Goal: Task Accomplishment & Management: Complete application form

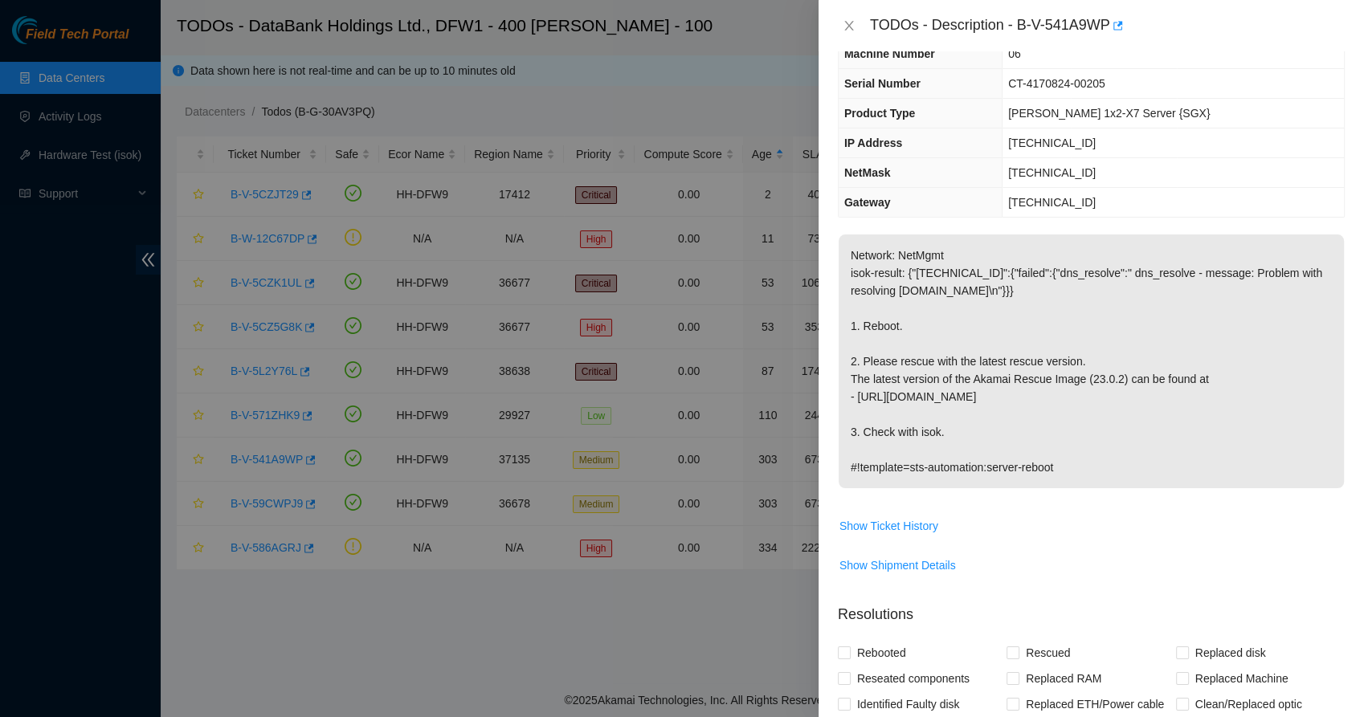
scroll to position [505, 0]
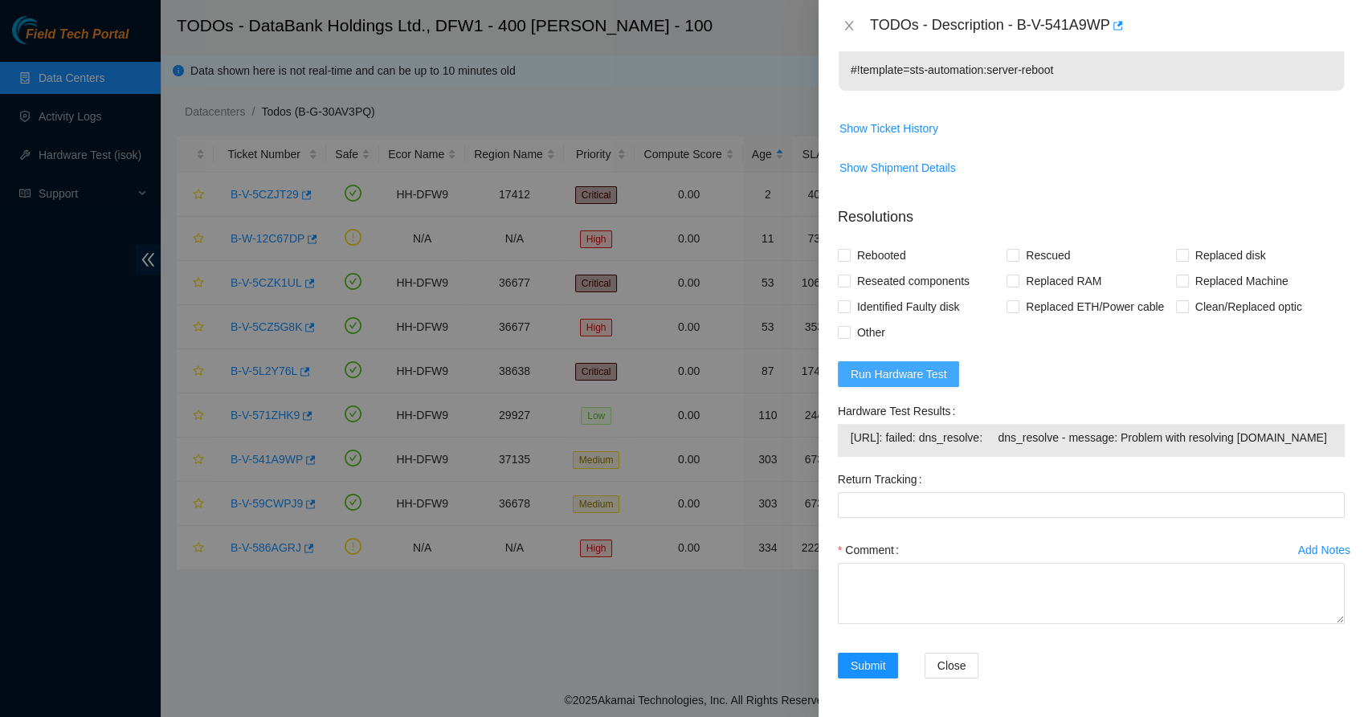
click at [897, 366] on span "Run Hardware Test" at bounding box center [899, 375] width 96 height 18
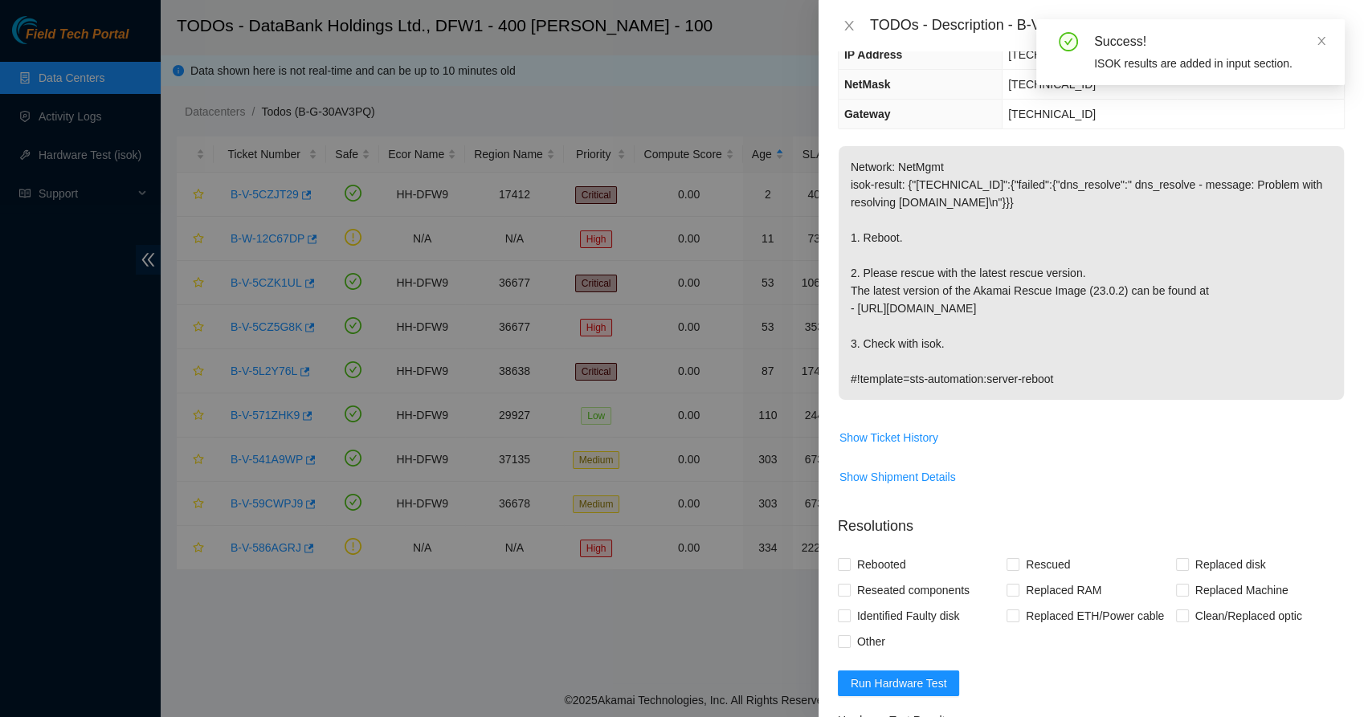
scroll to position [180, 0]
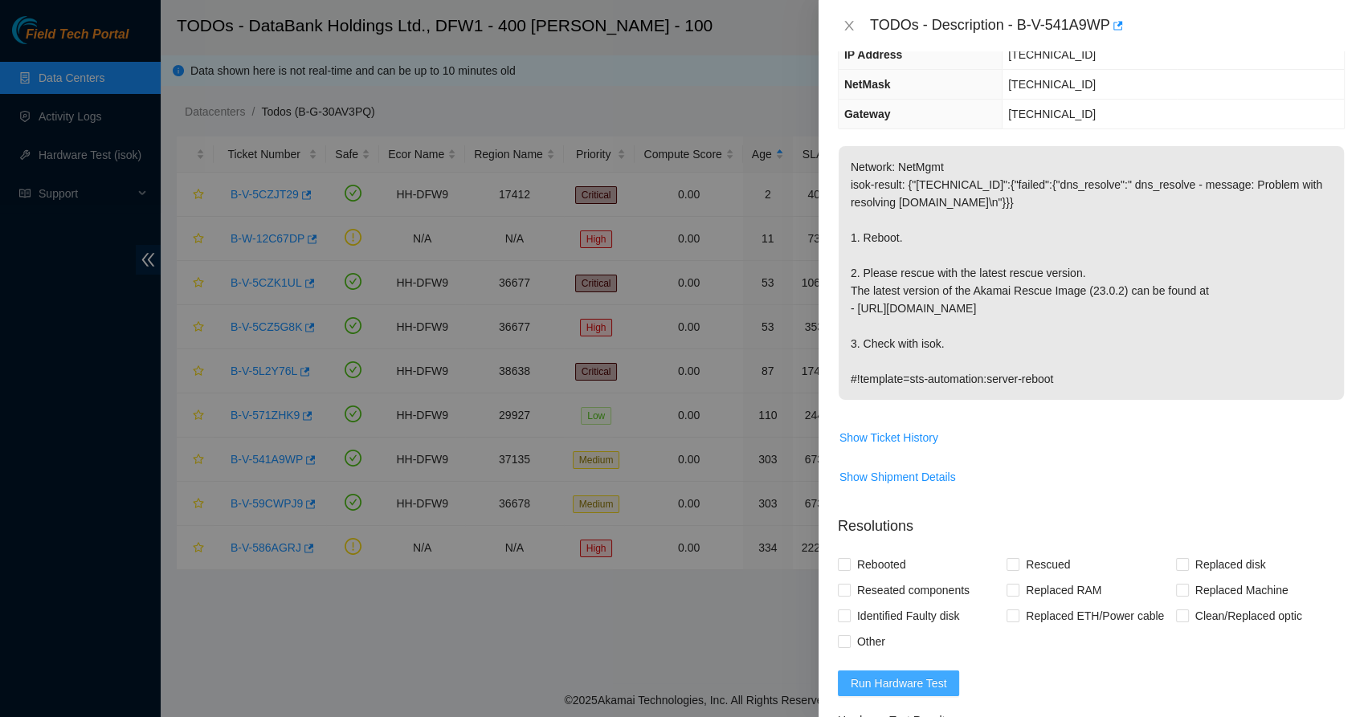
click at [906, 689] on span "Run Hardware Test" at bounding box center [899, 684] width 96 height 18
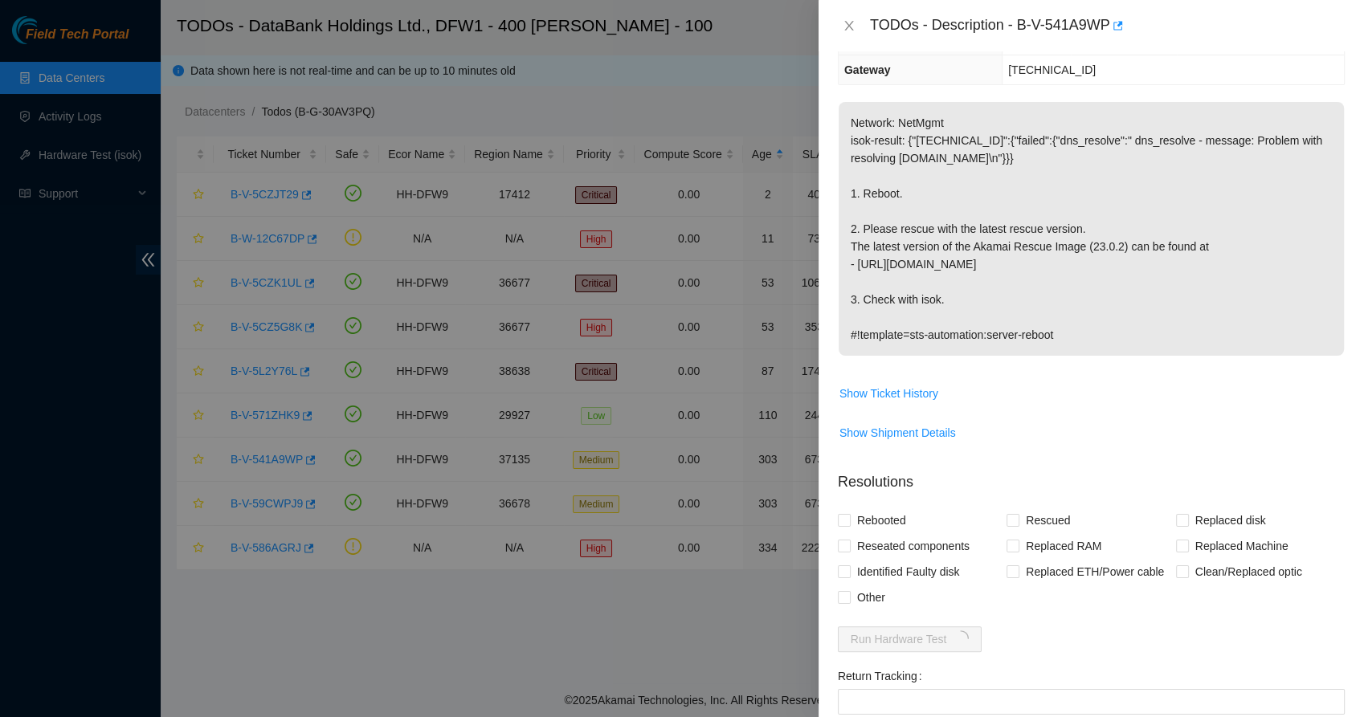
scroll to position [419, 0]
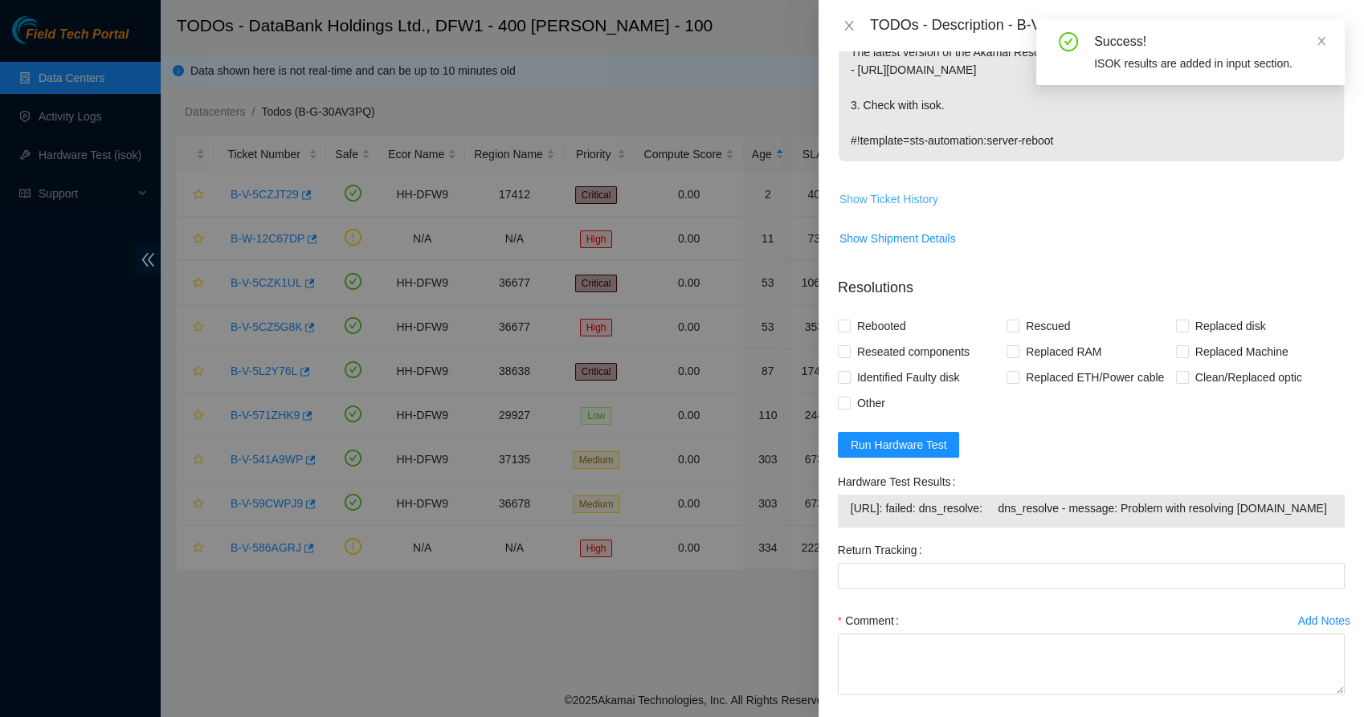
click at [877, 194] on span "Show Ticket History" at bounding box center [889, 199] width 99 height 18
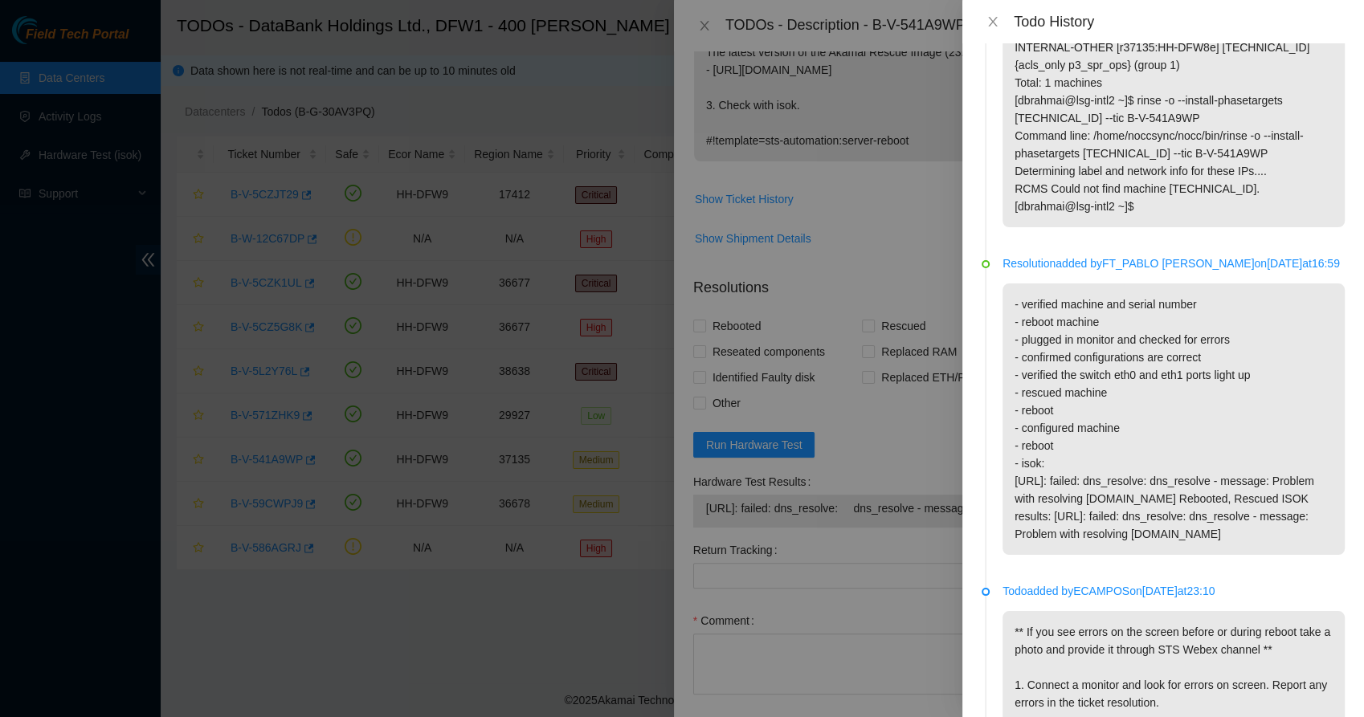
scroll to position [530, 0]
drag, startPoint x: 1280, startPoint y: 538, endPoint x: 1007, endPoint y: 302, distance: 361.1
click at [1007, 302] on p "- verified machine and serial number - reboot machine - plugged in monitor and …" at bounding box center [1174, 418] width 342 height 272
copy p "- verified machine and serial number - reboot machine - plugged in monitor and …"
click at [1293, 525] on p "- verified machine and serial number - reboot machine - plugged in monitor and …" at bounding box center [1174, 418] width 342 height 272
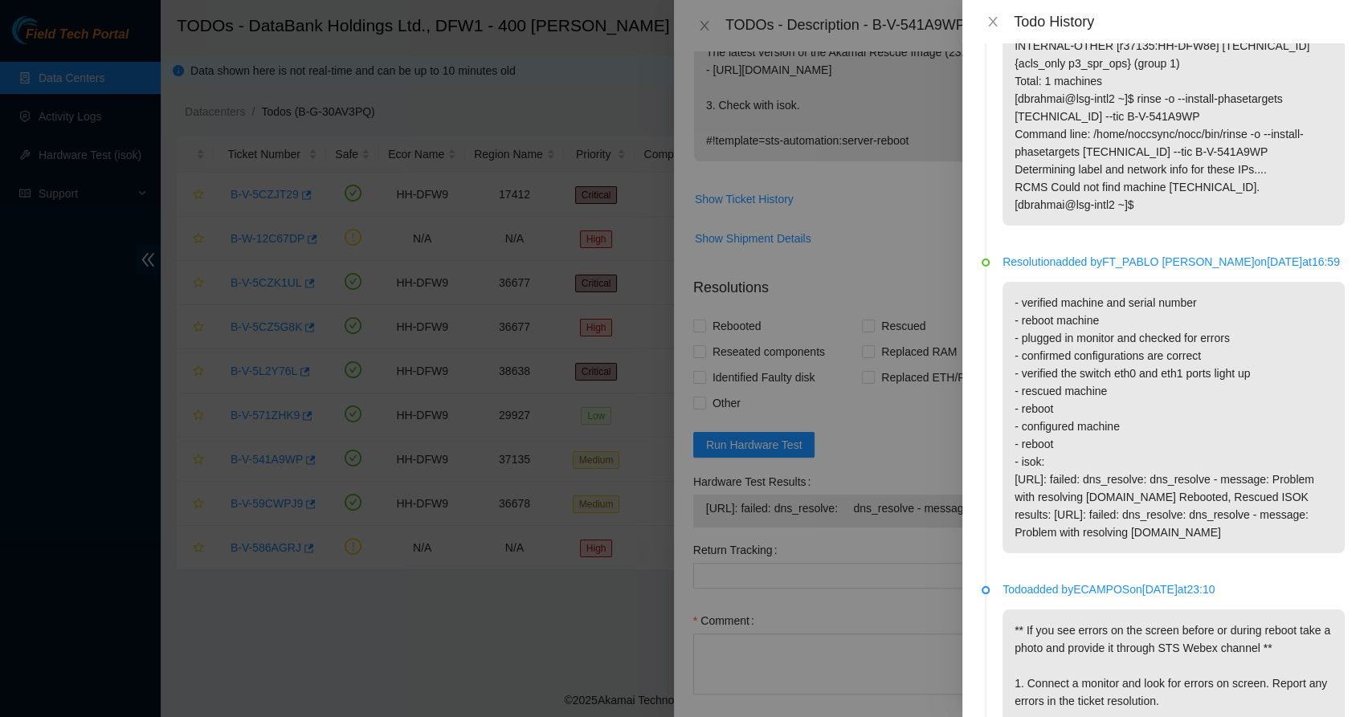
drag, startPoint x: 1292, startPoint y: 527, endPoint x: 1001, endPoint y: 264, distance: 391.9
click at [1001, 264] on li "Resolution added by [PERSON_NAME] on [DATE] 16:59 - verified machine and serial…" at bounding box center [1163, 423] width 363 height 328
copy div "Resolution added by [PERSON_NAME] on [DATE] 16:59 - verified machine and serial…"
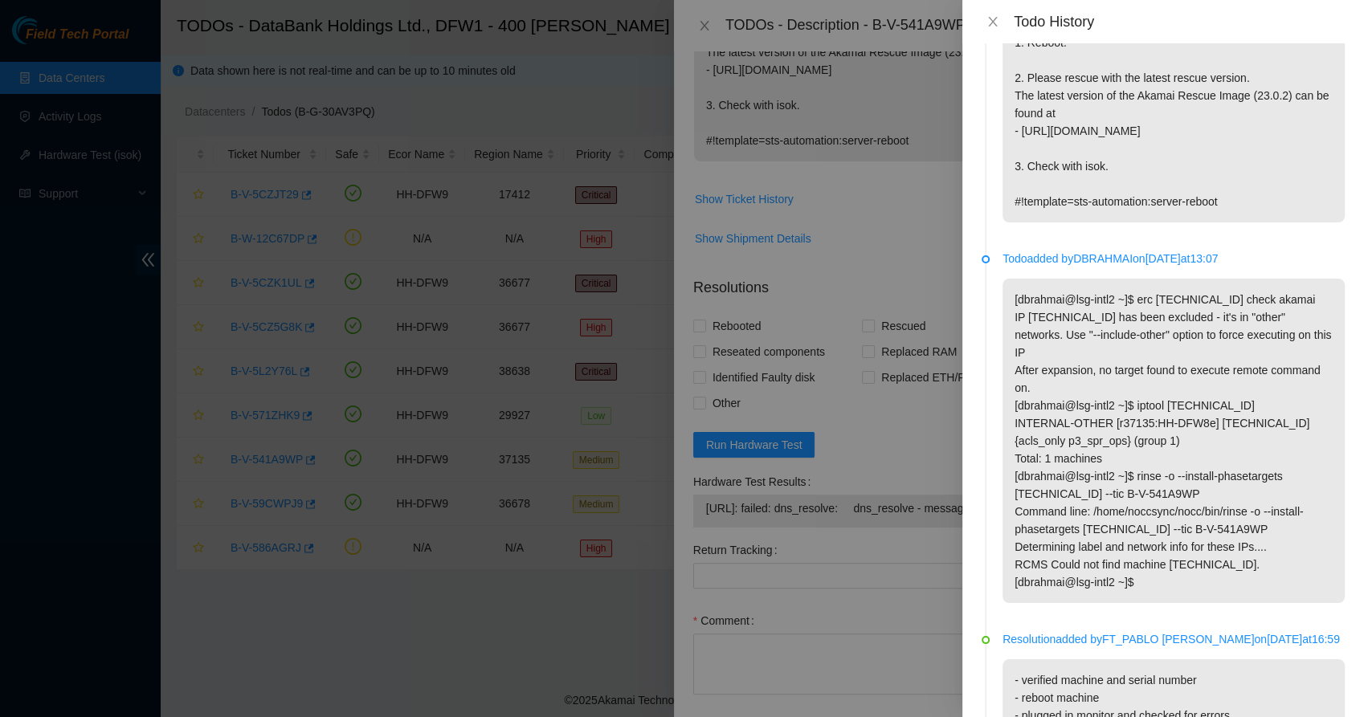
scroll to position [0, 0]
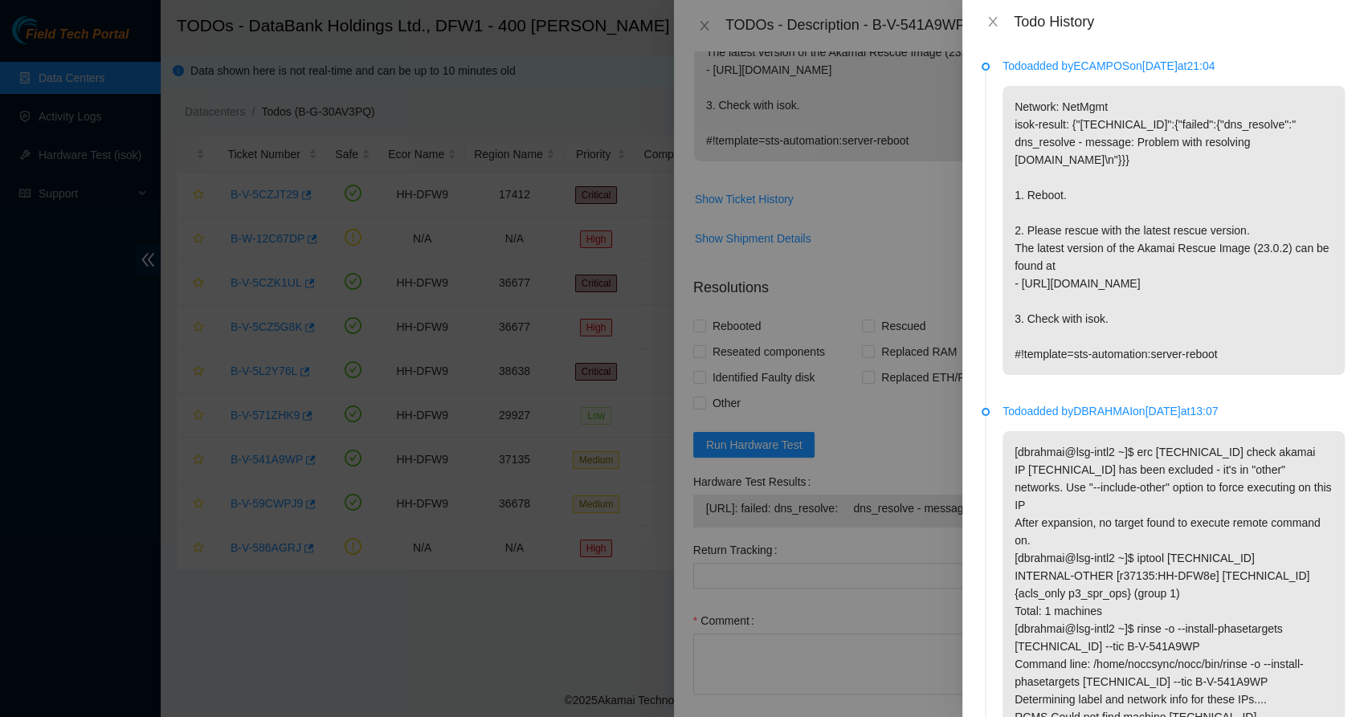
click at [986, 30] on div "Todo History" at bounding box center [1163, 22] width 363 height 18
click at [990, 19] on icon "close" at bounding box center [993, 21] width 13 height 13
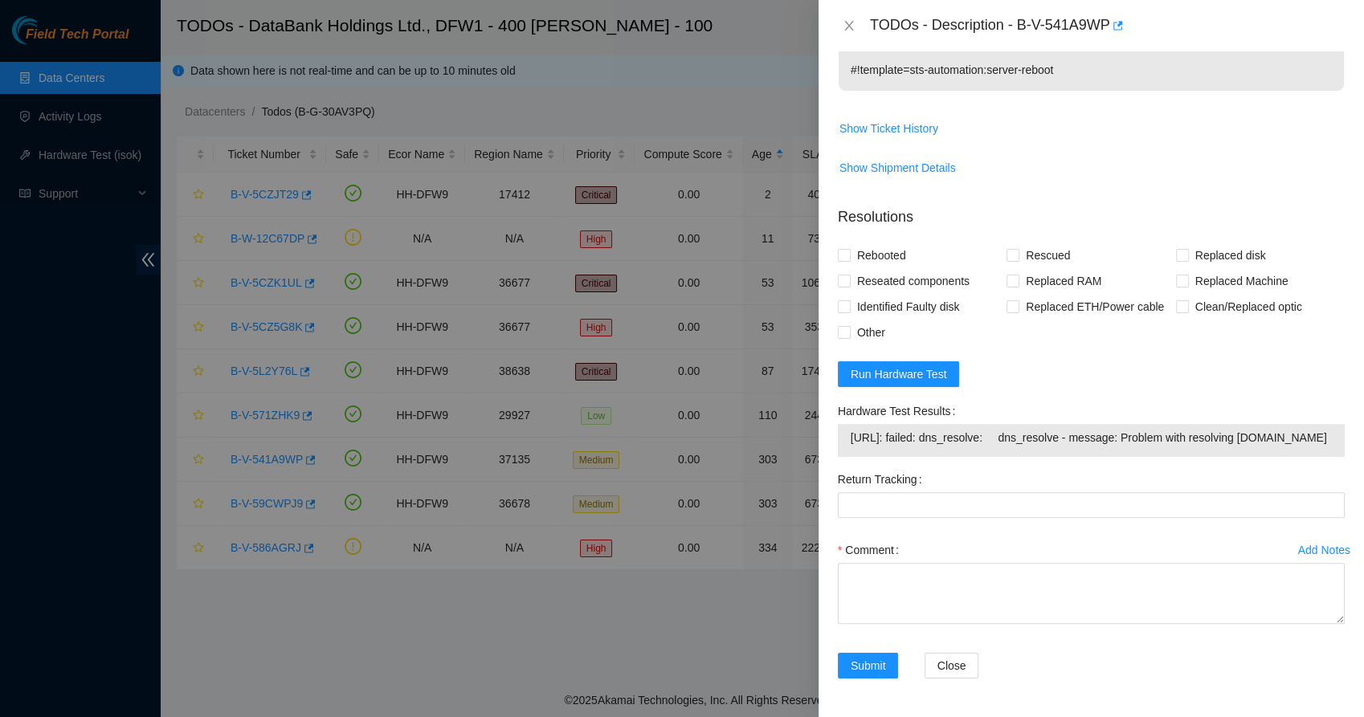
scroll to position [505, 0]
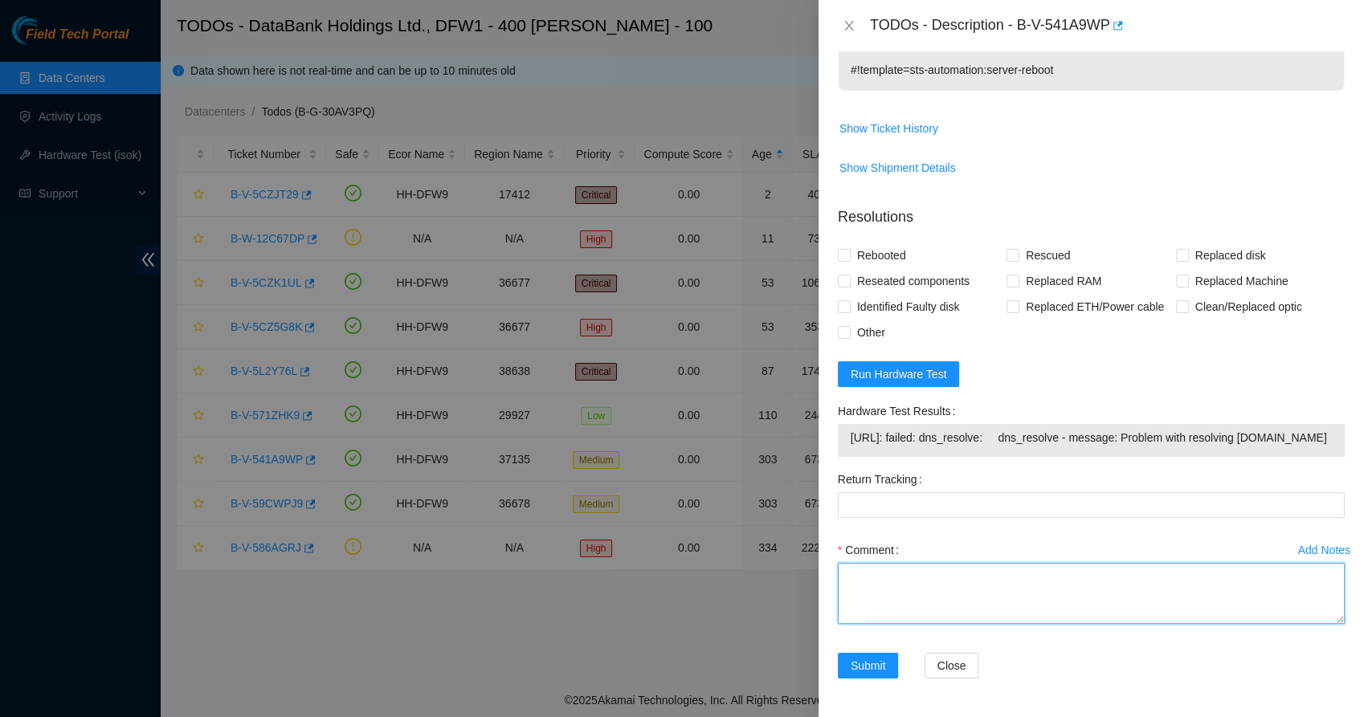
click at [861, 598] on textarea "Comment" at bounding box center [1091, 593] width 507 height 61
type textarea "E"
paste textarea "Resolution added by [PERSON_NAME] on [DATE] 16:59 - verified machine and serial…"
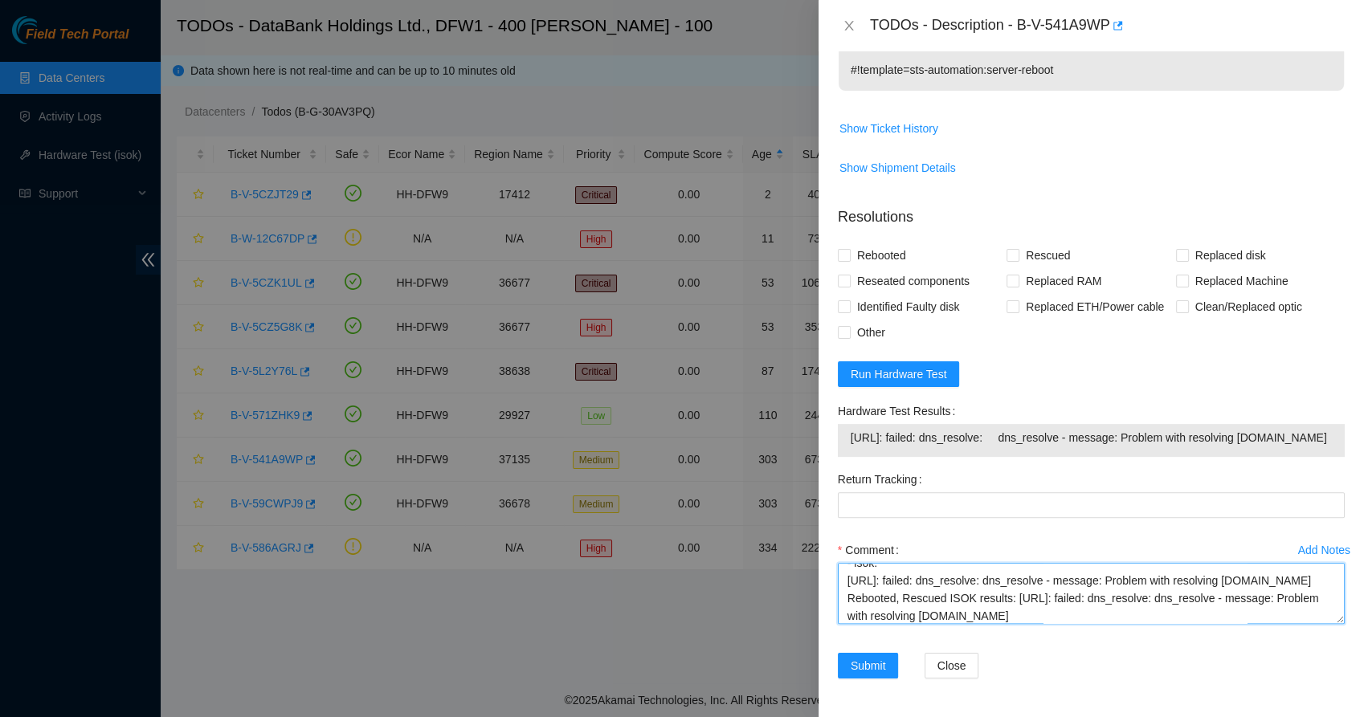
scroll to position [0, 0]
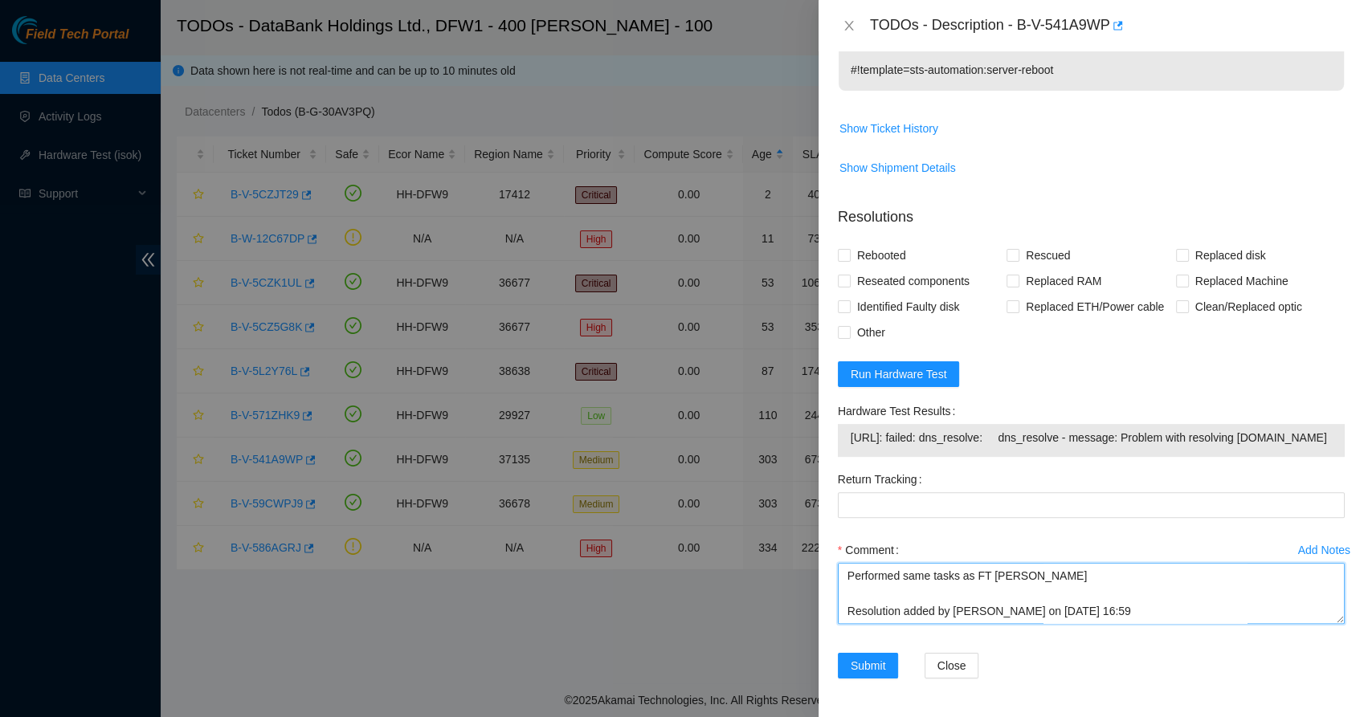
click at [1033, 570] on textarea "Performed same tasks as FT [PERSON_NAME] Resolution added by [PERSON_NAME] on […" at bounding box center [1091, 593] width 507 height 61
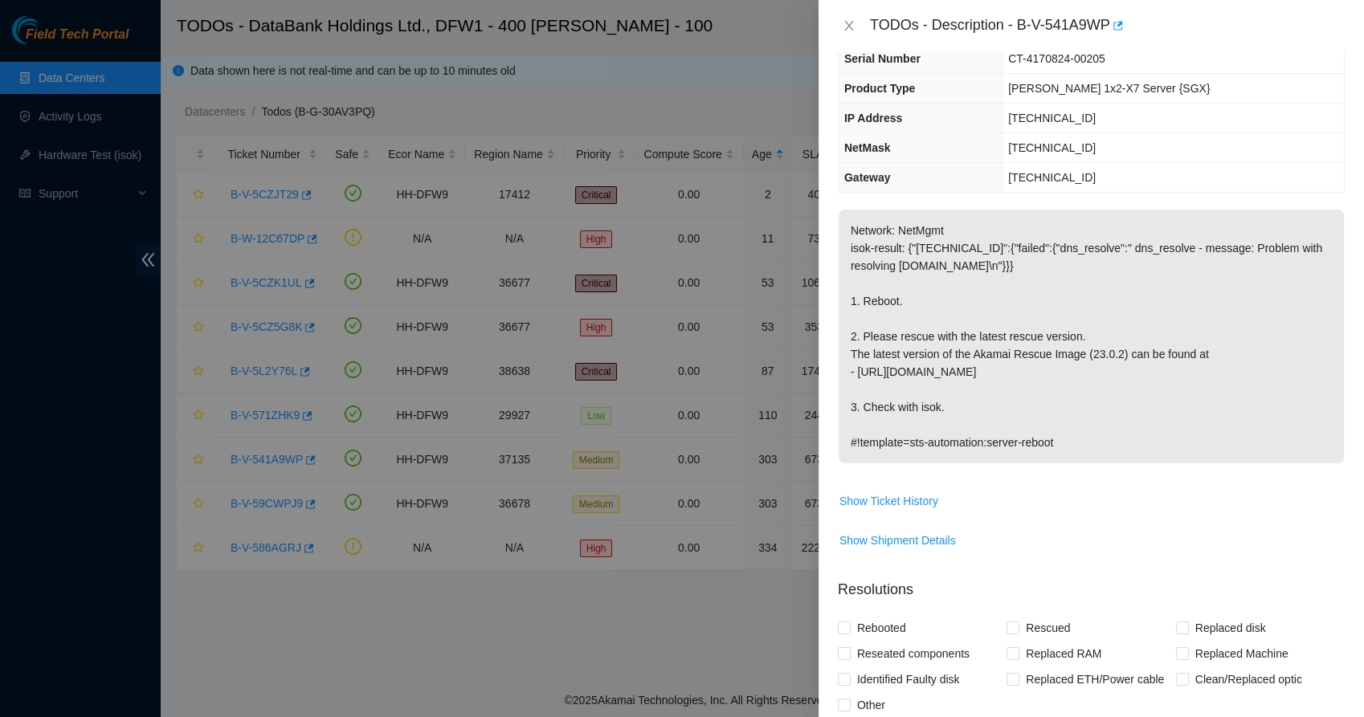
scroll to position [115, 0]
drag, startPoint x: 1086, startPoint y: 354, endPoint x: 1114, endPoint y: 357, distance: 28.2
click at [1114, 357] on p "Network: NetMgmt isok-result: {"[TECHNICAL_ID]":{"failed":{"dns_resolve":" dns_…" at bounding box center [1091, 338] width 505 height 254
copy p "23.0.2"
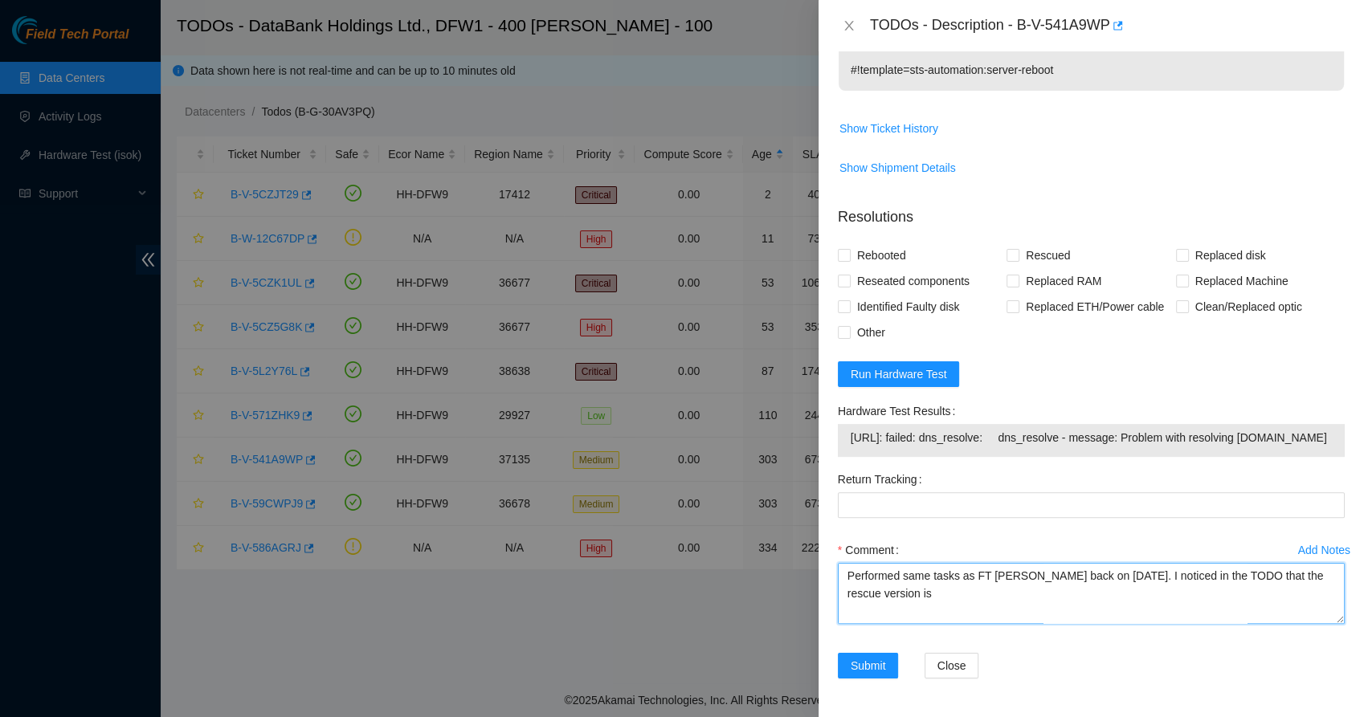
click at [921, 605] on textarea "Performed same tasks as FT [PERSON_NAME] back on [DATE]. I noticed in the TODO …" at bounding box center [1091, 593] width 507 height 61
click at [921, 599] on textarea "Performed same tasks as FT [PERSON_NAME] back on [DATE]. I noticed in the TODO …" at bounding box center [1091, 593] width 507 height 61
paste textarea "23.0.2"
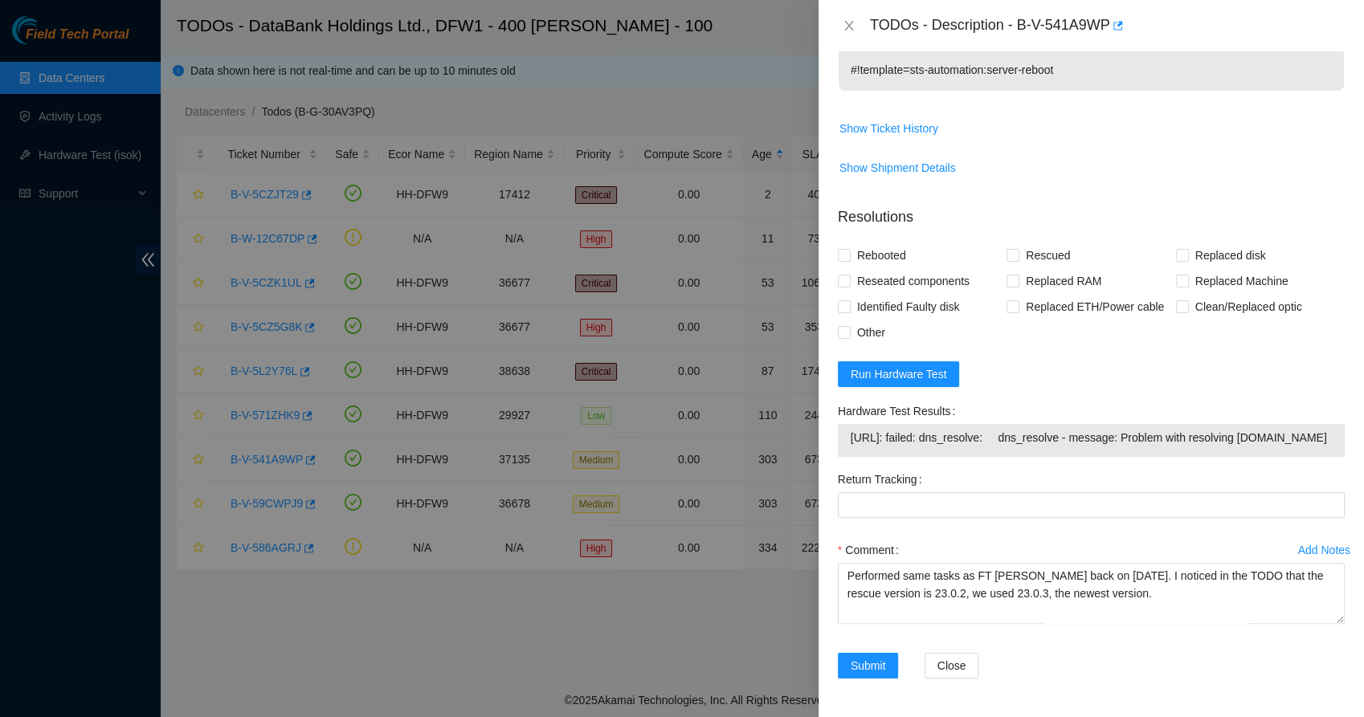
drag, startPoint x: 950, startPoint y: 447, endPoint x: 843, endPoint y: 418, distance: 110.7
click at [843, 424] on div "[URL]: failed: dns_resolve: dns_resolve - message: Problem with resolving [DOMA…" at bounding box center [1091, 440] width 507 height 33
copy tbody "[URL]: failed: dns_resolve: dns_resolve - message: Problem with resolving [DOMA…"
click at [930, 615] on textarea "Performed same tasks as FT [PERSON_NAME] back on [DATE]. I noticed in the TODO …" at bounding box center [1091, 593] width 507 height 61
paste textarea "[URL]: failed: dns_resolve: dns_resolve - message: Problem with resolving [DOMA…"
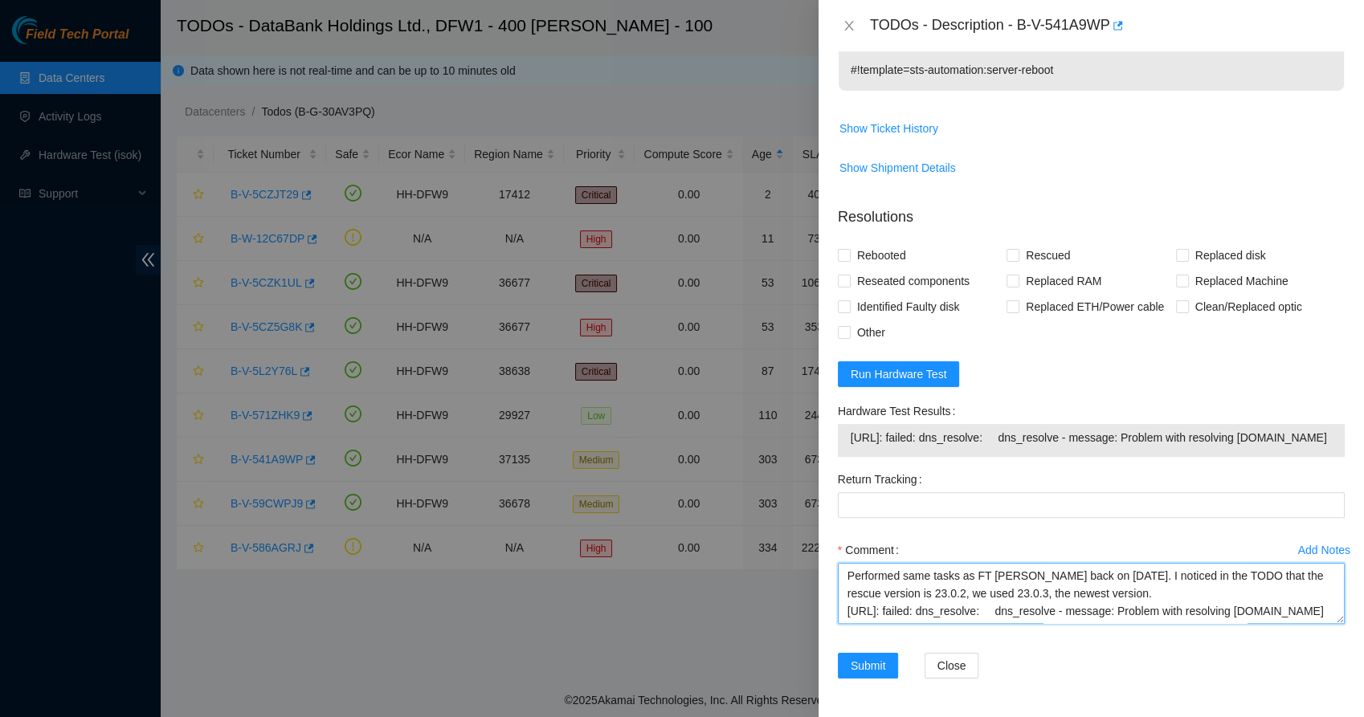
click at [1126, 596] on textarea "Performed same tasks as FT [PERSON_NAME] back on [DATE]. I noticed in the TODO …" at bounding box center [1091, 593] width 507 height 61
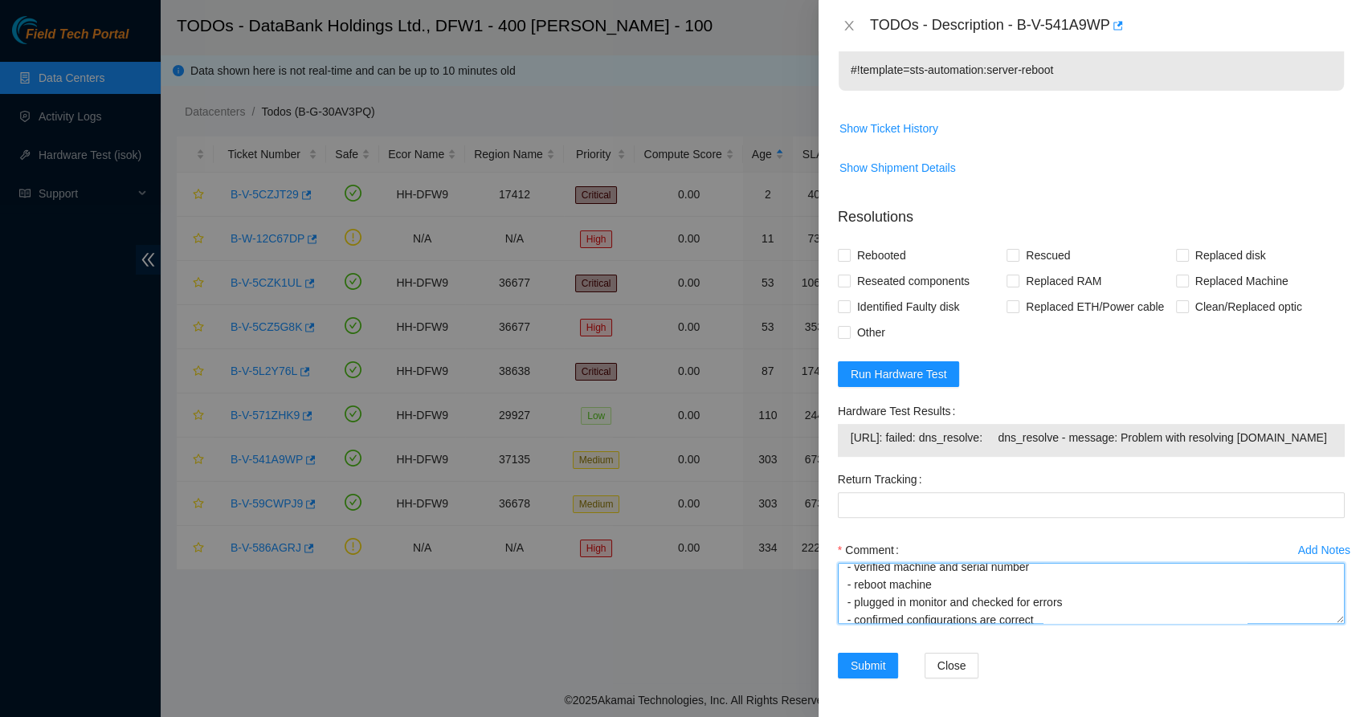
scroll to position [86, 0]
click at [851, 595] on textarea "Performed same tasks as FT [PERSON_NAME] back on [DATE]. I noticed in the TODO …" at bounding box center [1091, 593] width 507 height 61
click at [842, 617] on textarea "Performed same tasks as FT [PERSON_NAME] back on [DATE]. I noticed in the TODO …" at bounding box center [1091, 593] width 507 height 61
drag, startPoint x: 843, startPoint y: 617, endPoint x: 900, endPoint y: 593, distance: 61.9
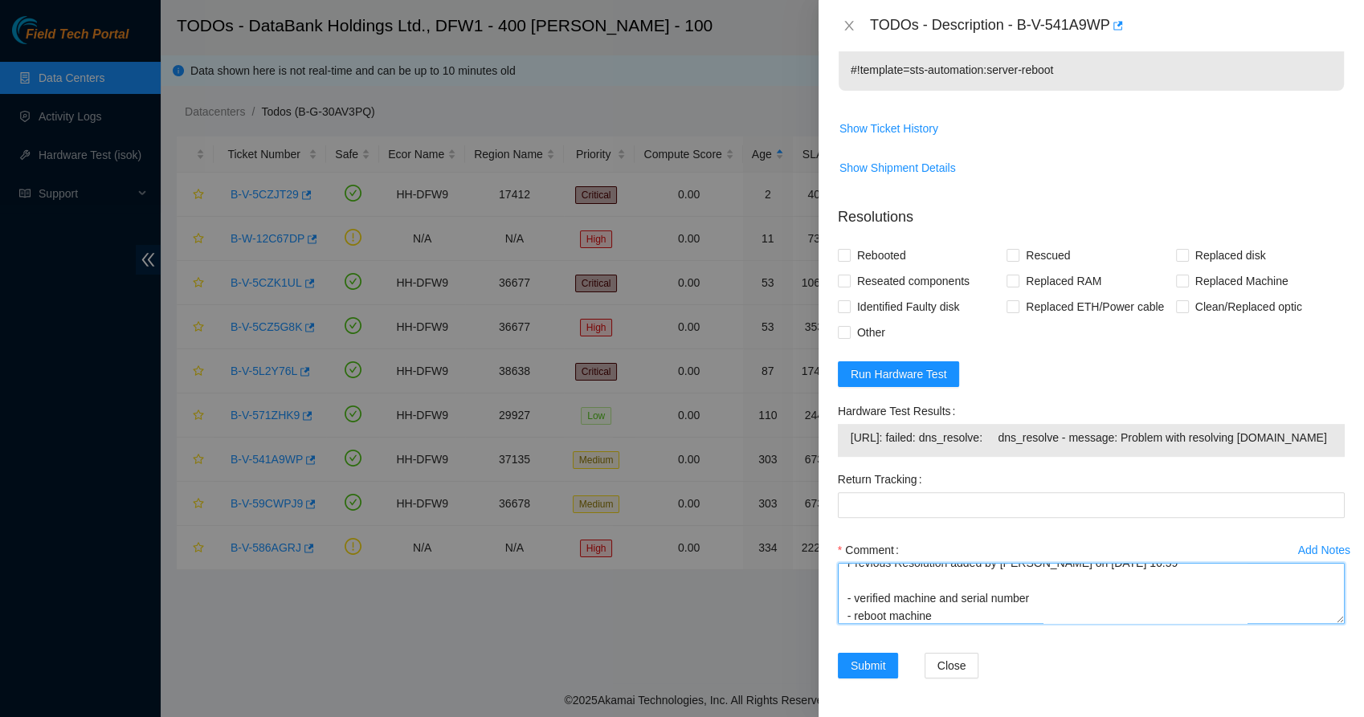
scroll to position [129, 0]
click at [856, 598] on textarea "Performed same tasks as FT [PERSON_NAME] back on [DATE]. I noticed in the TODO …" at bounding box center [1091, 593] width 507 height 61
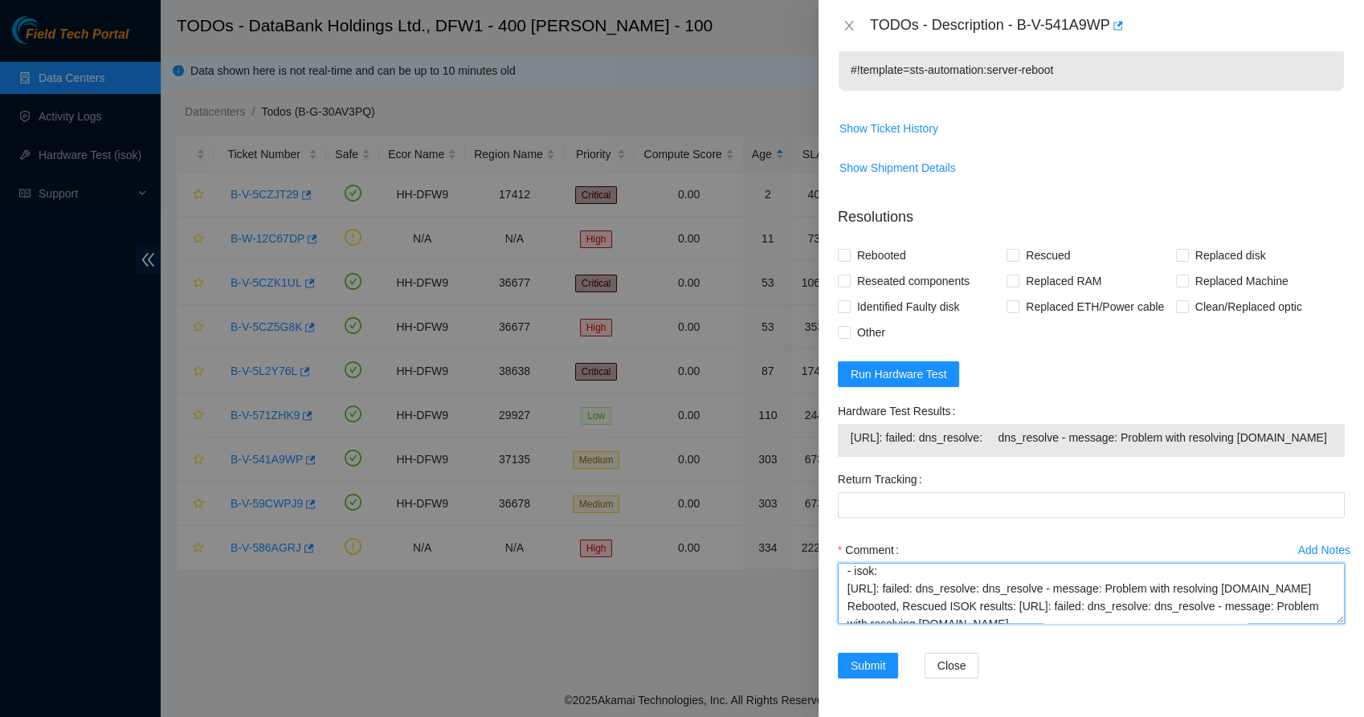
scroll to position [317, 0]
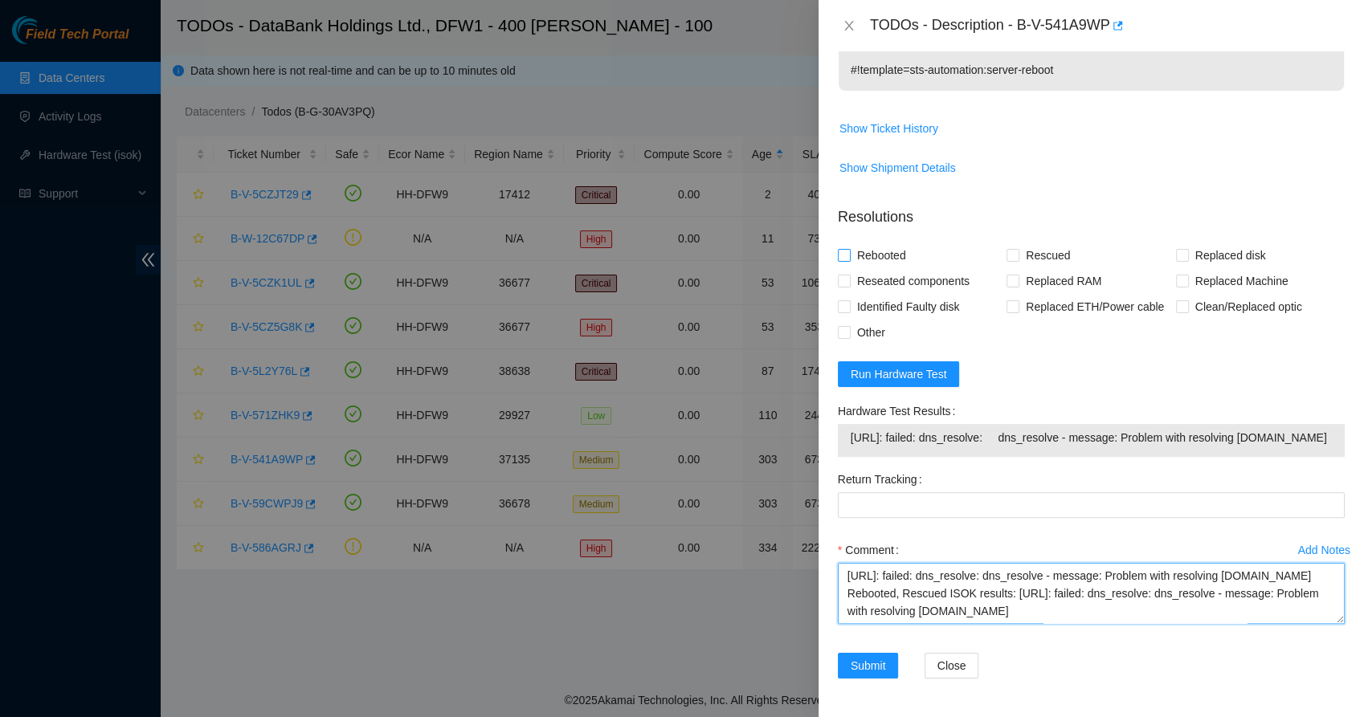
type textarea "Performed same tasks as FT [PERSON_NAME] back on [DATE]. I noticed in the TODO …"
click at [842, 249] on input "Rebooted" at bounding box center [843, 254] width 11 height 11
checkbox input "true"
click at [1009, 249] on input "Rescued" at bounding box center [1012, 254] width 11 height 11
checkbox input "true"
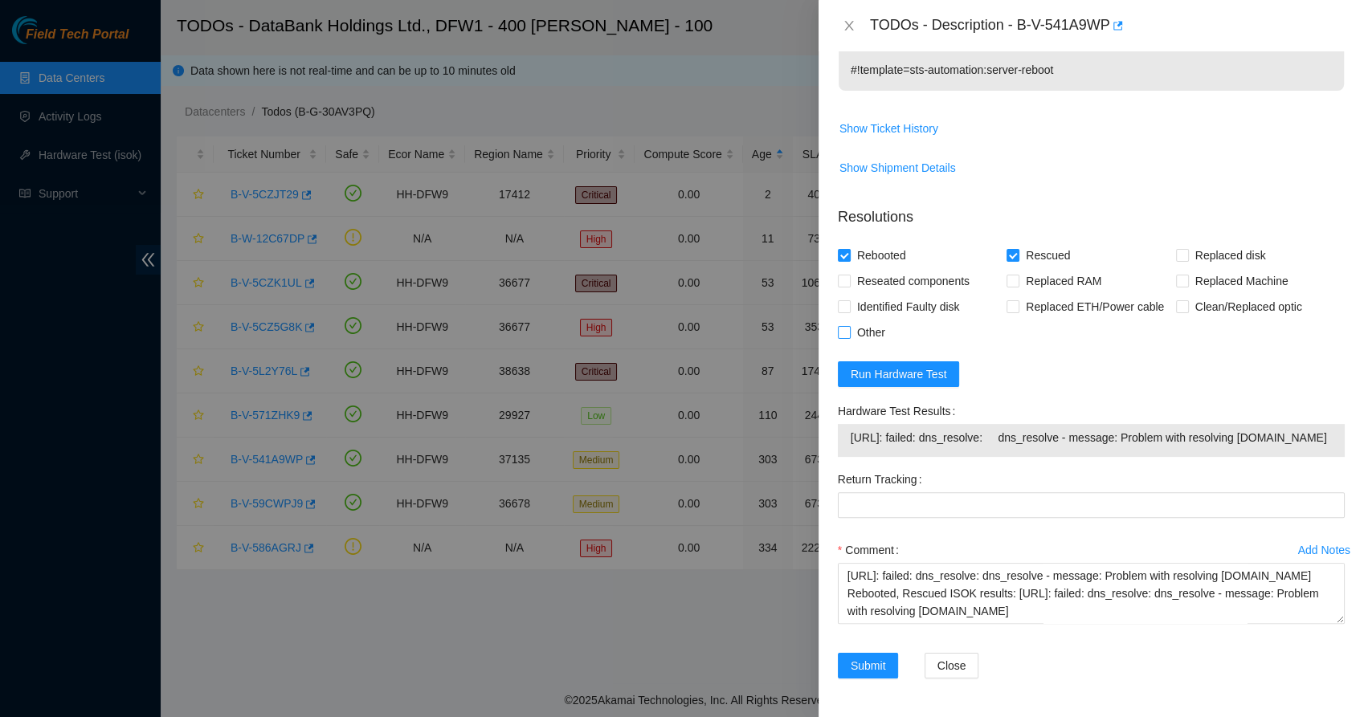
click at [842, 326] on input "Other" at bounding box center [843, 331] width 11 height 11
checkbox input "true"
click at [856, 660] on span "Submit" at bounding box center [868, 666] width 35 height 18
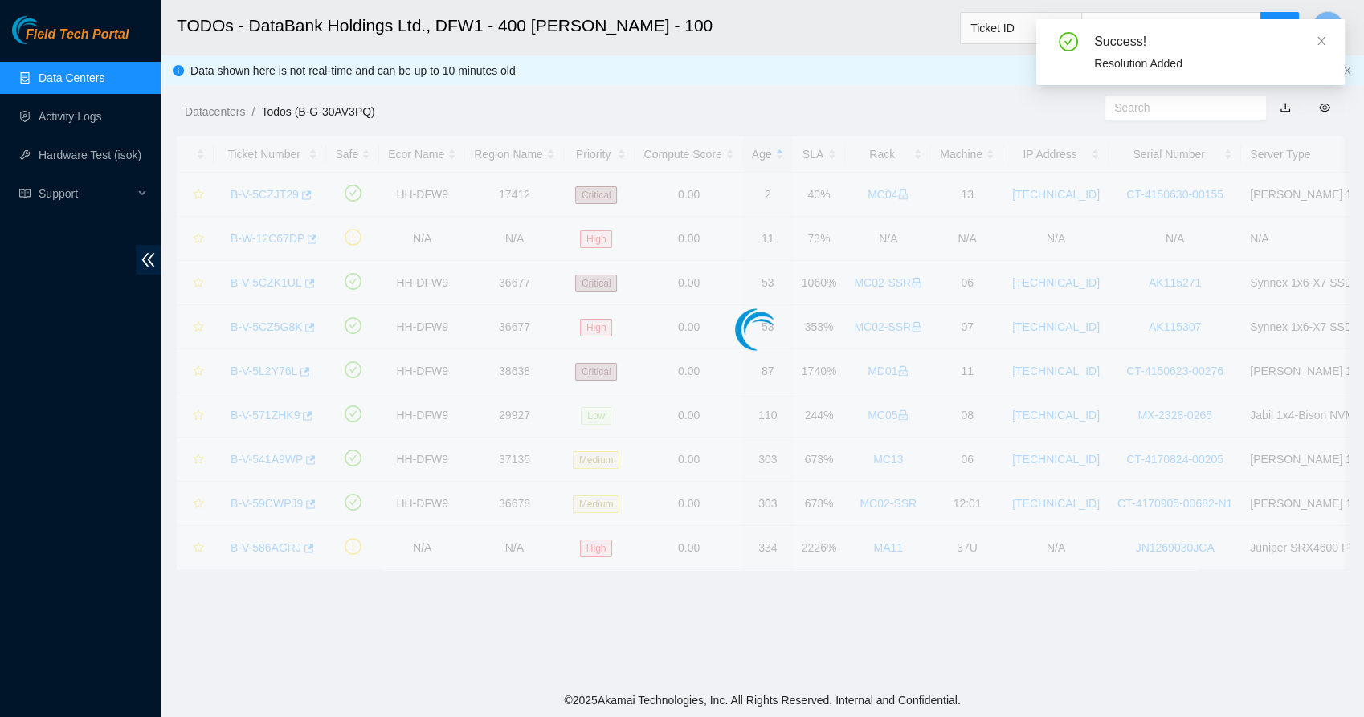
scroll to position [362, 0]
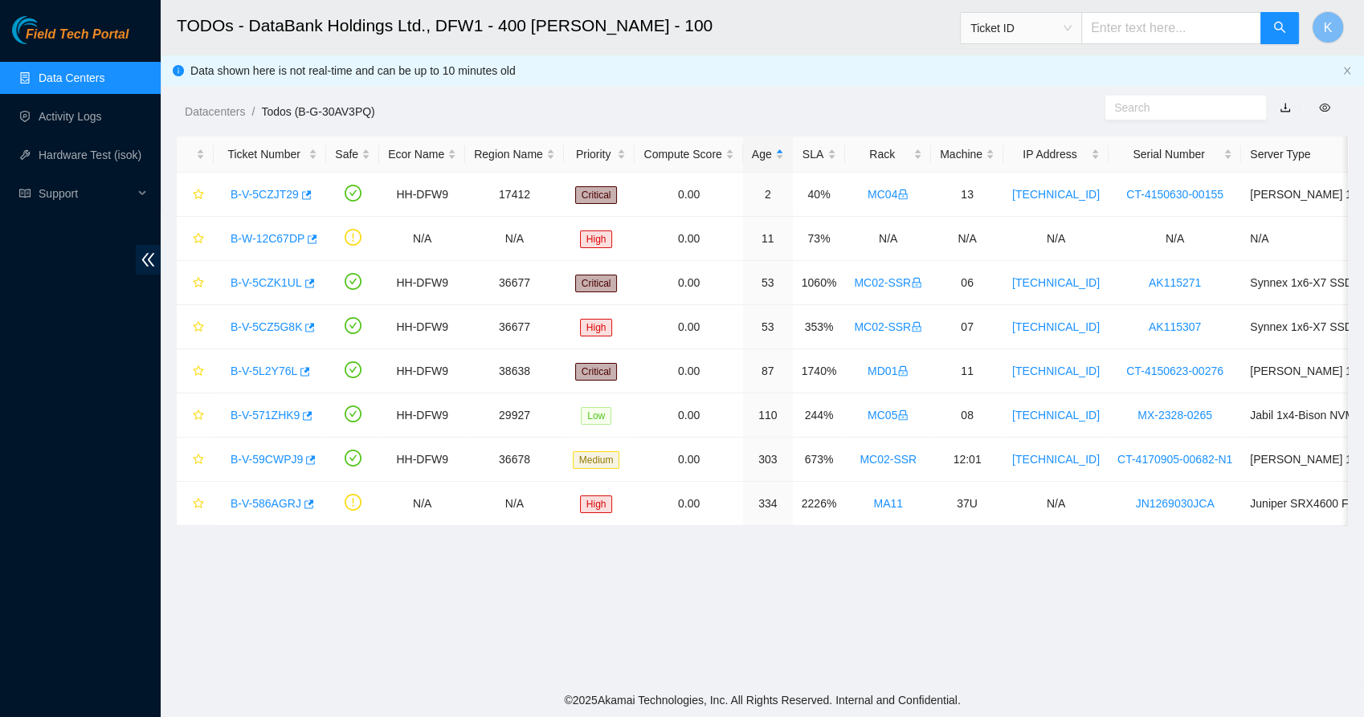
click at [84, 71] on link "Data Centers" at bounding box center [72, 77] width 66 height 13
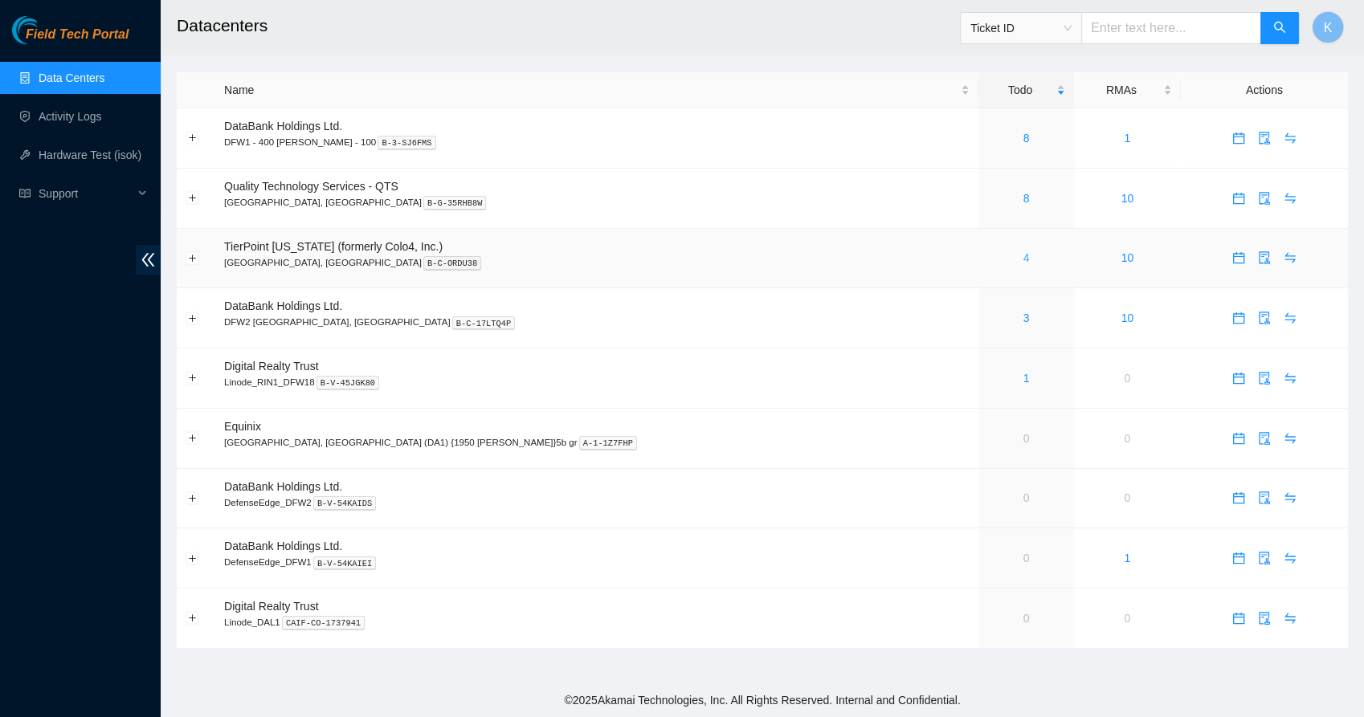
click at [1023, 257] on link "4" at bounding box center [1026, 257] width 6 height 13
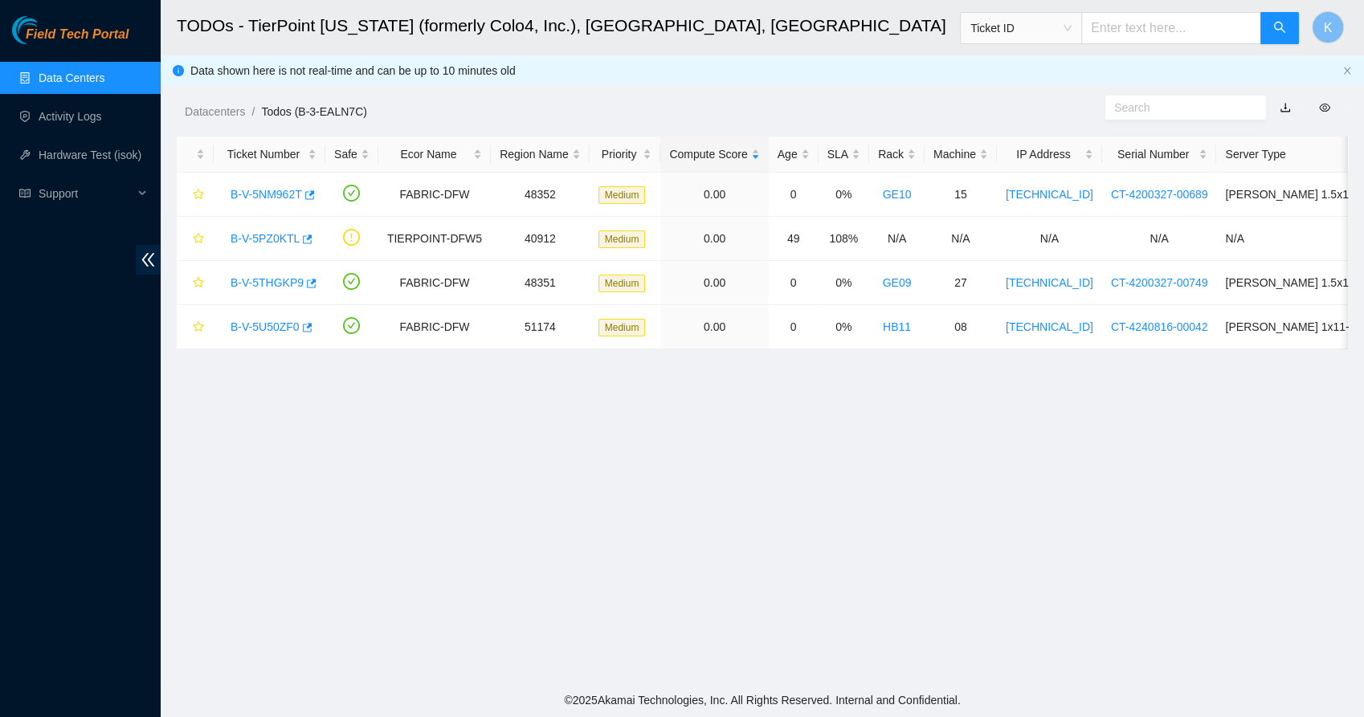
click at [76, 74] on link "Data Centers" at bounding box center [72, 77] width 66 height 13
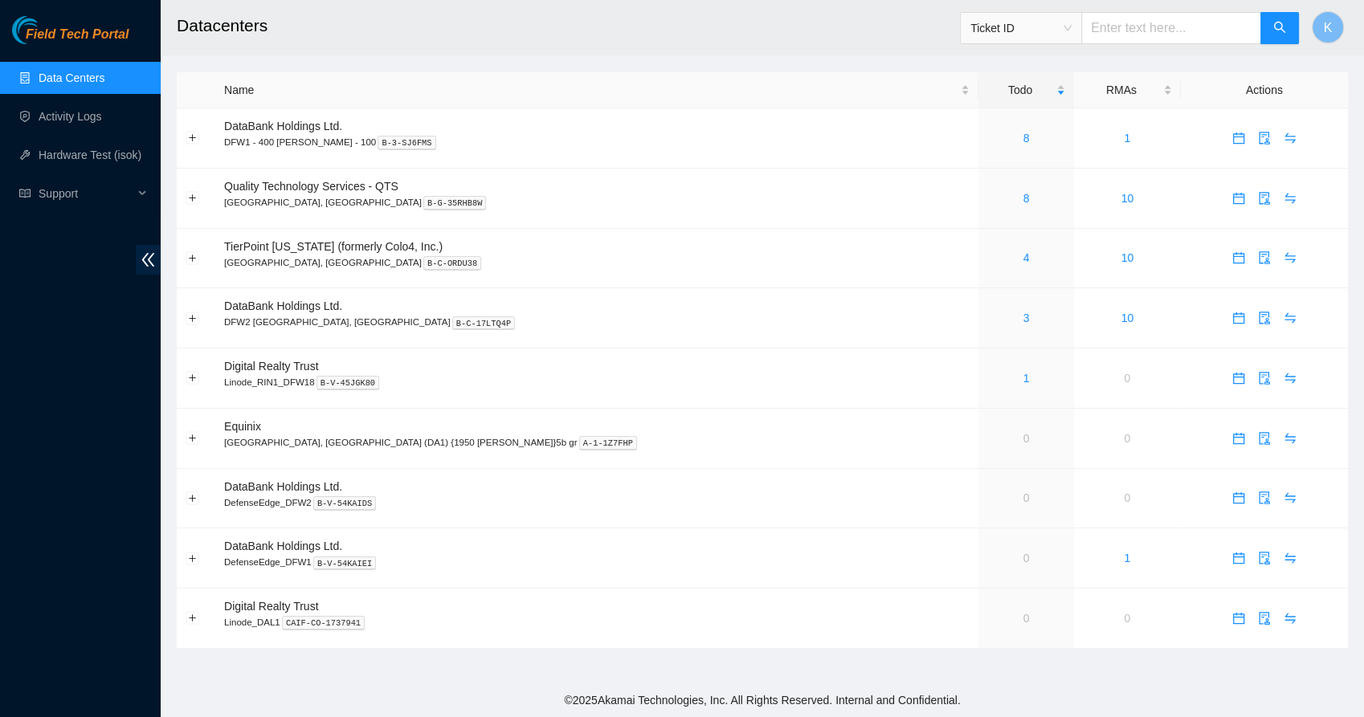
click at [772, 14] on h2 "Datacenters" at bounding box center [643, 25] width 933 height 51
click at [664, 31] on h2 "Datacenters" at bounding box center [643, 25] width 933 height 51
click at [1023, 138] on link "8" at bounding box center [1026, 138] width 6 height 13
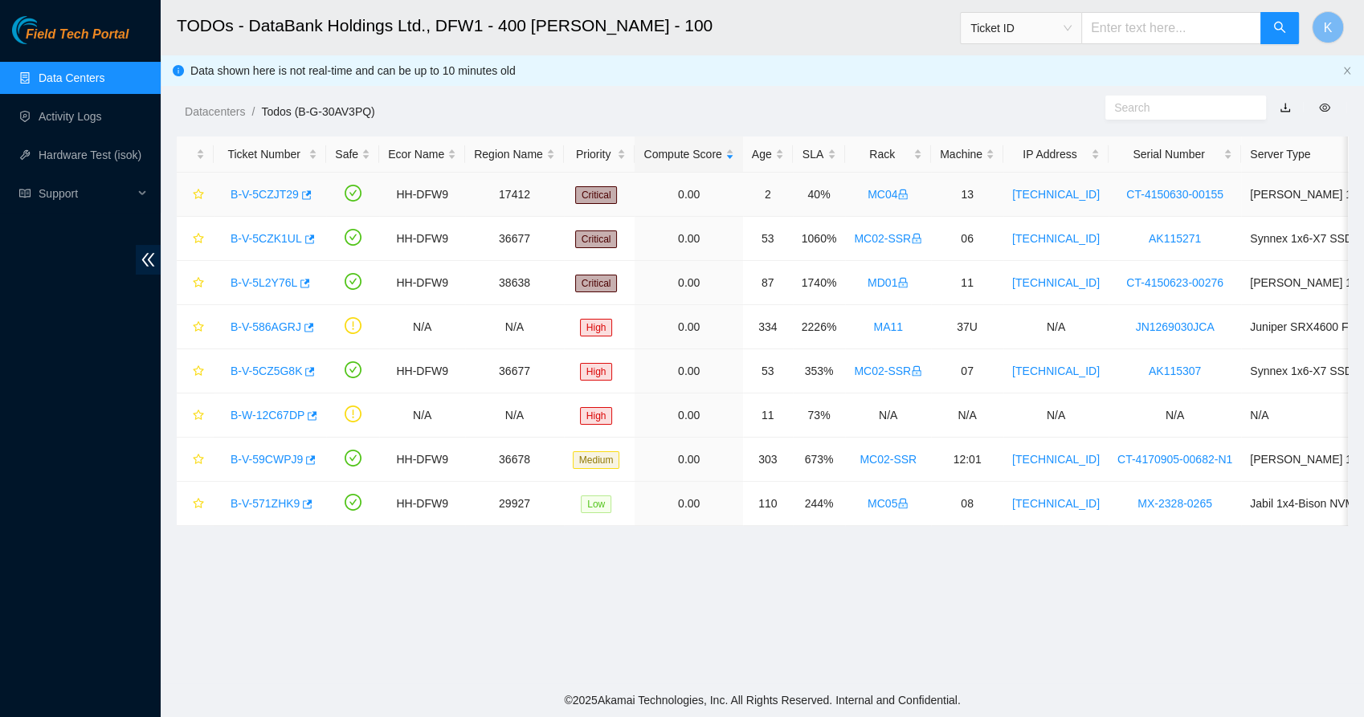
click at [271, 190] on link "B-V-5CZJT29" at bounding box center [265, 194] width 68 height 13
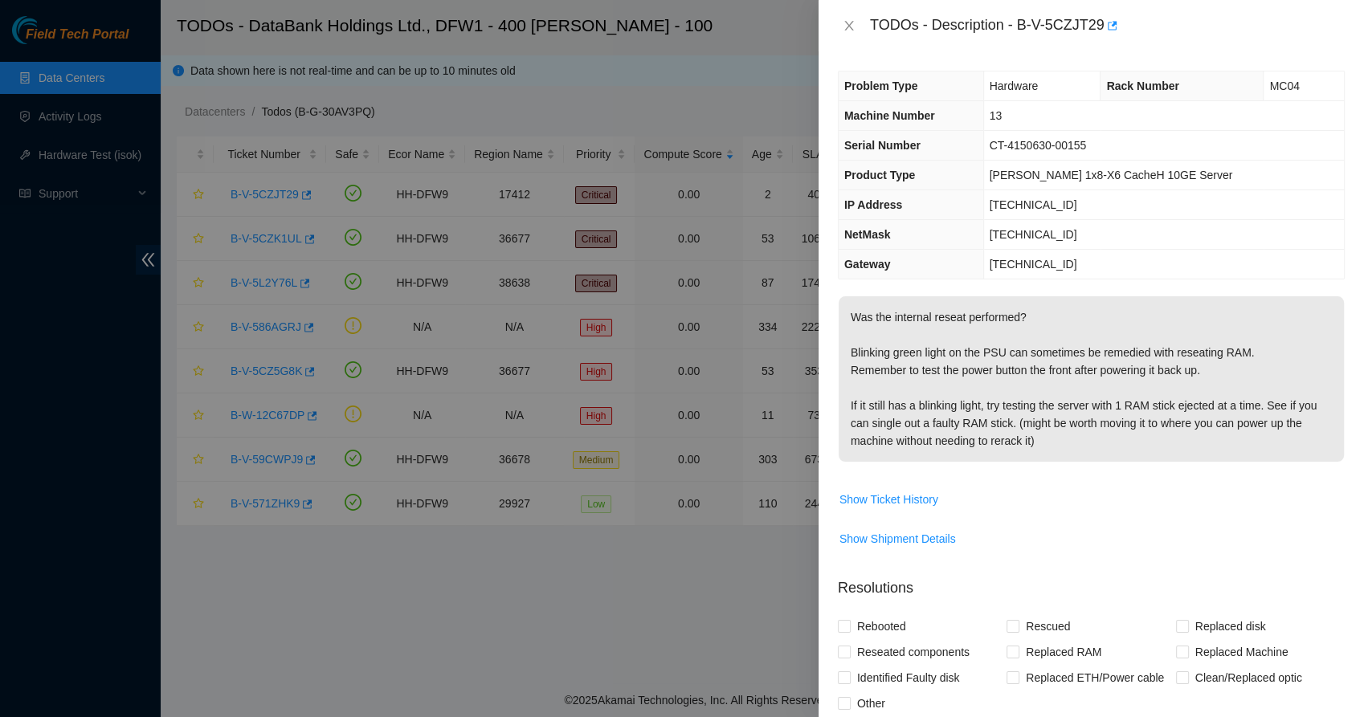
click at [873, 317] on p "Was the internal reseat performed? Blinking green light on the PSU can sometime…" at bounding box center [1091, 378] width 505 height 165
drag, startPoint x: 873, startPoint y: 317, endPoint x: 923, endPoint y: 369, distance: 71.6
click at [923, 369] on p "Was the internal reseat performed? Blinking green light on the PSU can sometime…" at bounding box center [1091, 378] width 505 height 165
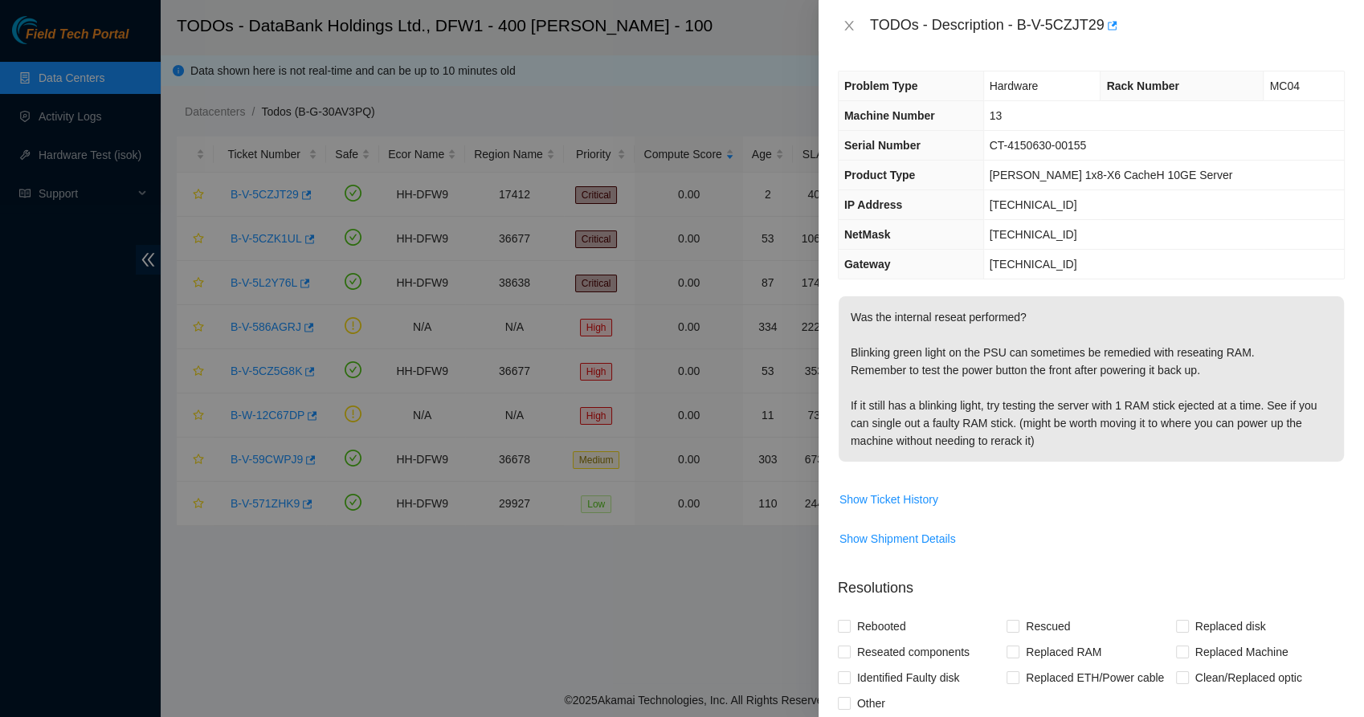
drag, startPoint x: 923, startPoint y: 369, endPoint x: 937, endPoint y: 394, distance: 29.1
click at [937, 394] on p "Was the internal reseat performed? Blinking green light on the PSU can sometime…" at bounding box center [1091, 378] width 505 height 165
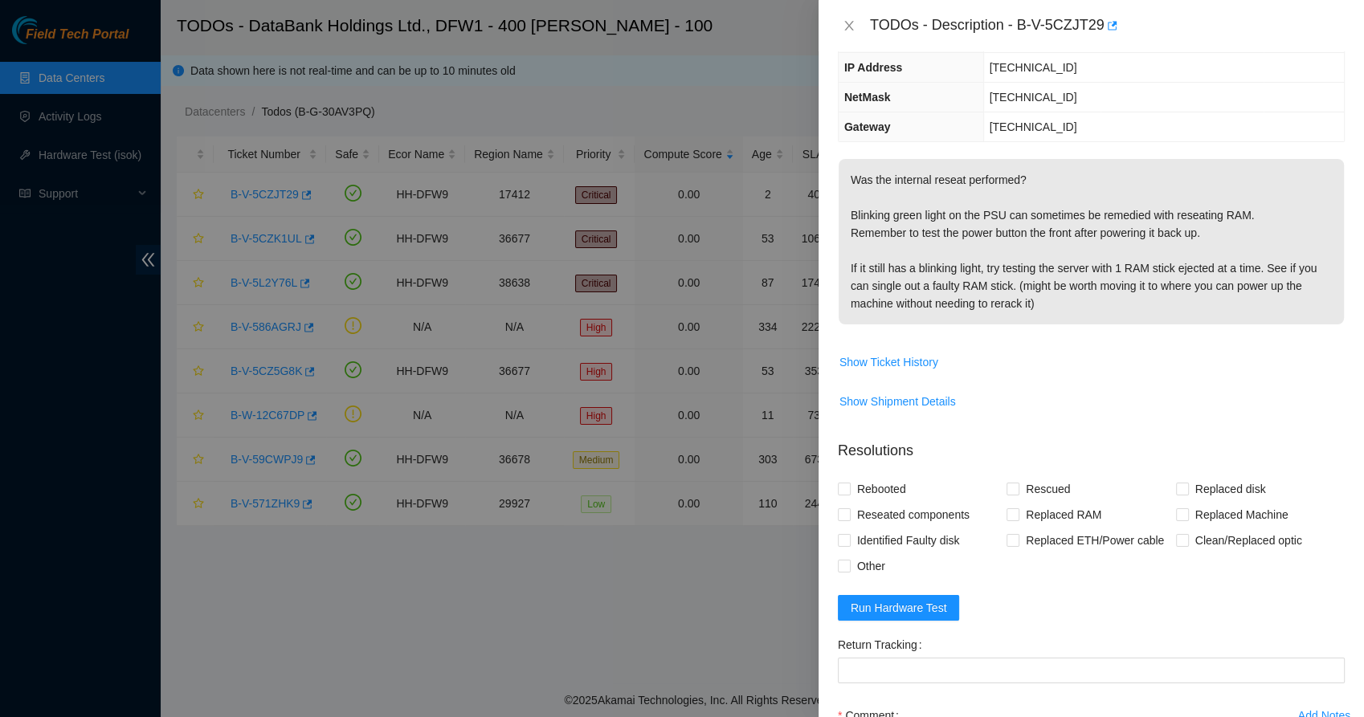
scroll to position [134, 0]
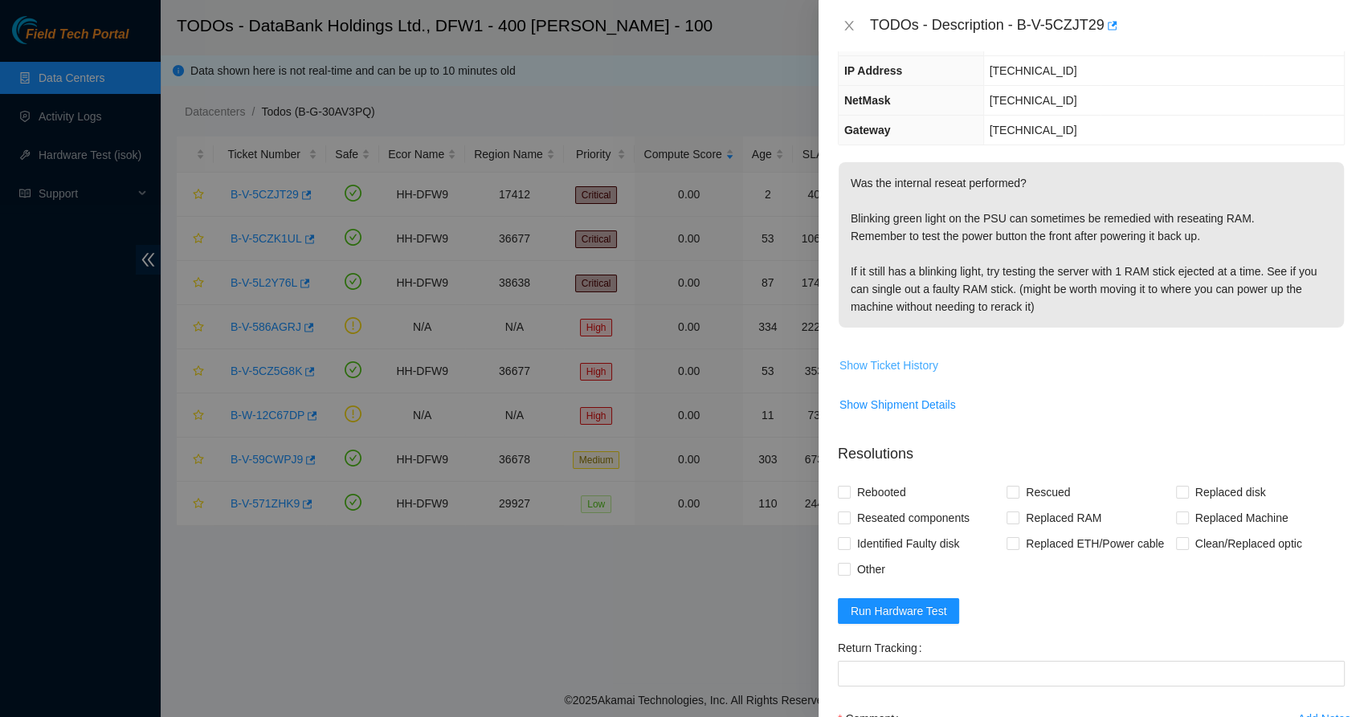
click at [883, 373] on span "Show Ticket History" at bounding box center [889, 366] width 99 height 18
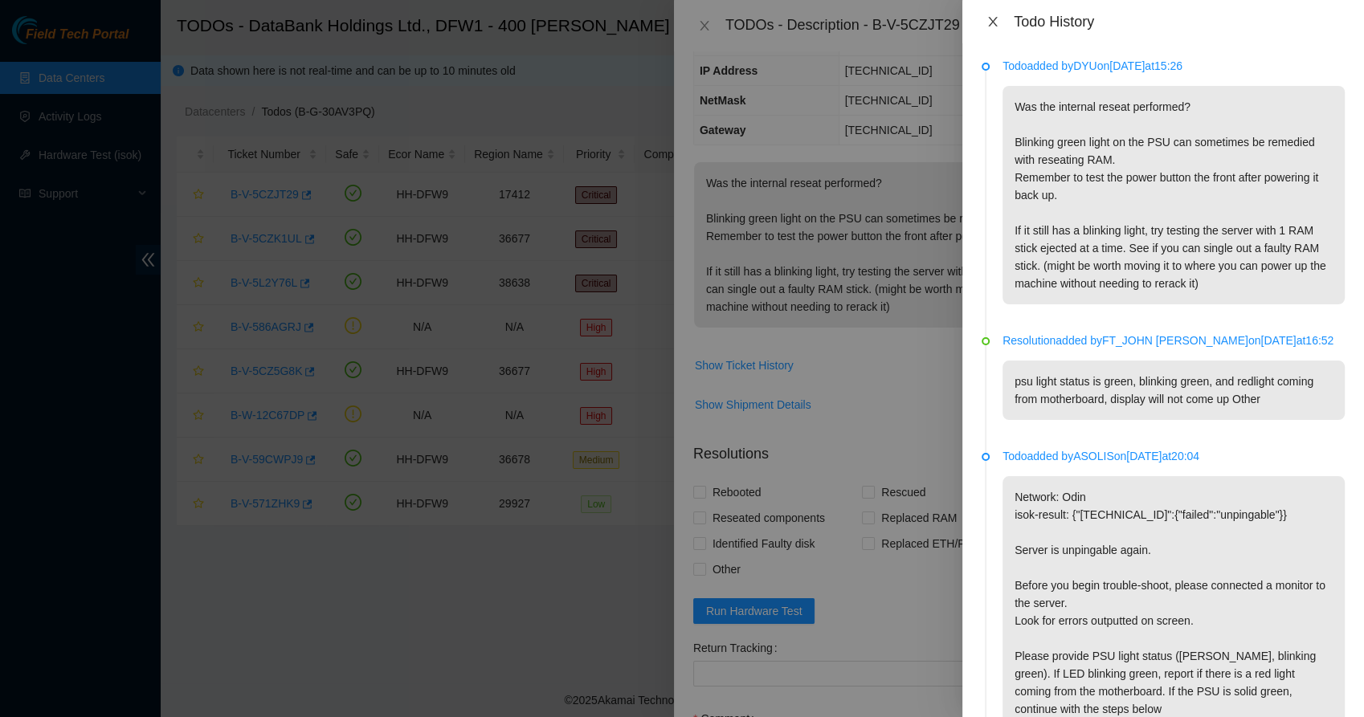
click at [996, 24] on icon "close" at bounding box center [993, 21] width 13 height 13
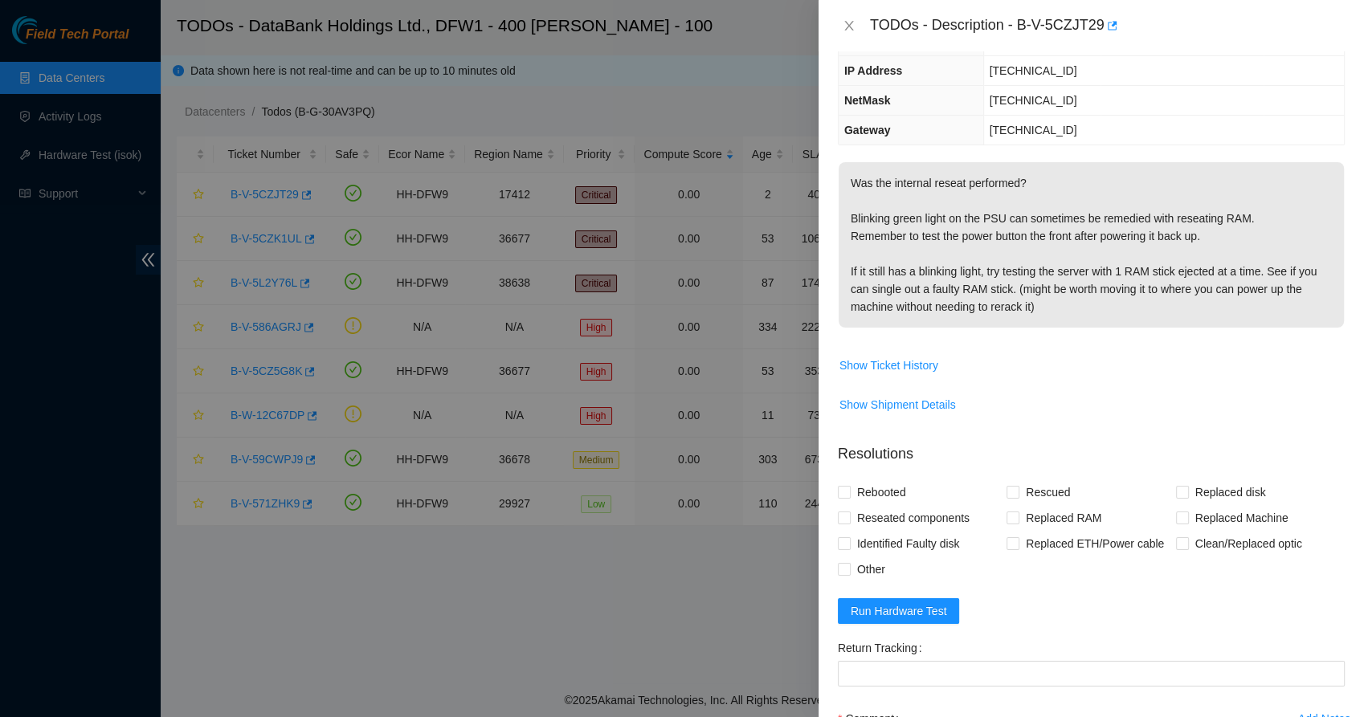
scroll to position [0, 0]
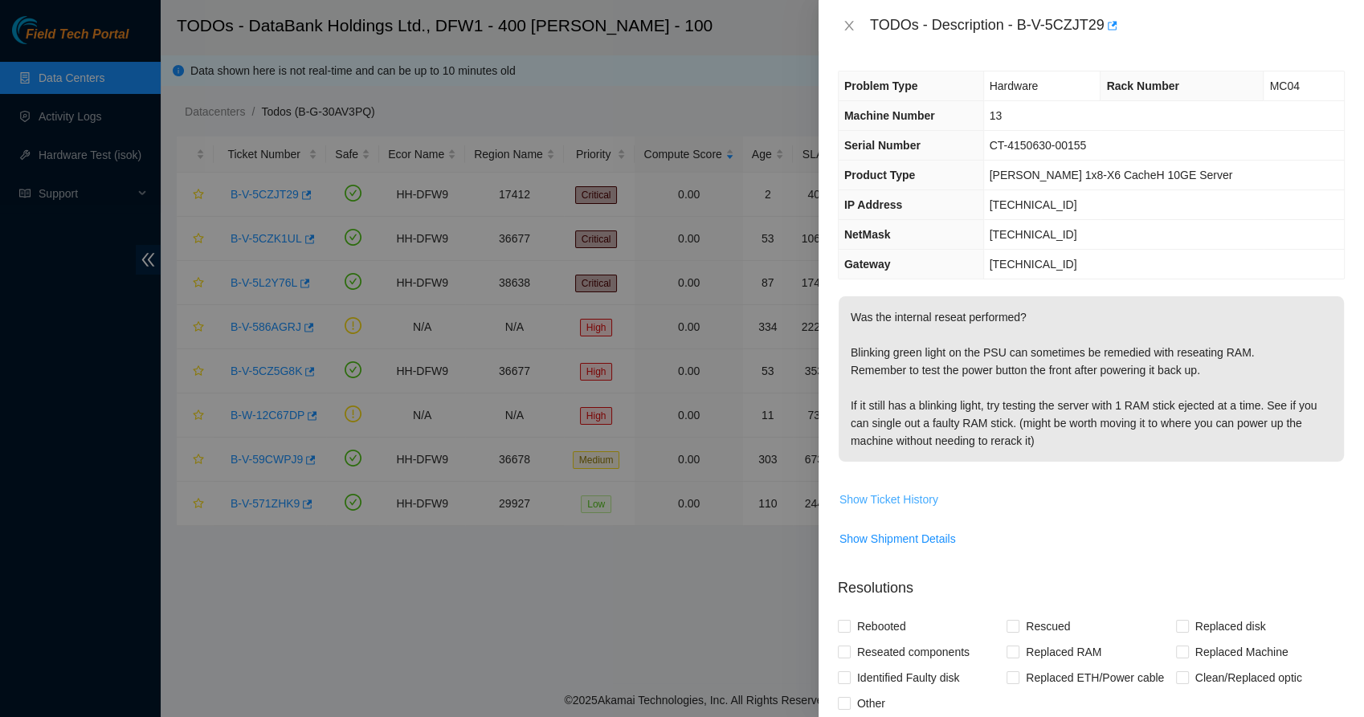
click at [902, 510] on button "Show Ticket History" at bounding box center [889, 500] width 100 height 26
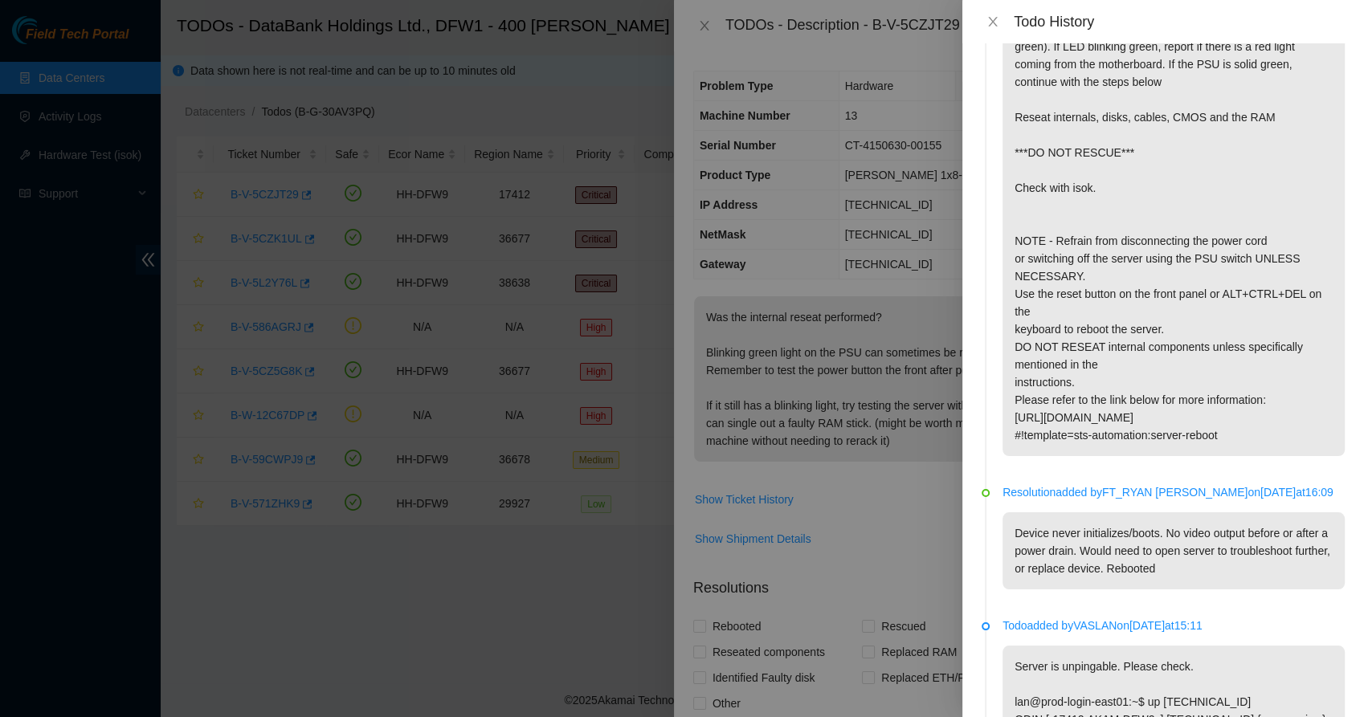
scroll to position [660, 0]
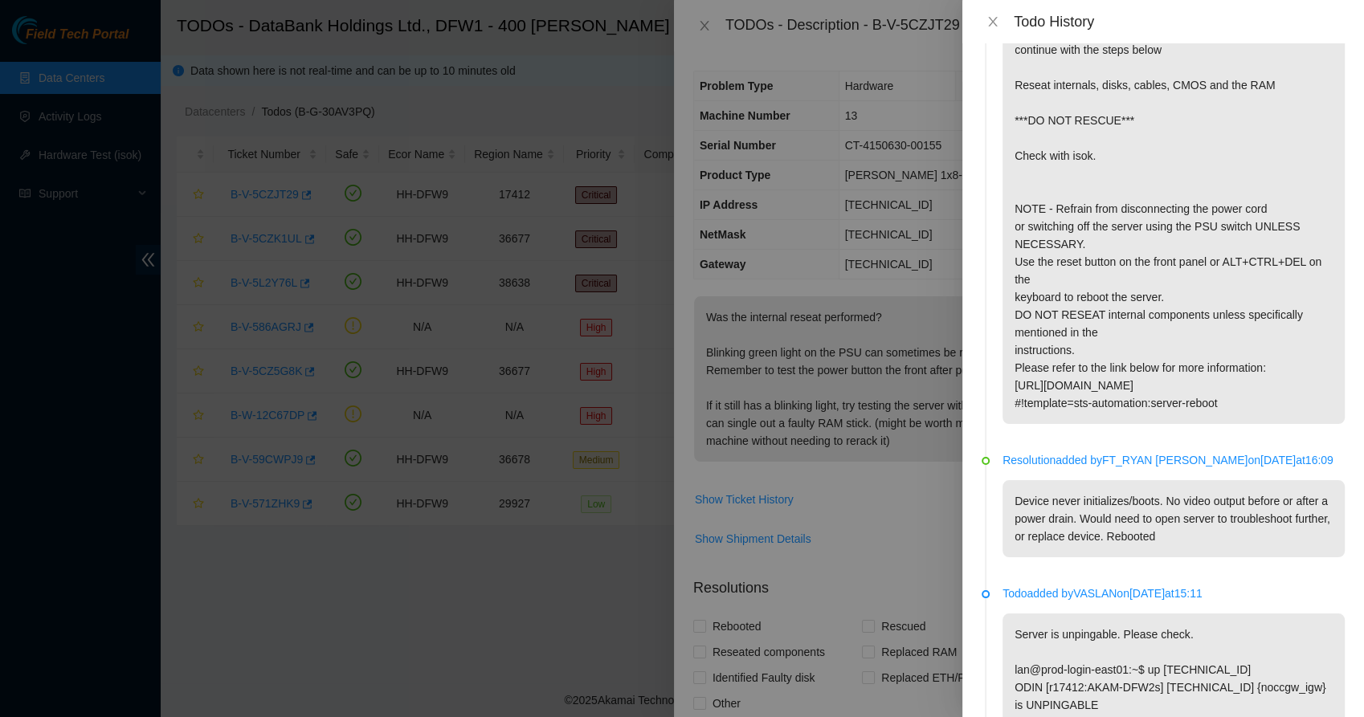
click at [1073, 536] on p "Device never initializes/boots. No video output before or after a power drain. …" at bounding box center [1174, 518] width 342 height 77
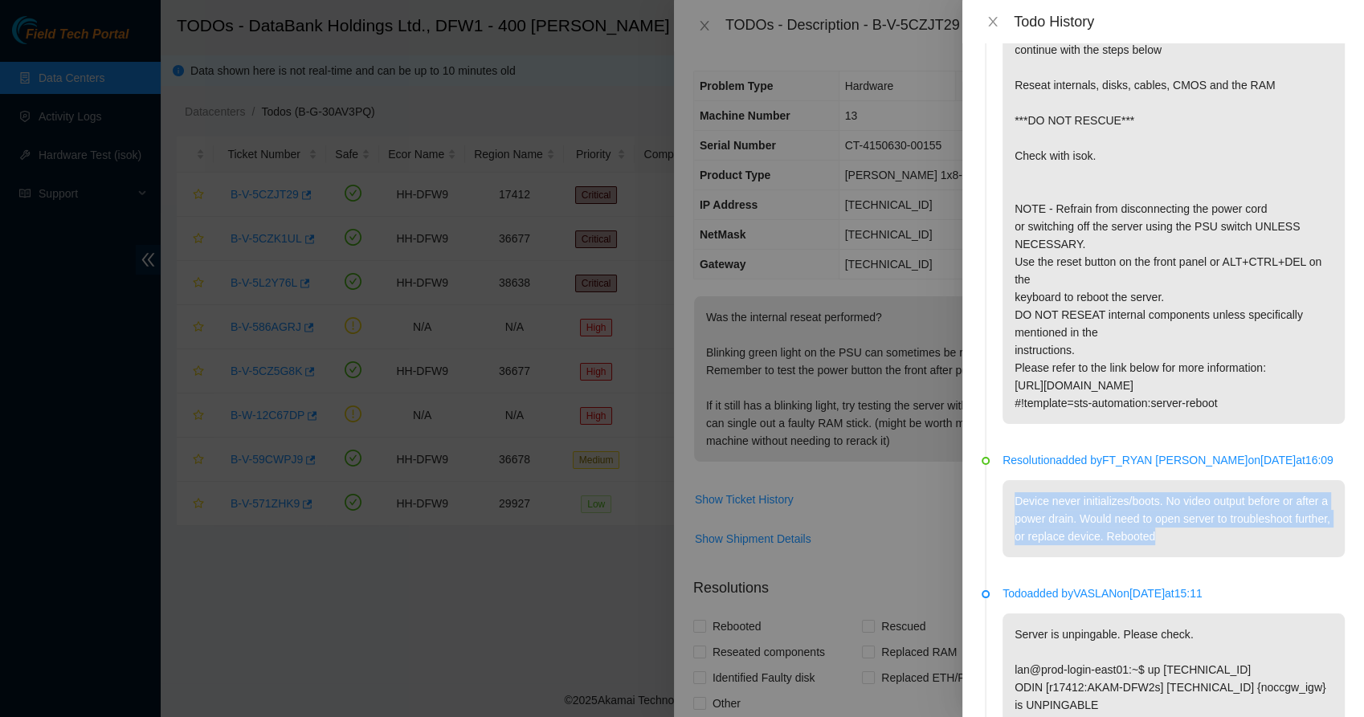
click at [1073, 536] on p "Device never initializes/boots. No video output before or after a power drain. …" at bounding box center [1174, 518] width 342 height 77
drag, startPoint x: 1073, startPoint y: 536, endPoint x: 1052, endPoint y: 551, distance: 25.9
click at [1052, 551] on p "Device never initializes/boots. No video output before or after a power drain. …" at bounding box center [1174, 518] width 342 height 77
drag, startPoint x: 1052, startPoint y: 551, endPoint x: 1130, endPoint y: 566, distance: 79.3
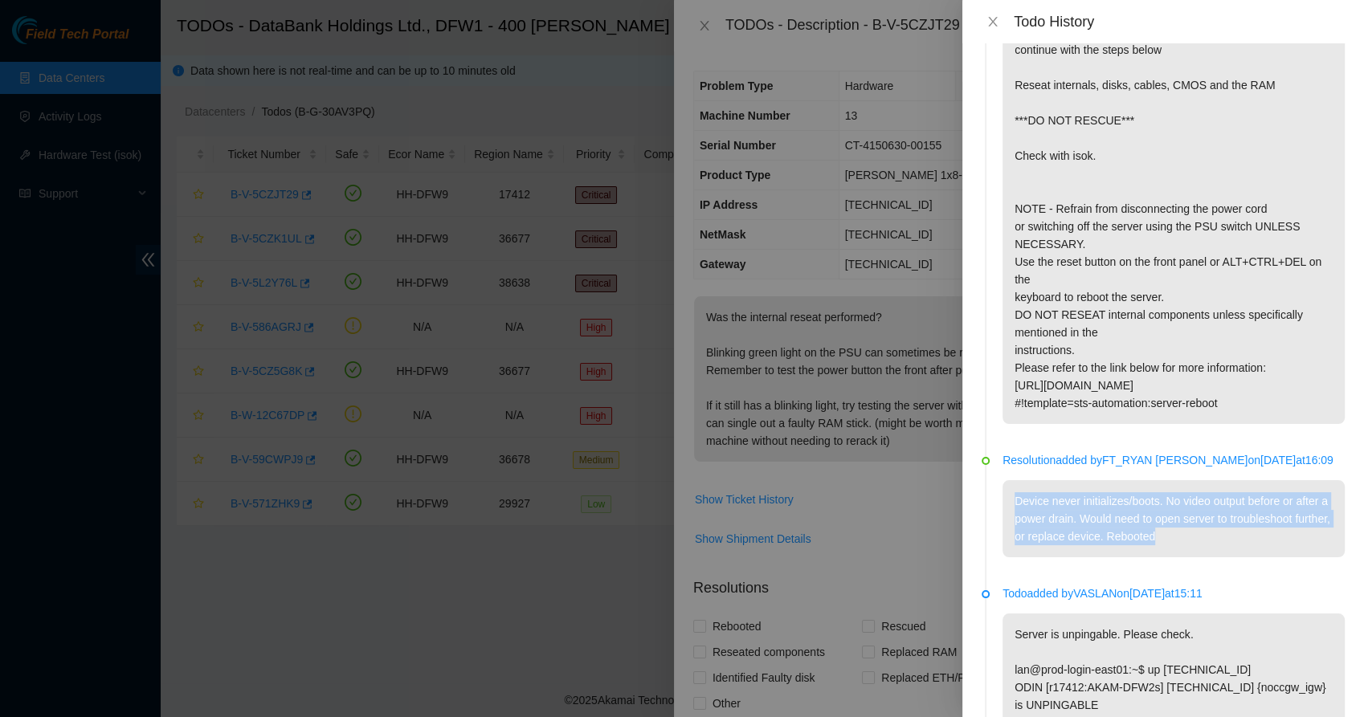
click at [1130, 558] on p "Device never initializes/boots. No video output before or after a power drain. …" at bounding box center [1174, 518] width 342 height 77
click at [1079, 590] on li "Resolution added by [PERSON_NAME] on [DATE] 16:09 Device never initializes/boot…" at bounding box center [1163, 523] width 363 height 133
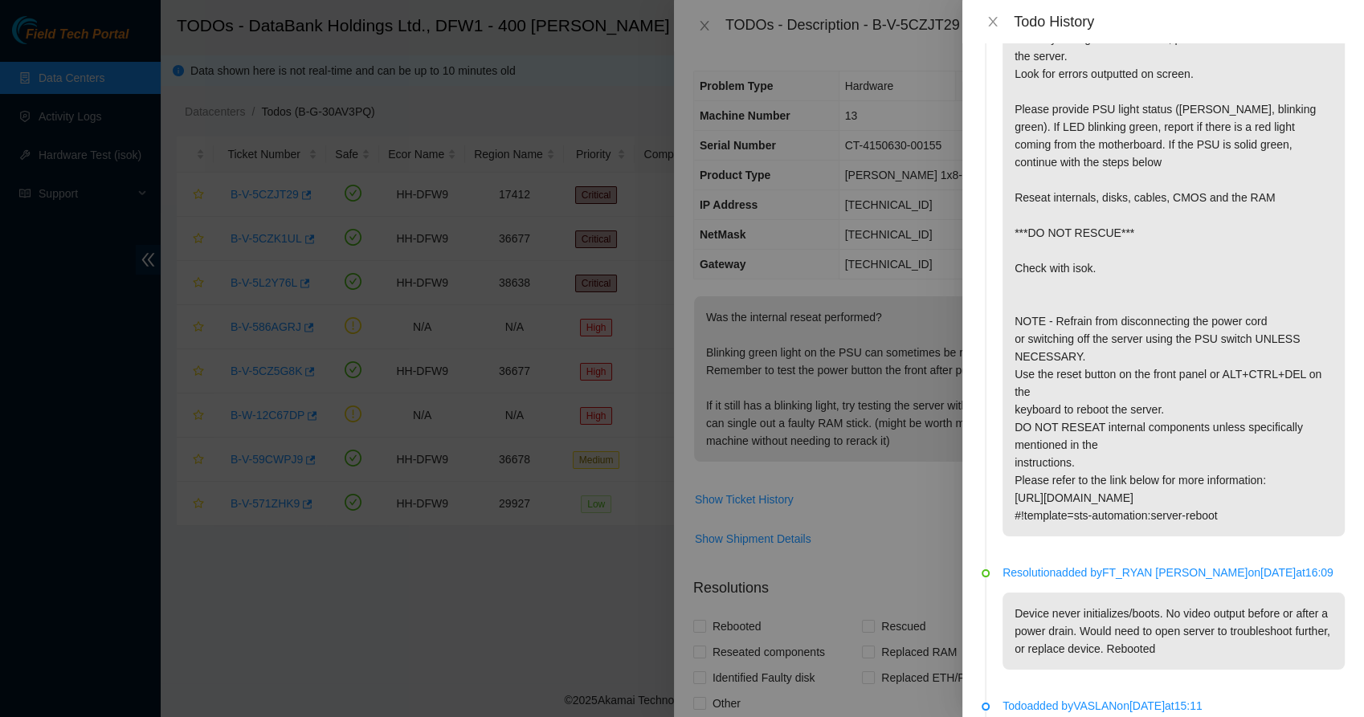
scroll to position [0, 0]
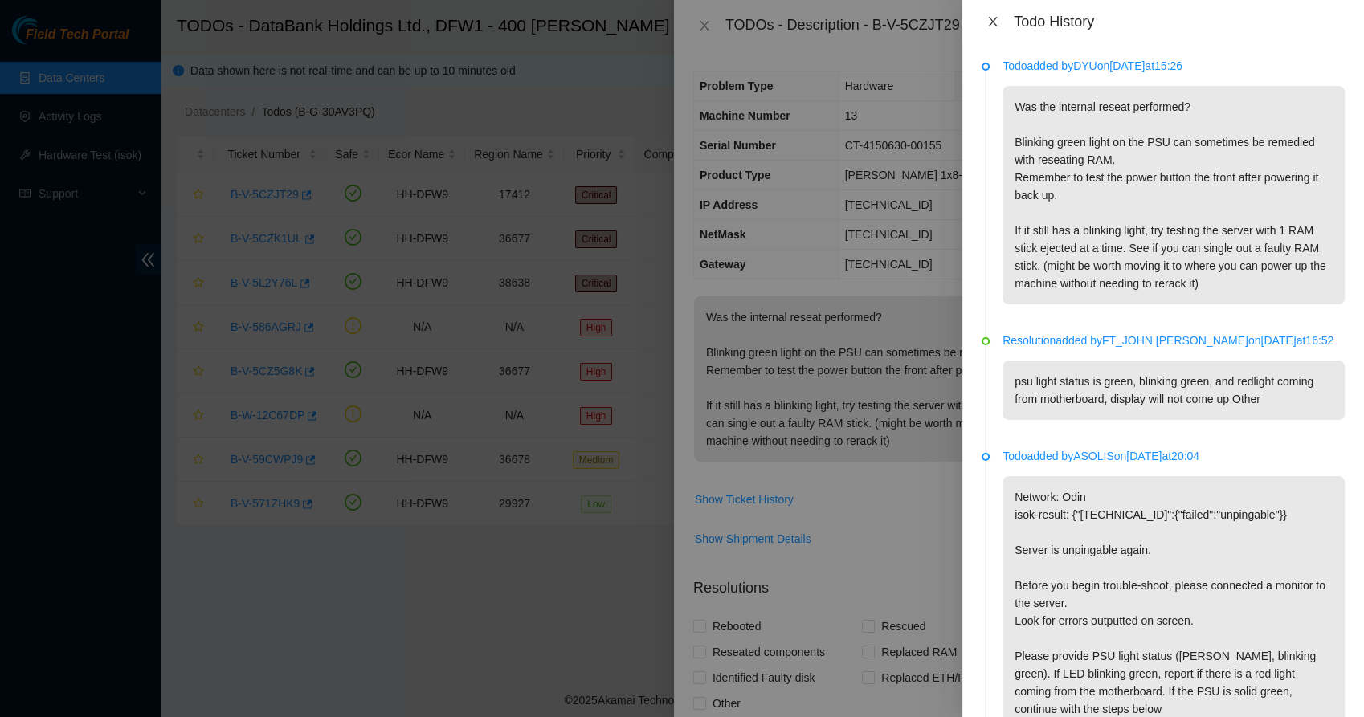
click at [991, 24] on icon "close" at bounding box center [992, 22] width 9 height 10
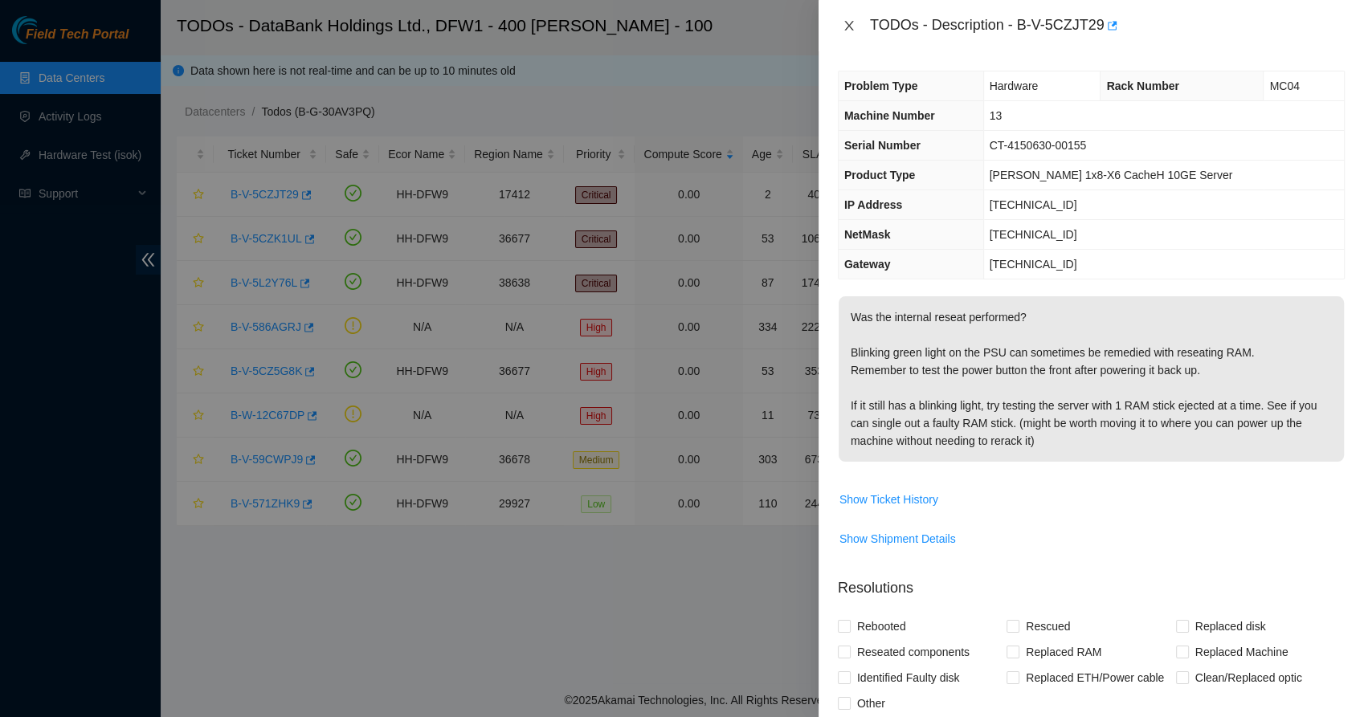
click at [840, 26] on button "Close" at bounding box center [849, 25] width 22 height 15
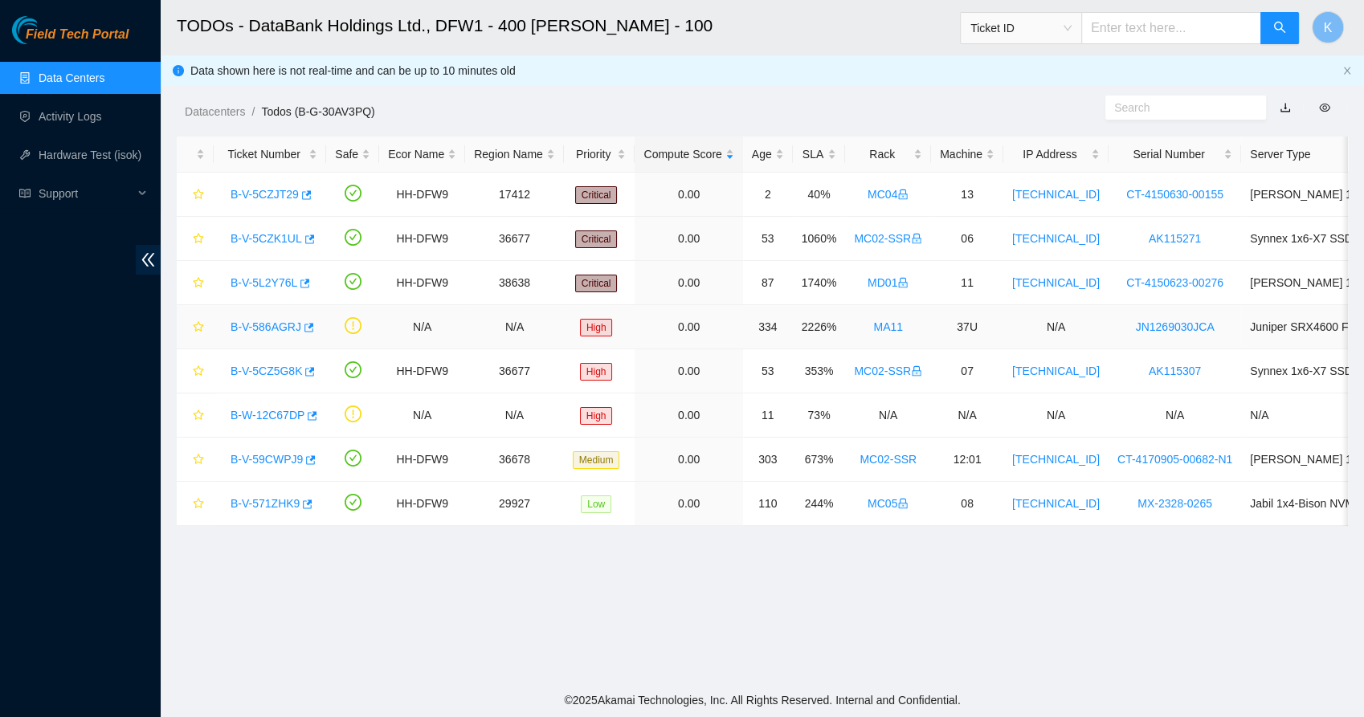
click at [273, 329] on link "B-V-586AGRJ" at bounding box center [266, 327] width 71 height 13
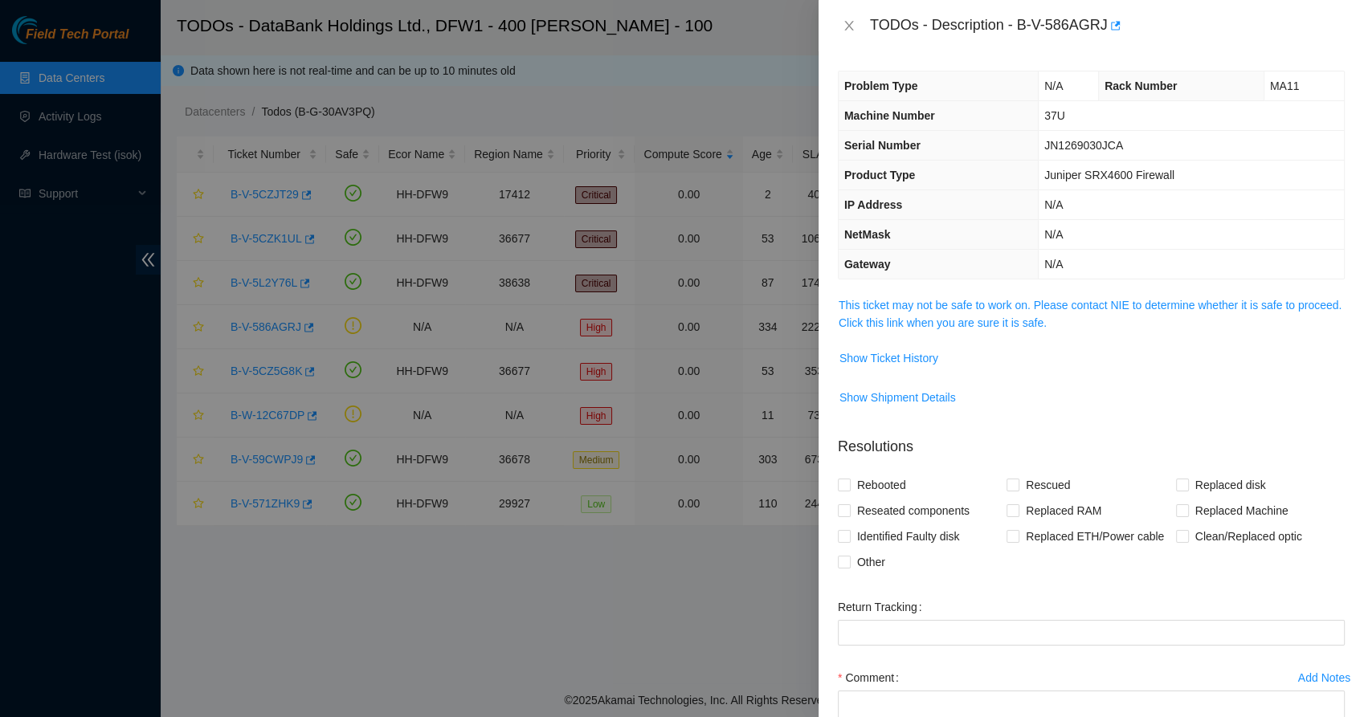
click at [909, 329] on span "This ticket may not be safe to work on. Please contact NIE to determine whether…" at bounding box center [1091, 313] width 505 height 35
click at [919, 322] on link "This ticket may not be safe to work on. Please contact NIE to determine whether…" at bounding box center [1090, 314] width 503 height 31
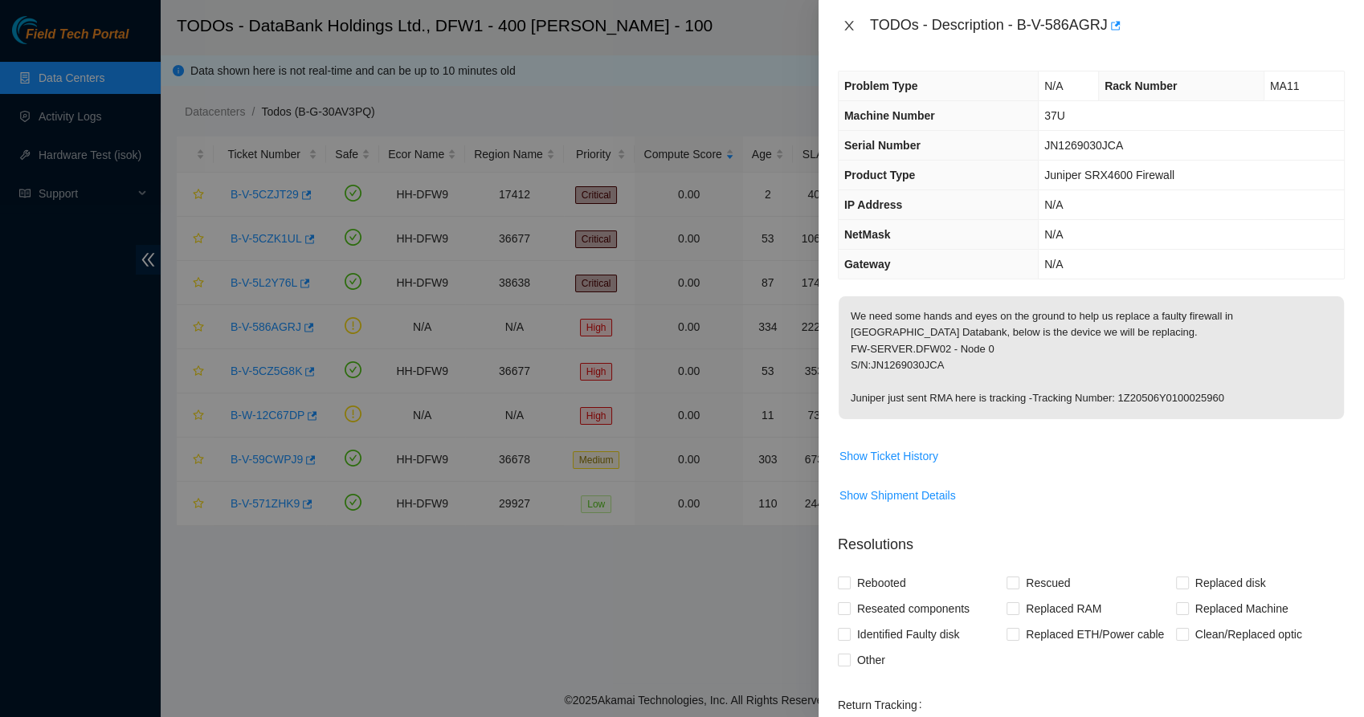
click at [846, 31] on icon "close" at bounding box center [849, 25] width 13 height 13
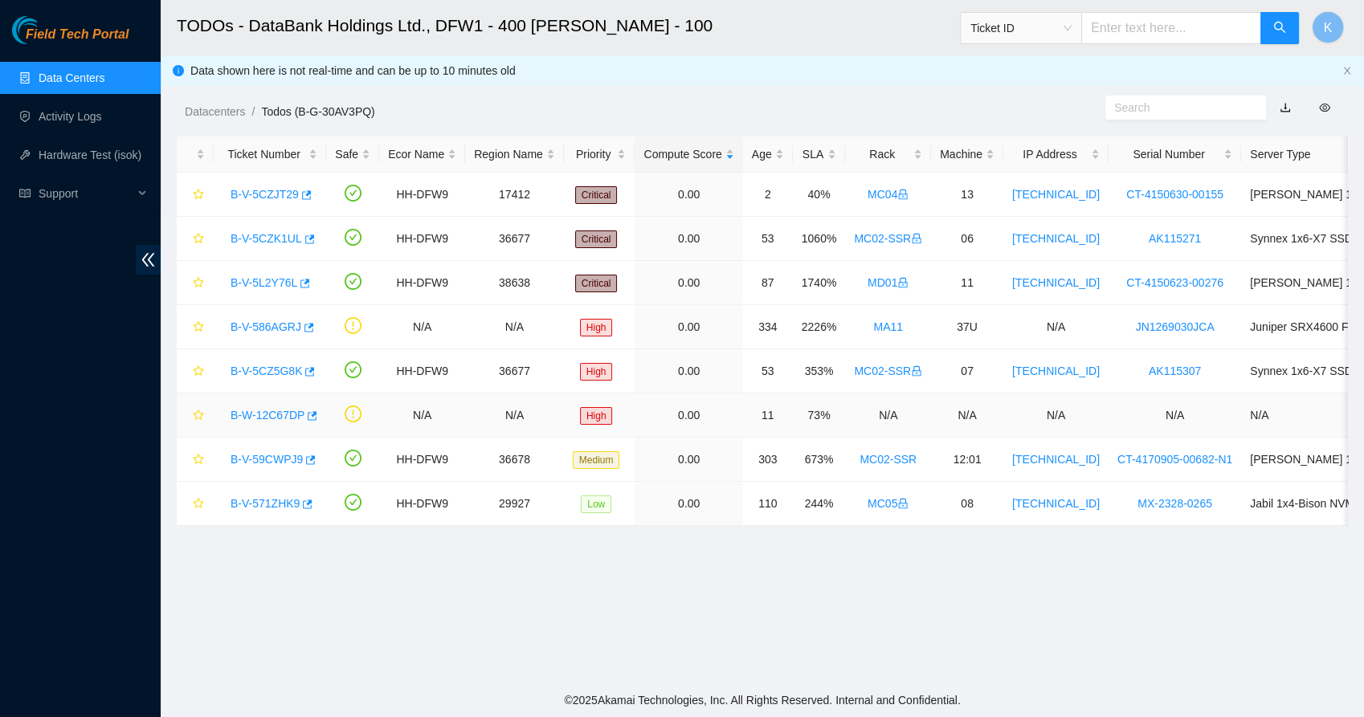
click at [271, 411] on link "B-W-12C67DP" at bounding box center [268, 415] width 74 height 13
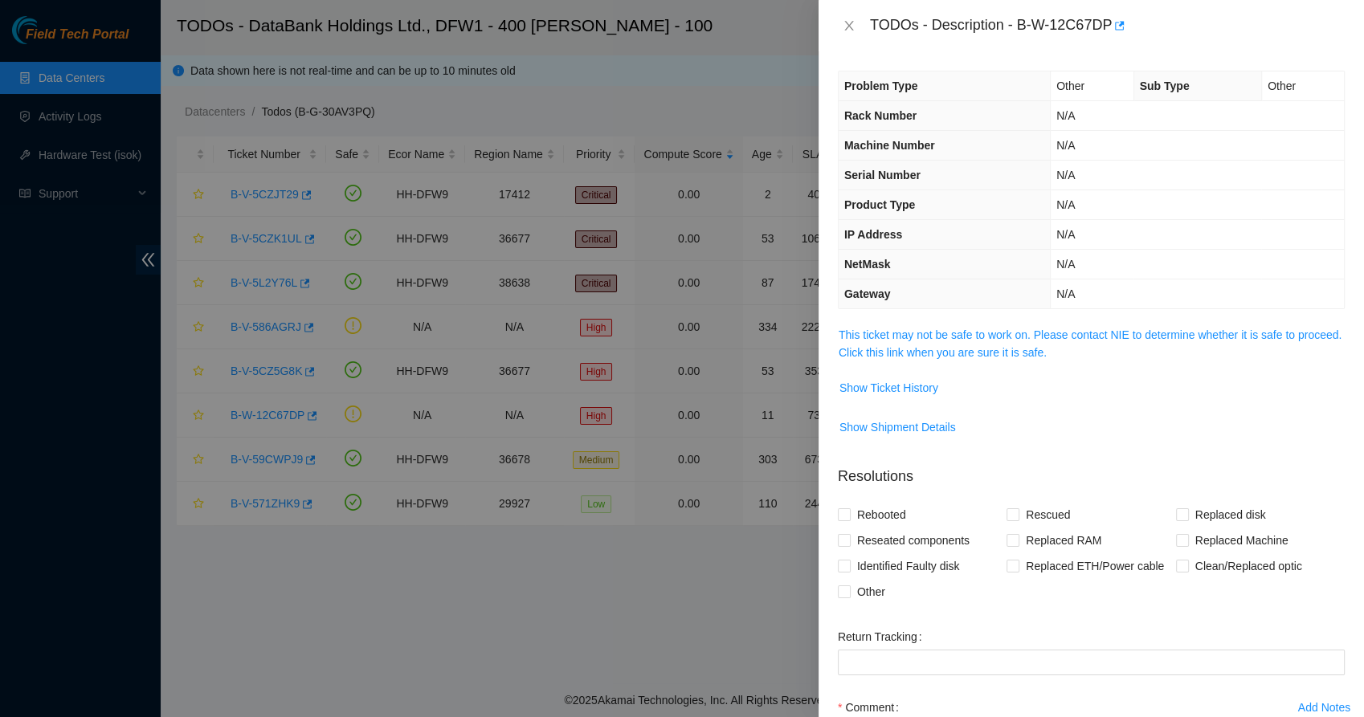
click at [909, 360] on span "This ticket may not be safe to work on. Please contact NIE to determine whether…" at bounding box center [1091, 343] width 505 height 35
click at [916, 355] on link "This ticket may not be safe to work on. Please contact NIE to determine whether…" at bounding box center [1090, 344] width 503 height 31
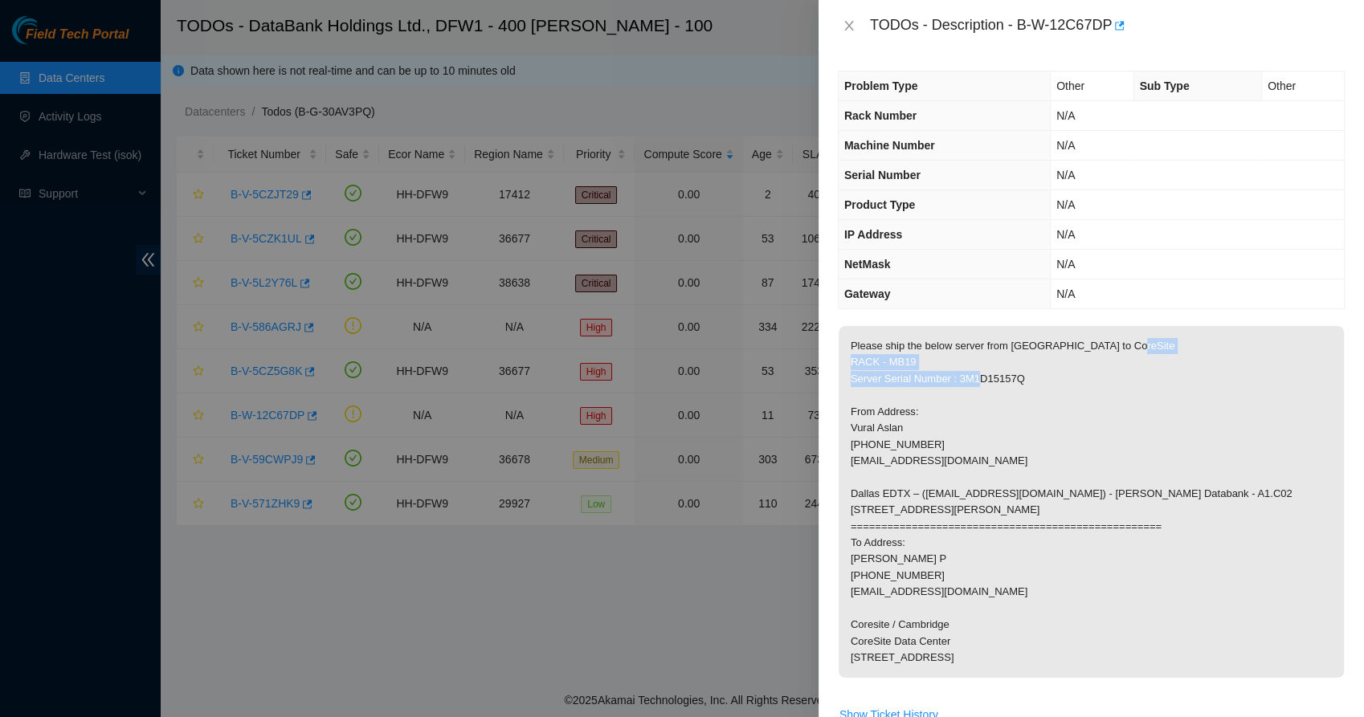
drag, startPoint x: 919, startPoint y: 394, endPoint x: 870, endPoint y: 354, distance: 63.4
click at [870, 354] on p "Please ship the below server from [GEOGRAPHIC_DATA] to CoreSite RACK - MB19 Ser…" at bounding box center [1091, 502] width 505 height 352
drag, startPoint x: 870, startPoint y: 354, endPoint x: 893, endPoint y: 378, distance: 32.9
click at [893, 378] on p "Please ship the below server from [GEOGRAPHIC_DATA] to CoreSite RACK - MB19 Ser…" at bounding box center [1091, 502] width 505 height 352
click at [900, 386] on p "Please ship the below server from [GEOGRAPHIC_DATA] to CoreSite RACK - MB19 Ser…" at bounding box center [1091, 502] width 505 height 352
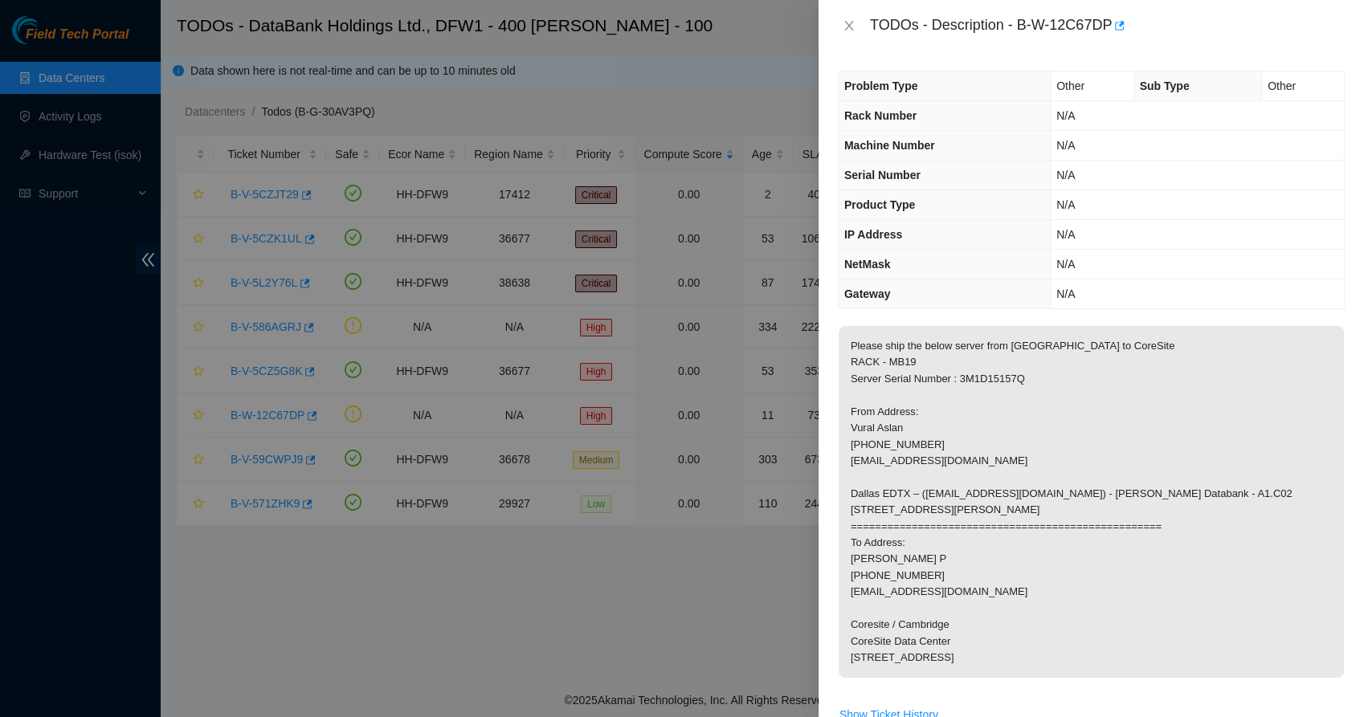
click at [913, 399] on p "Please ship the below server from [GEOGRAPHIC_DATA] to CoreSite RACK - MB19 Ser…" at bounding box center [1091, 502] width 505 height 352
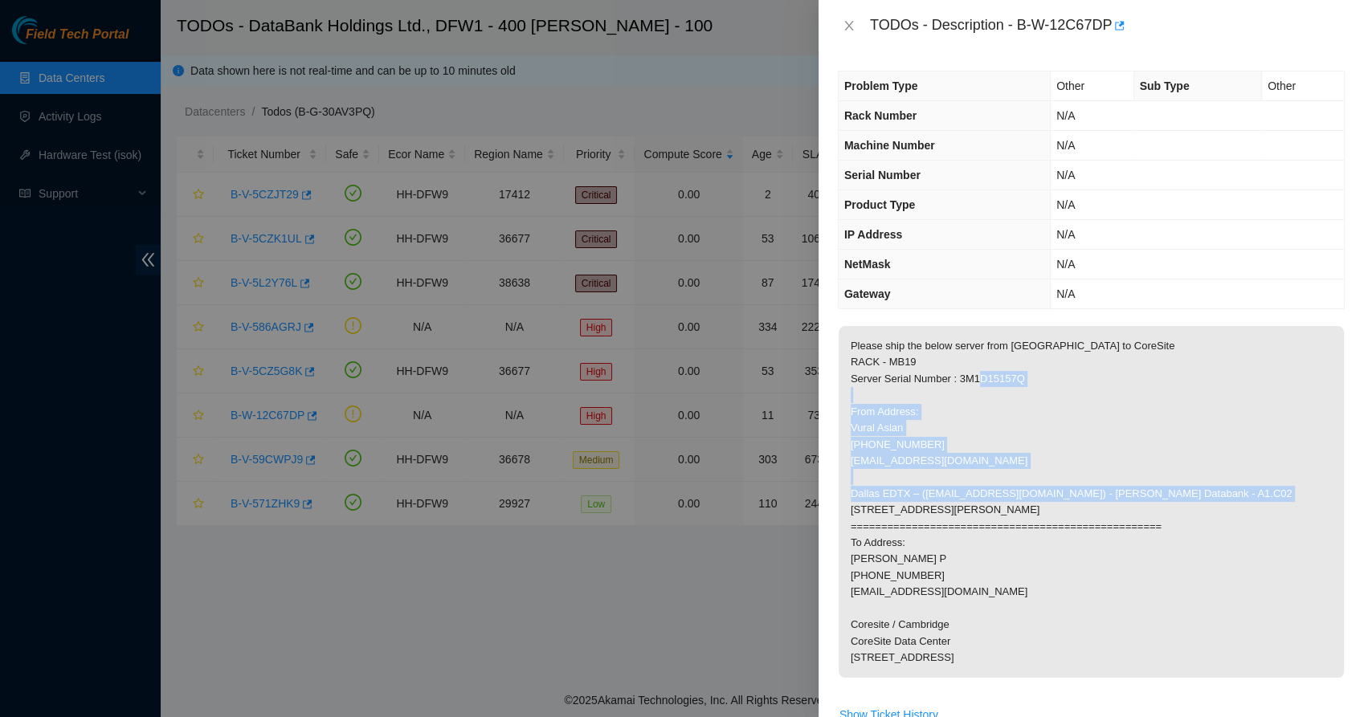
drag, startPoint x: 880, startPoint y: 401, endPoint x: 935, endPoint y: 523, distance: 133.8
click at [935, 523] on p "Please ship the below server from [GEOGRAPHIC_DATA] to CoreSite RACK - MB19 Ser…" at bounding box center [1091, 502] width 505 height 352
drag, startPoint x: 935, startPoint y: 523, endPoint x: 896, endPoint y: 529, distance: 39.8
click at [896, 529] on p "Please ship the below server from [GEOGRAPHIC_DATA] to CoreSite RACK - MB19 Ser…" at bounding box center [1091, 502] width 505 height 352
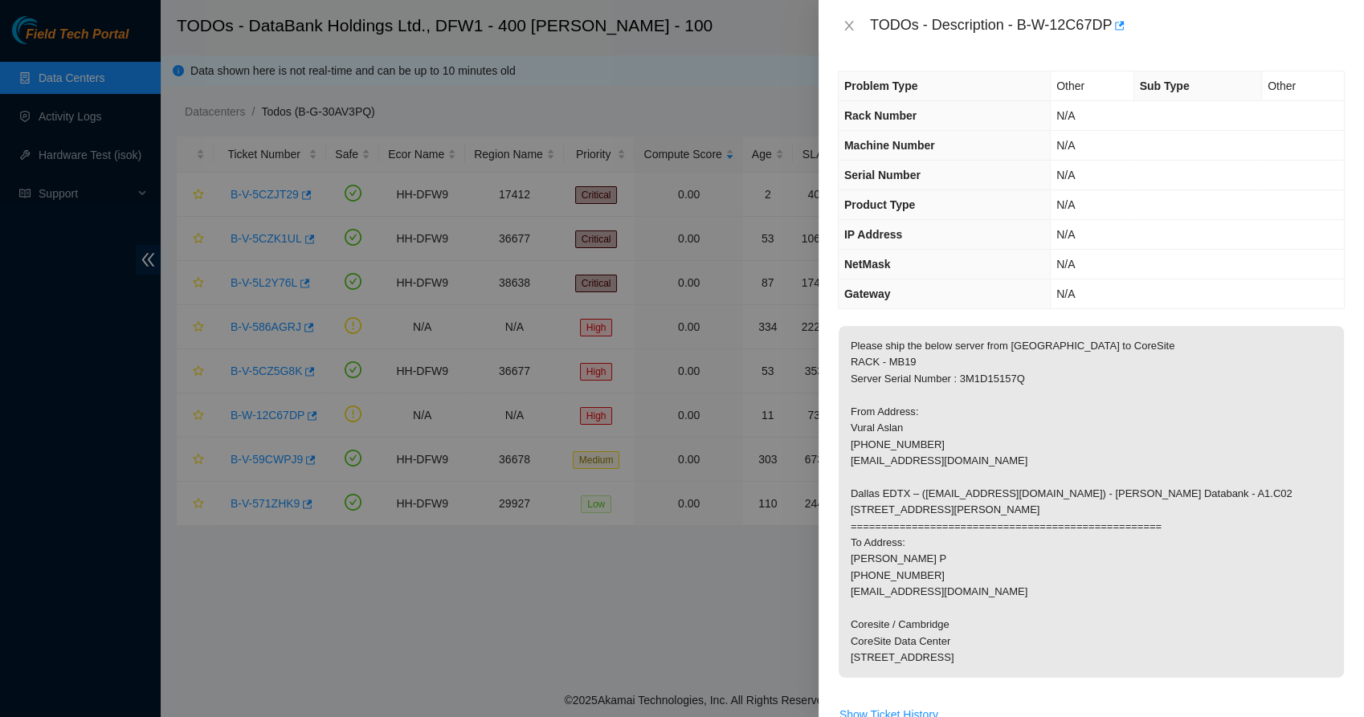
drag, startPoint x: 896, startPoint y: 529, endPoint x: 876, endPoint y: 572, distance: 47.8
click at [876, 572] on p "Please ship the below server from [GEOGRAPHIC_DATA] to CoreSite RACK - MB19 Ser…" at bounding box center [1091, 502] width 505 height 352
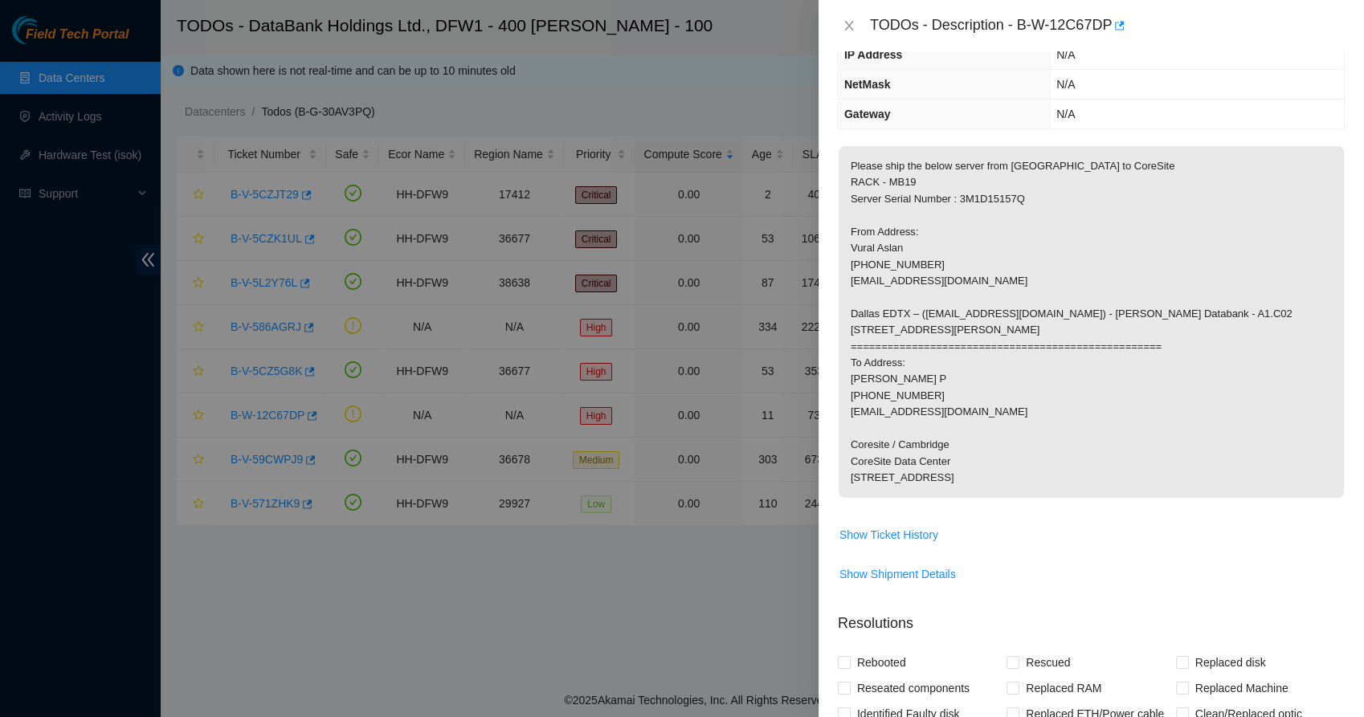
scroll to position [181, 0]
click at [889, 543] on span "Show Ticket History" at bounding box center [889, 534] width 99 height 18
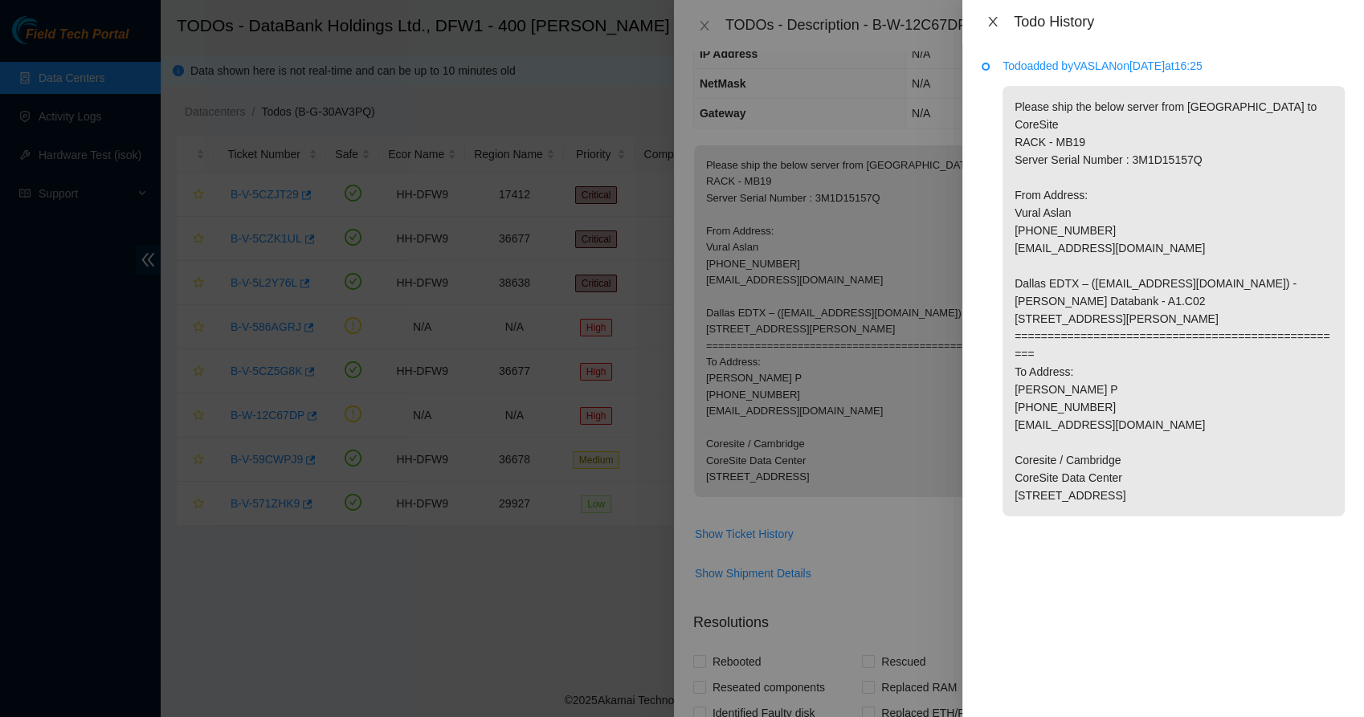
click at [990, 22] on icon "close" at bounding box center [993, 21] width 13 height 13
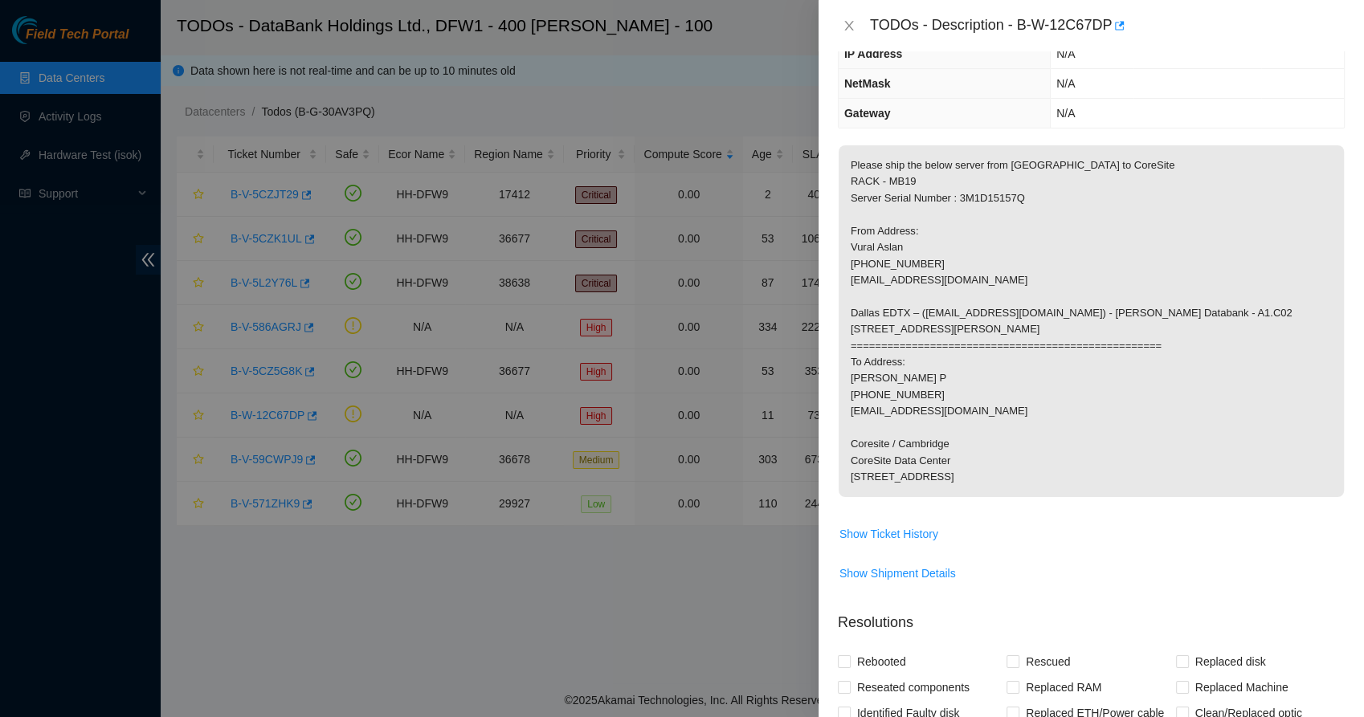
scroll to position [343, 0]
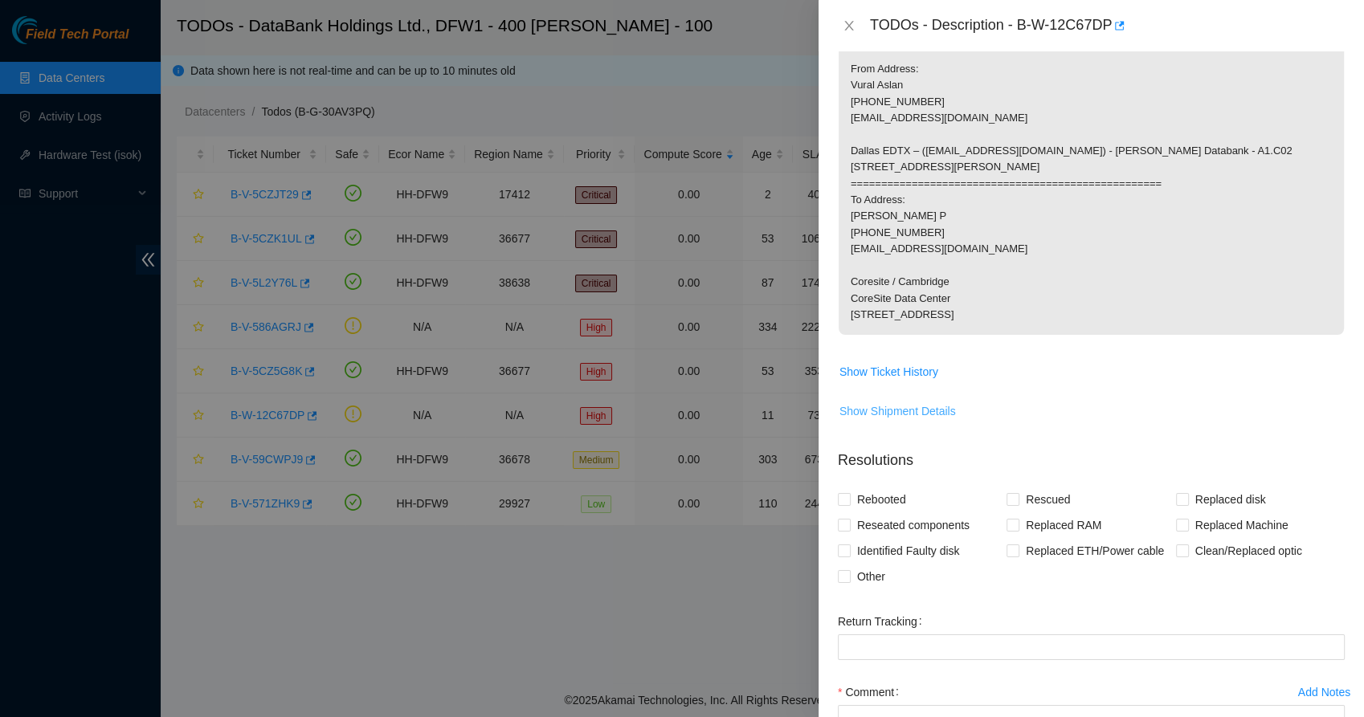
click at [885, 420] on span "Show Shipment Details" at bounding box center [898, 411] width 116 height 18
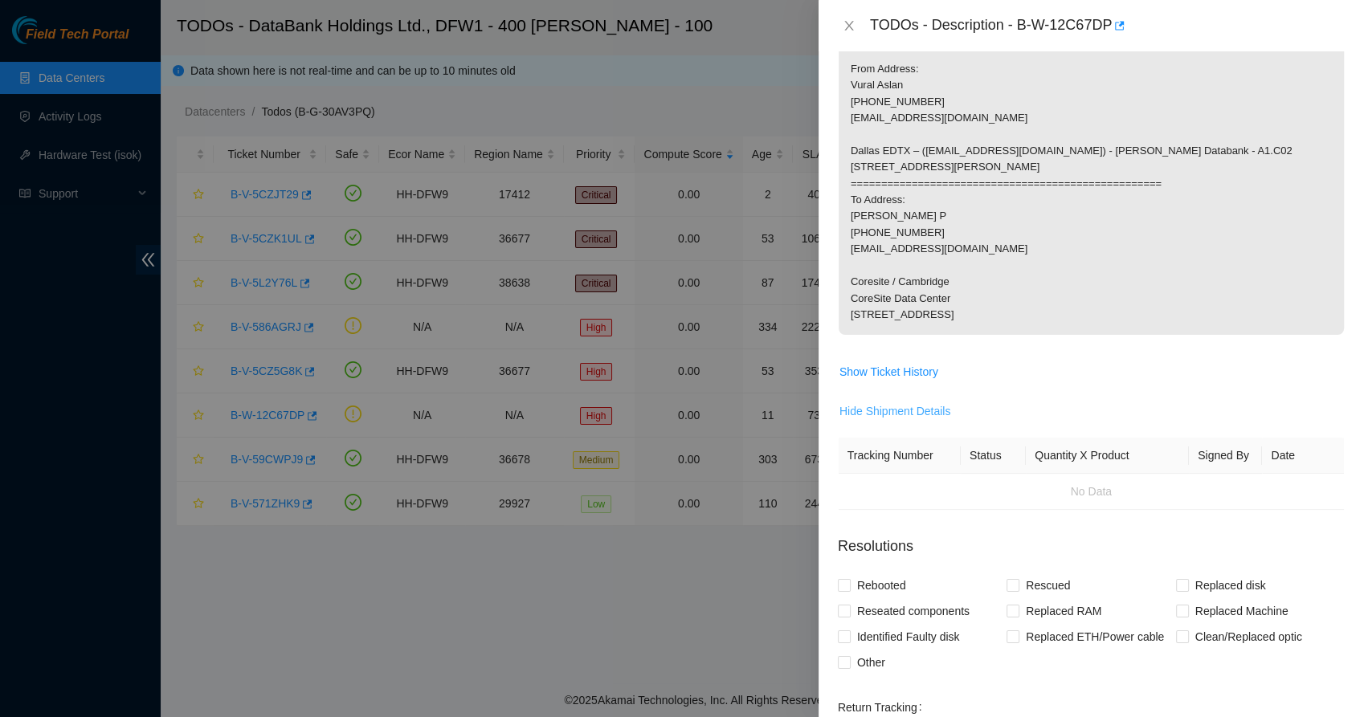
click at [885, 420] on span "Hide Shipment Details" at bounding box center [896, 411] width 112 height 18
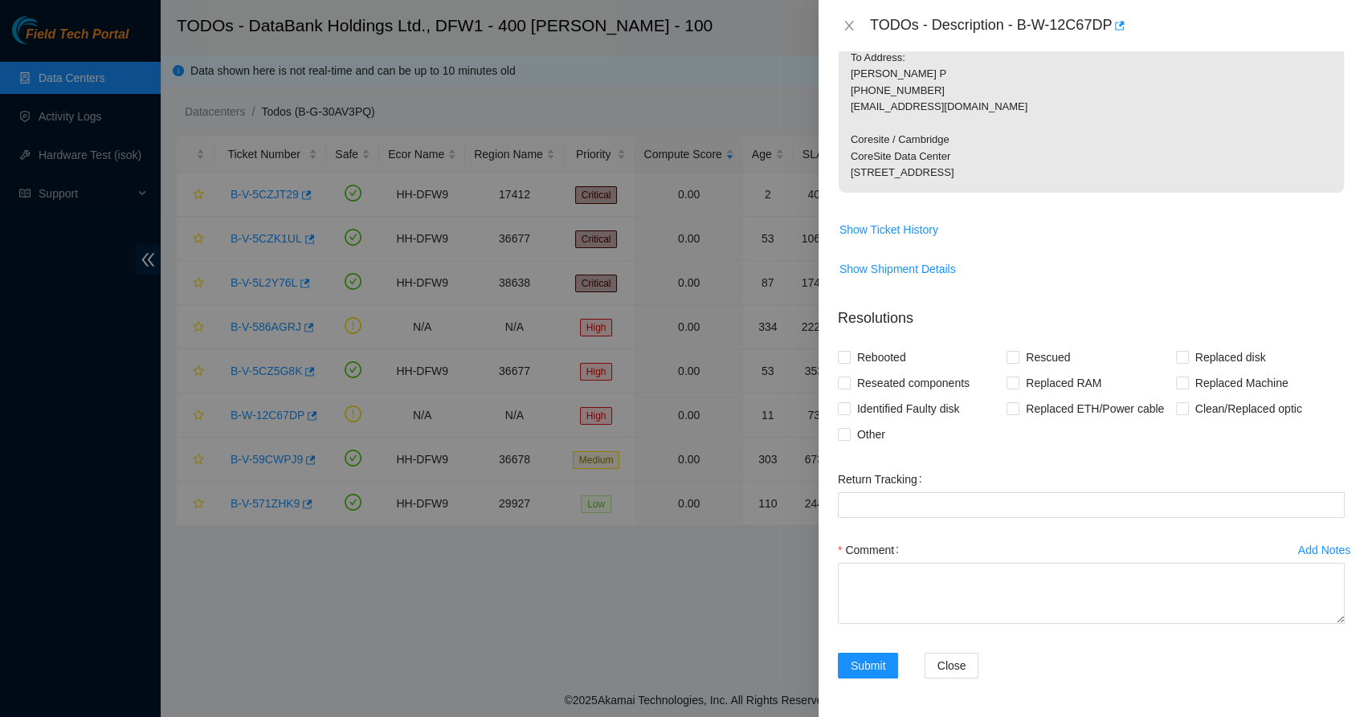
scroll to position [0, 0]
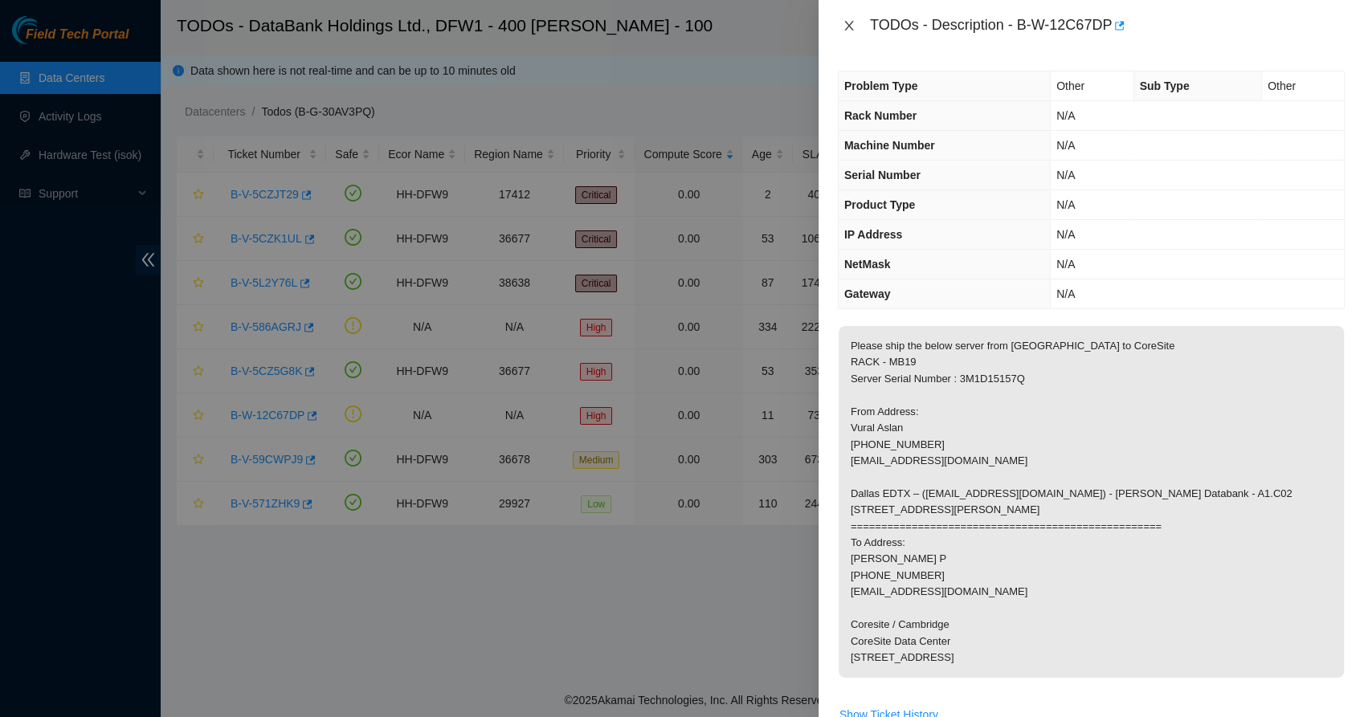
click at [852, 21] on icon "close" at bounding box center [848, 26] width 9 height 10
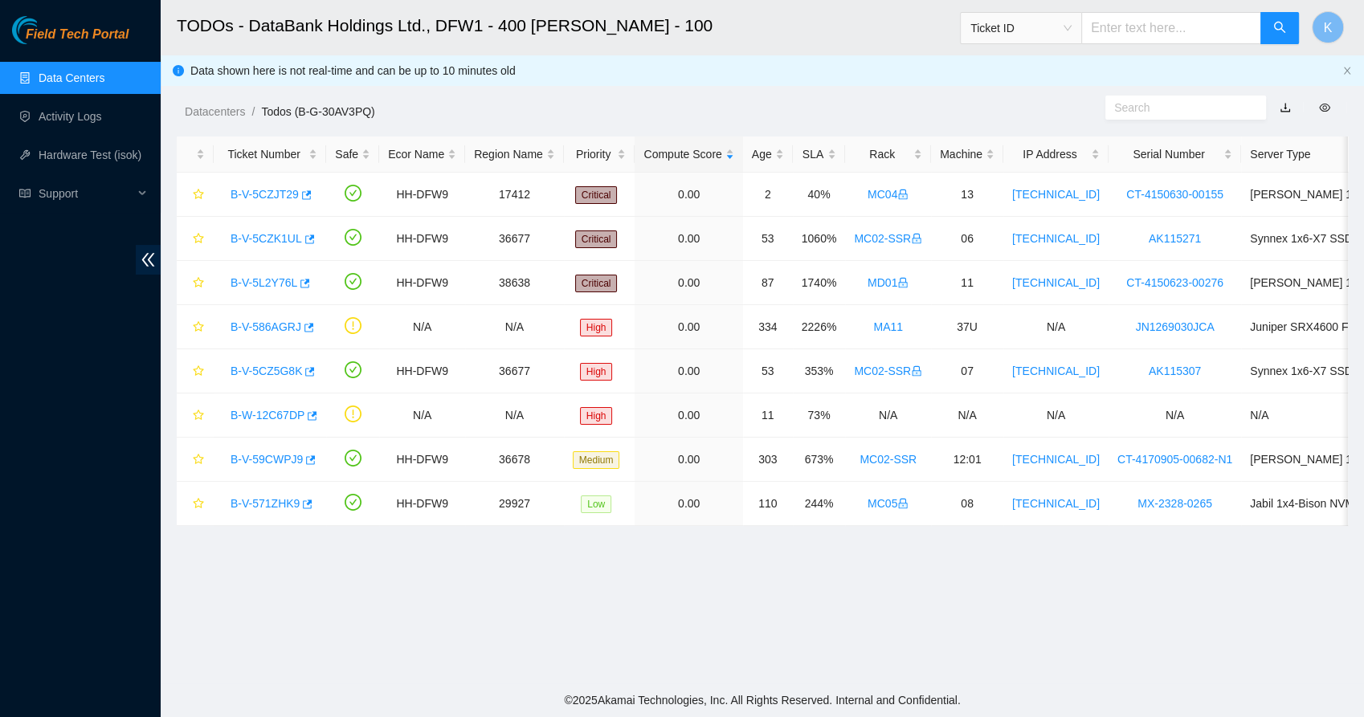
click at [677, 572] on main "TODOs - DataBank Holdings Ltd., DFW1 - 400 [PERSON_NAME] - 100 Ticket ID K Data…" at bounding box center [762, 342] width 1203 height 684
click at [771, 77] on div "Datacenters / Todos (B-G-30AV3PQ) /" at bounding box center [612, 76] width 903 height 90
click at [269, 463] on link "B-V-59CWPJ9" at bounding box center [267, 459] width 72 height 13
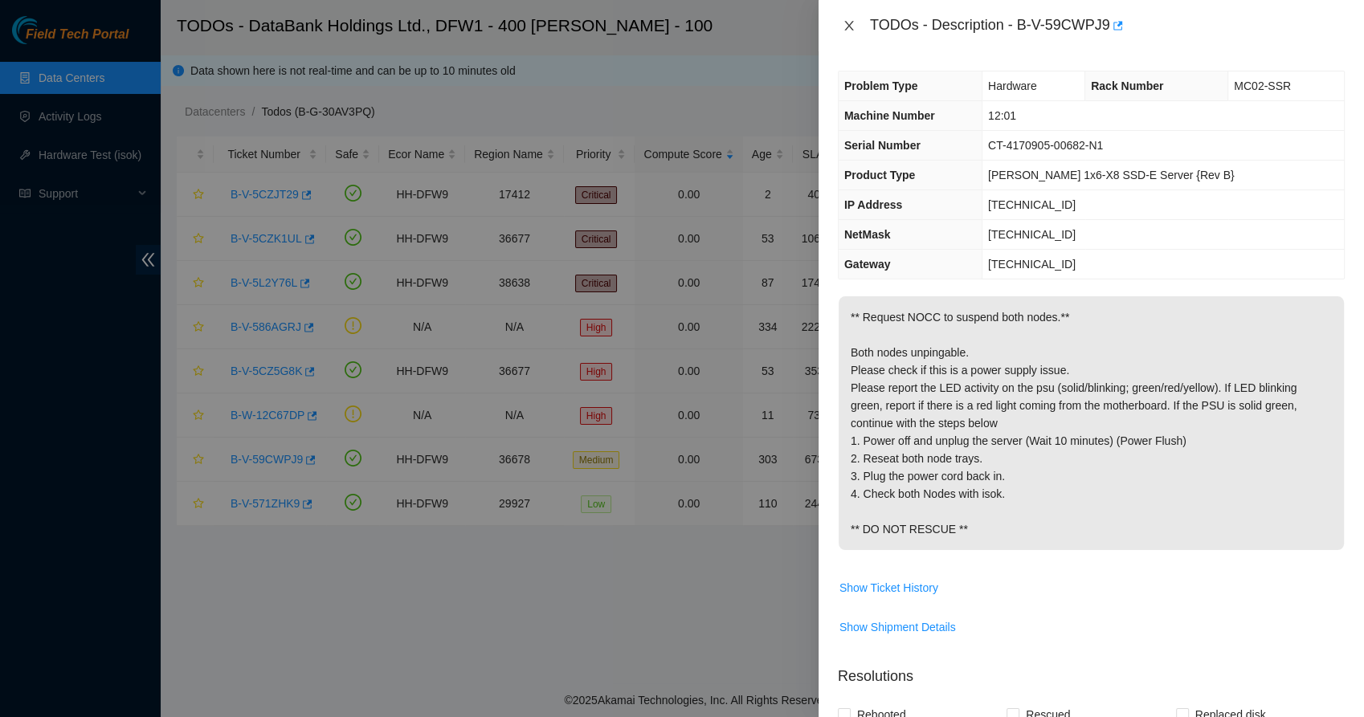
click at [844, 23] on icon "close" at bounding box center [849, 25] width 13 height 13
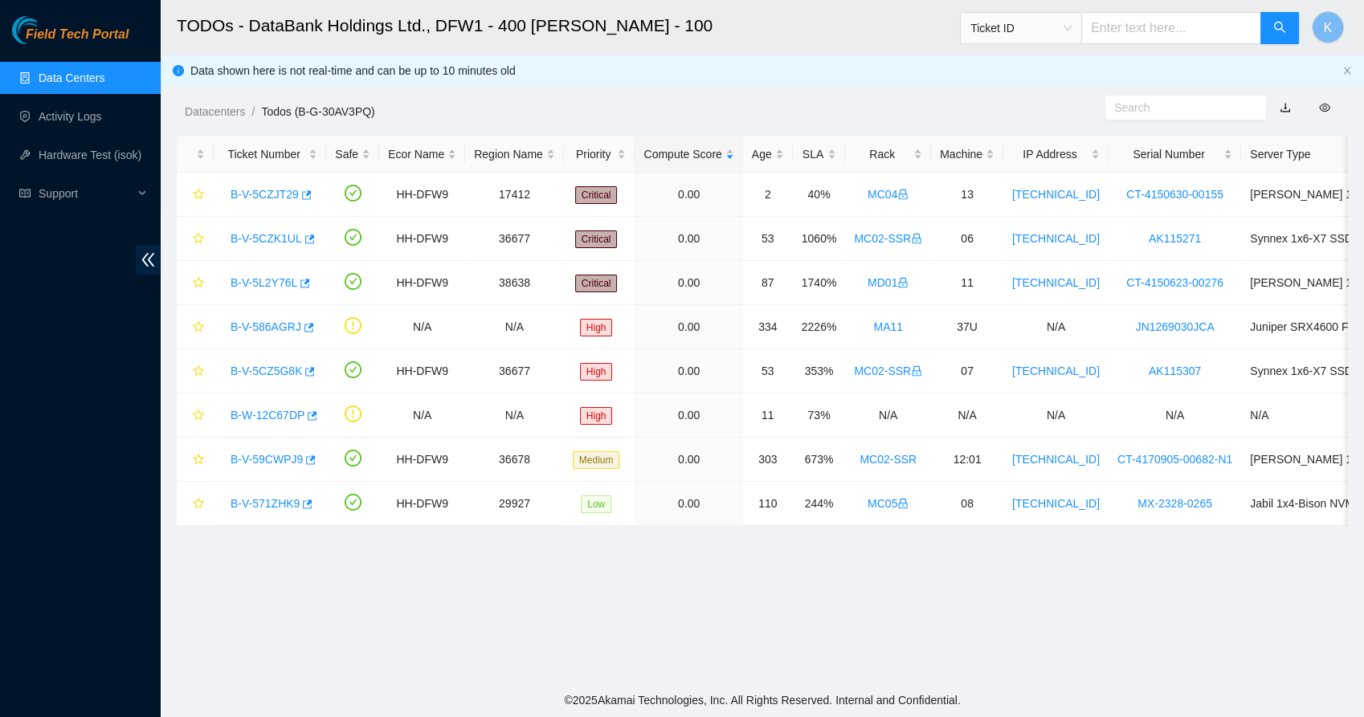
click at [754, 103] on ol "Datacenters / Todos (B-G-30AV3PQ) /" at bounding box center [624, 112] width 879 height 18
click at [77, 80] on link "Data Centers" at bounding box center [72, 77] width 66 height 13
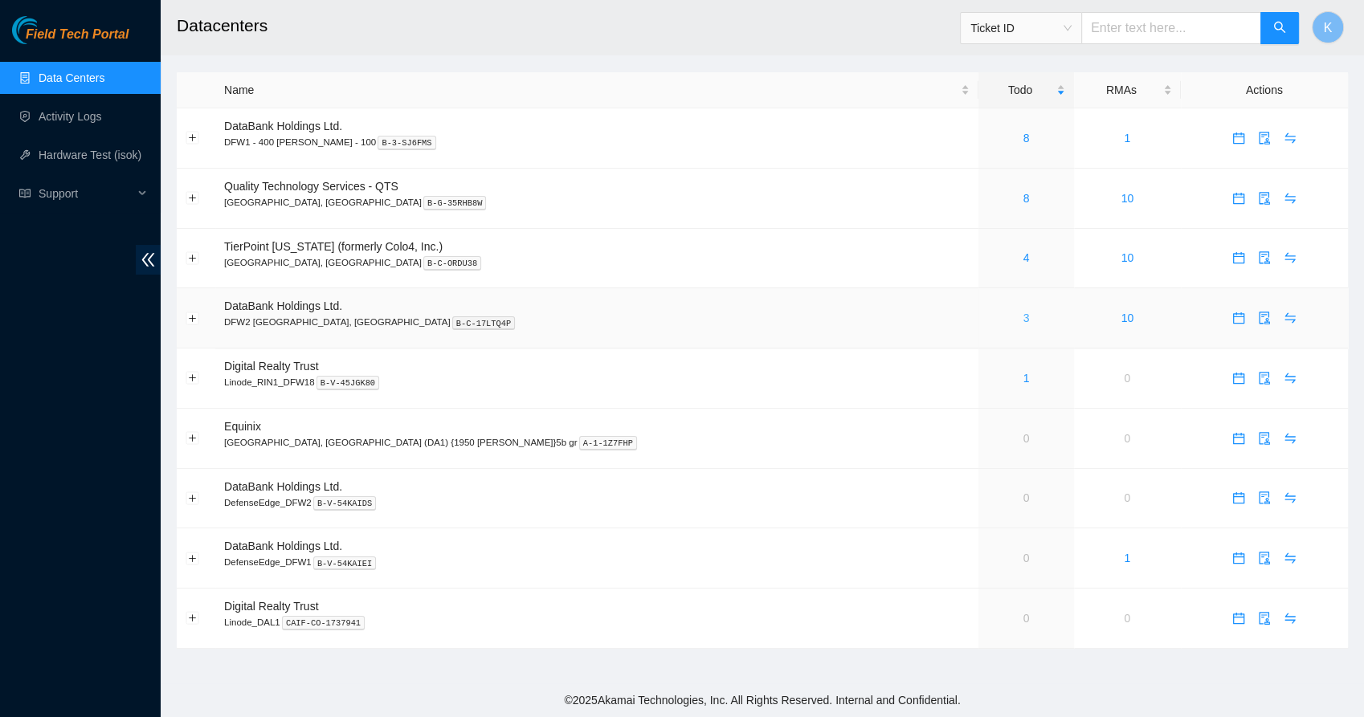
click at [1023, 322] on link "3" at bounding box center [1026, 318] width 6 height 13
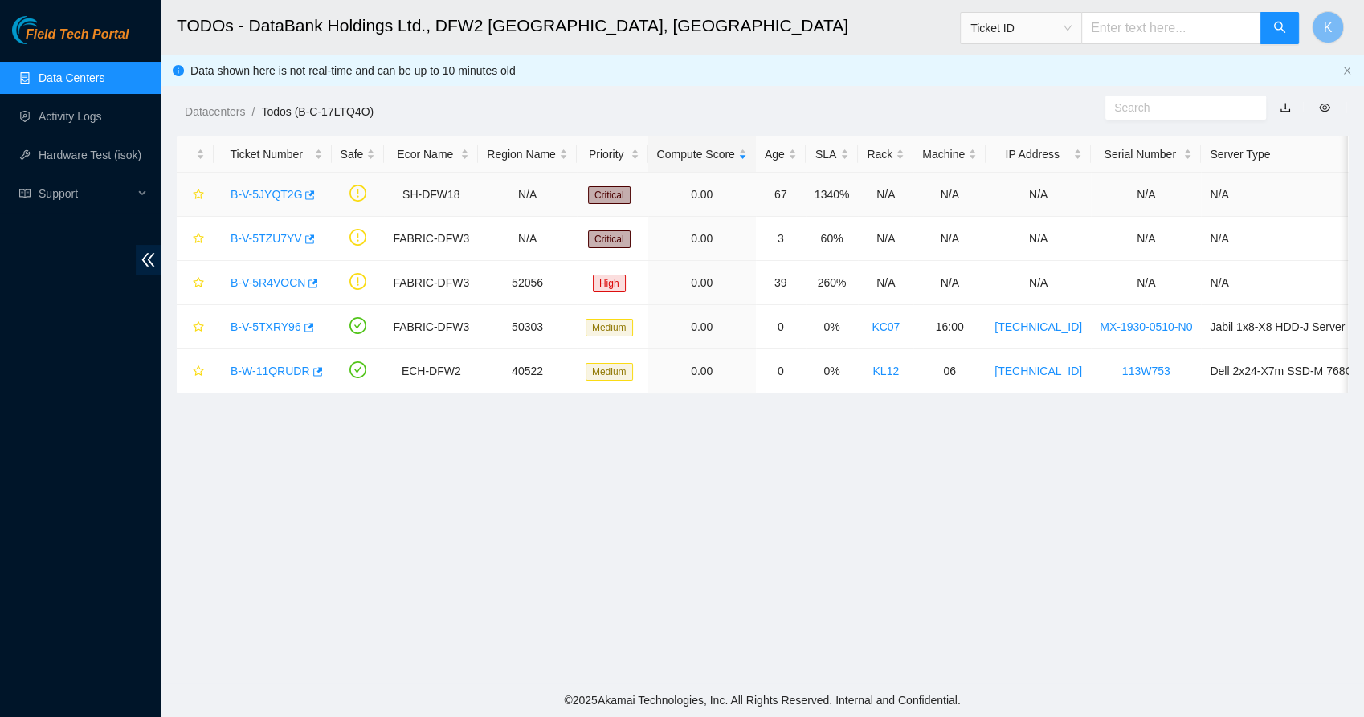
click at [272, 188] on link "B-V-5JYQT2G" at bounding box center [266, 194] width 71 height 13
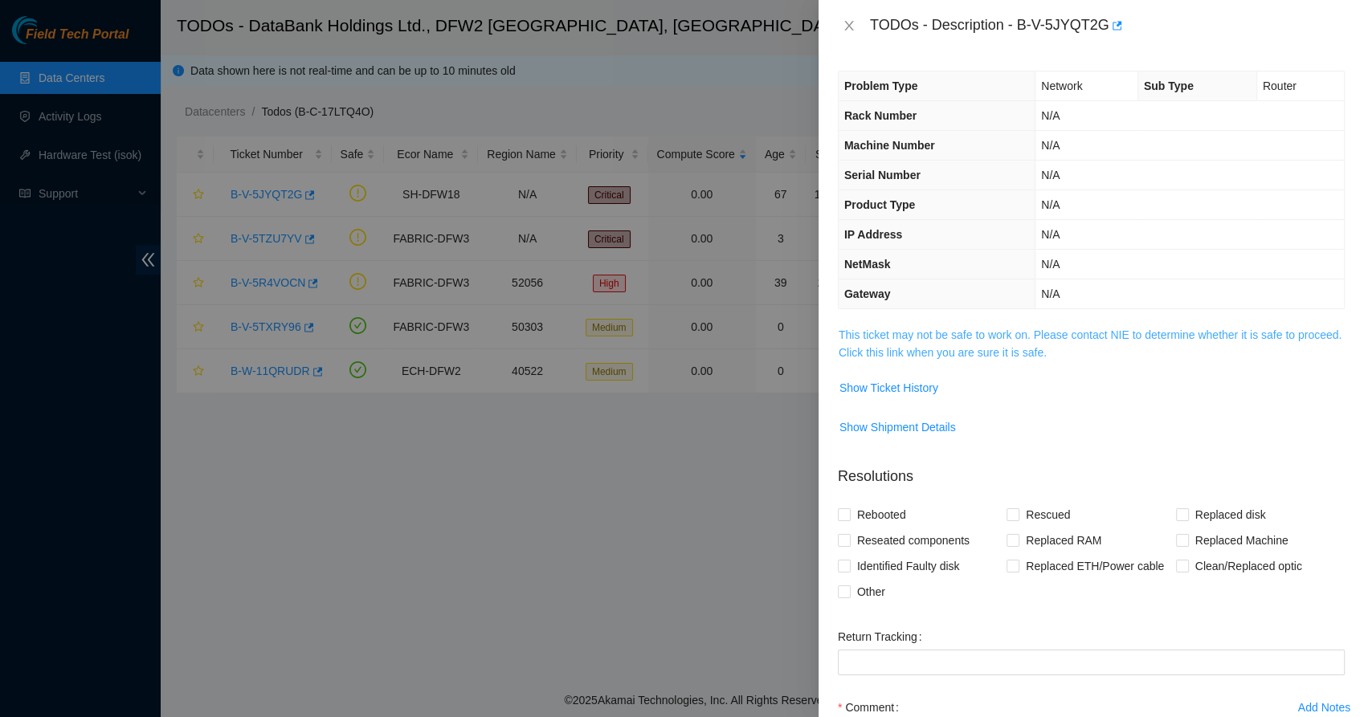
click at [905, 337] on link "This ticket may not be safe to work on. Please contact NIE to determine whether…" at bounding box center [1090, 344] width 503 height 31
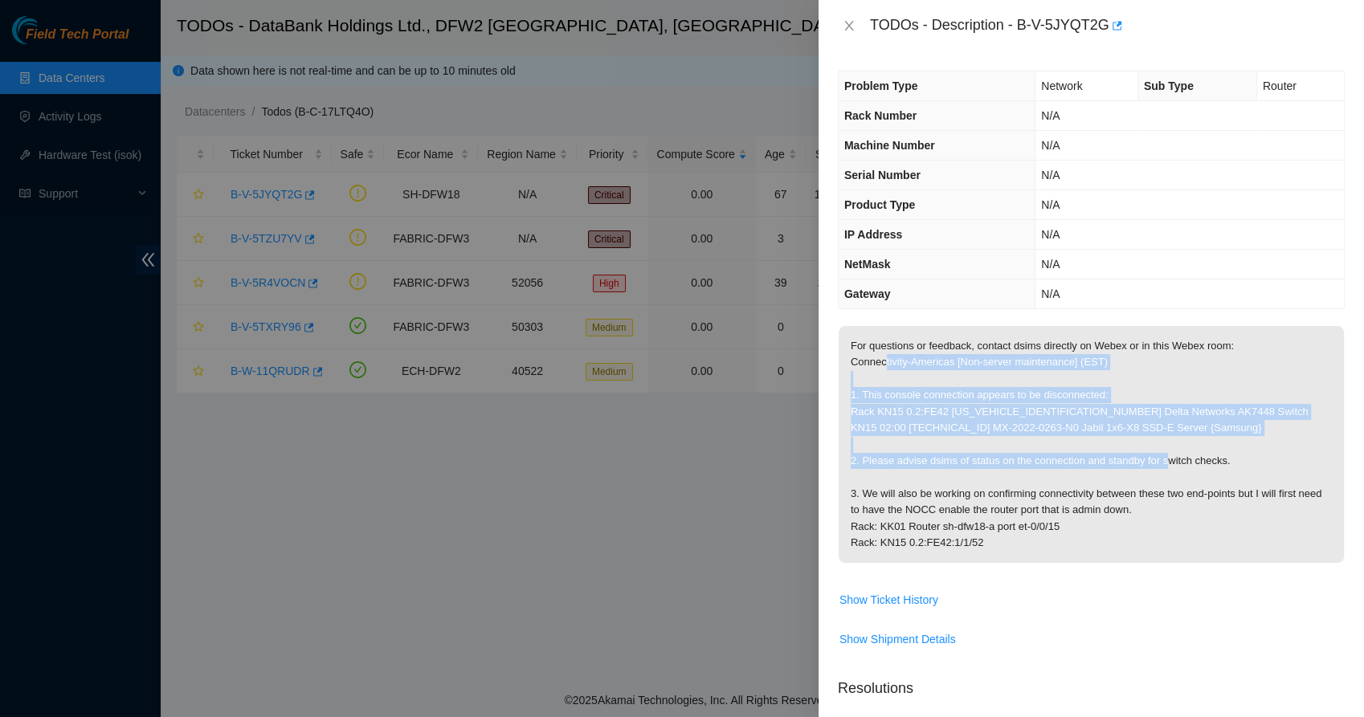
drag, startPoint x: 884, startPoint y: 360, endPoint x: 925, endPoint y: 470, distance: 117.7
click at [925, 470] on p "For questions or feedback, contact dsims directly on Webex or in this Webex roo…" at bounding box center [1091, 444] width 505 height 237
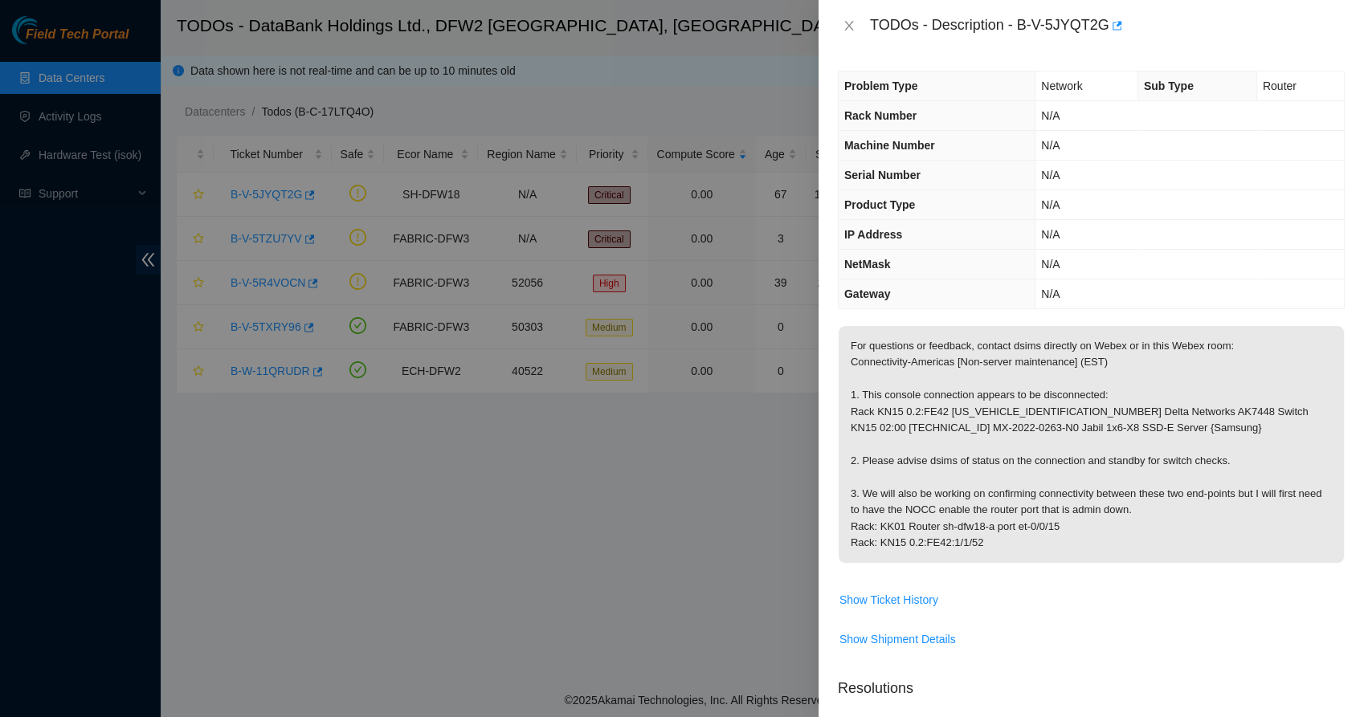
click at [942, 502] on p "For questions or feedback, contact dsims directly on Webex or in this Webex roo…" at bounding box center [1091, 444] width 505 height 237
click at [846, 27] on icon "close" at bounding box center [849, 25] width 13 height 13
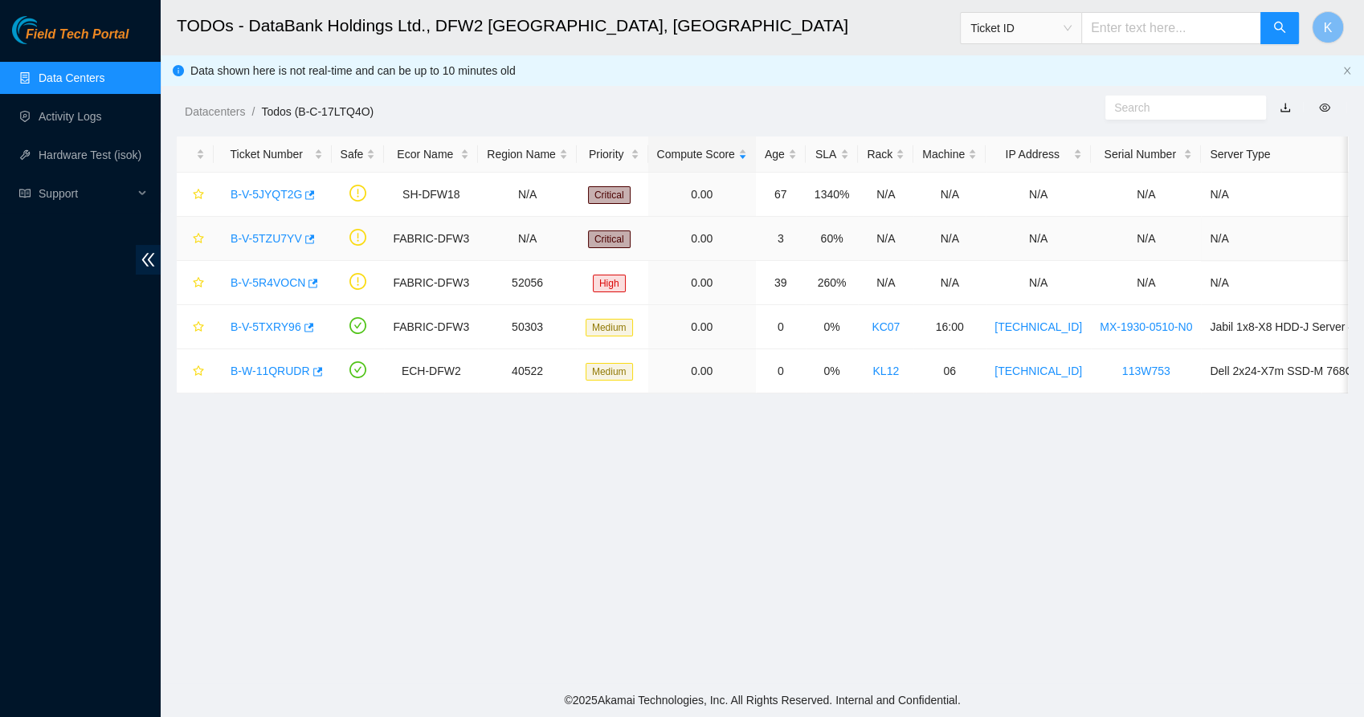
click at [265, 238] on link "B-V-5TZU7YV" at bounding box center [266, 238] width 71 height 13
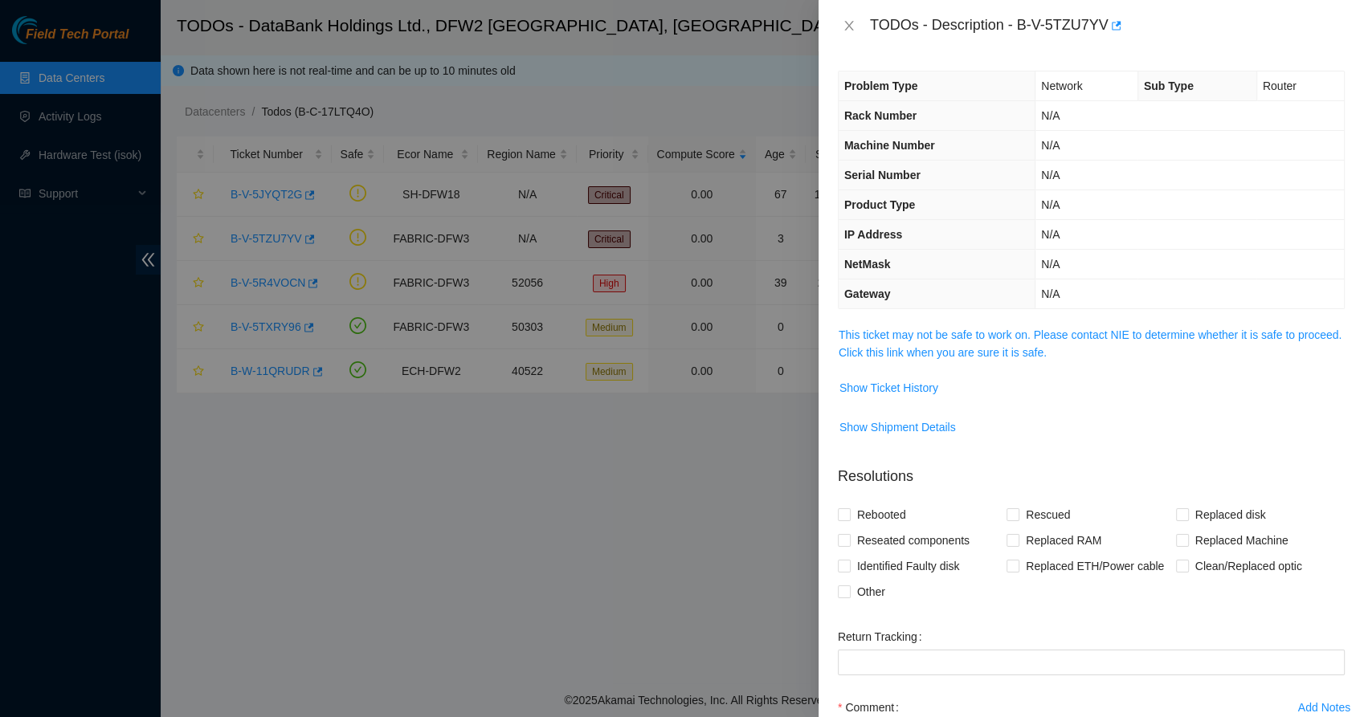
click at [880, 322] on div "Problem Type Network Sub Type Router Rack Number N/A Machine Number N/A Serial …" at bounding box center [1091, 384] width 545 height 666
click at [900, 333] on link "This ticket may not be safe to work on. Please contact NIE to determine whether…" at bounding box center [1090, 344] width 503 height 31
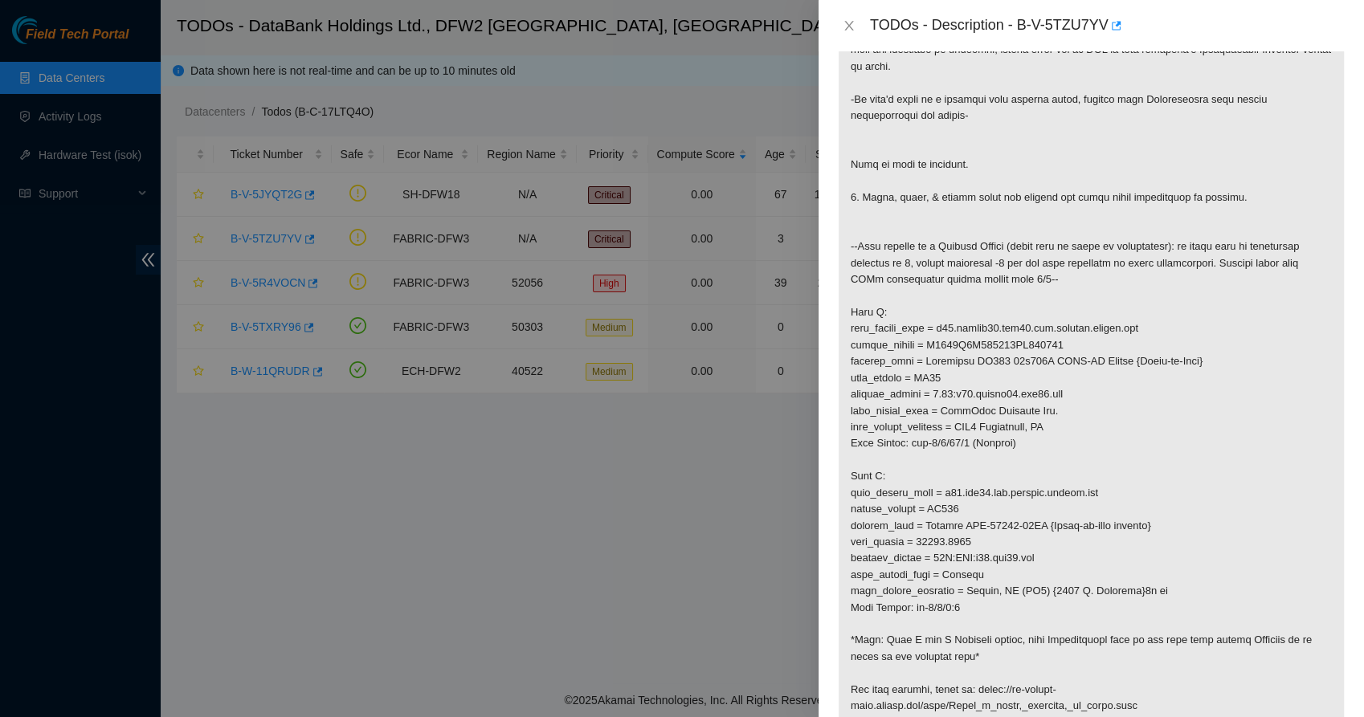
scroll to position [317, 0]
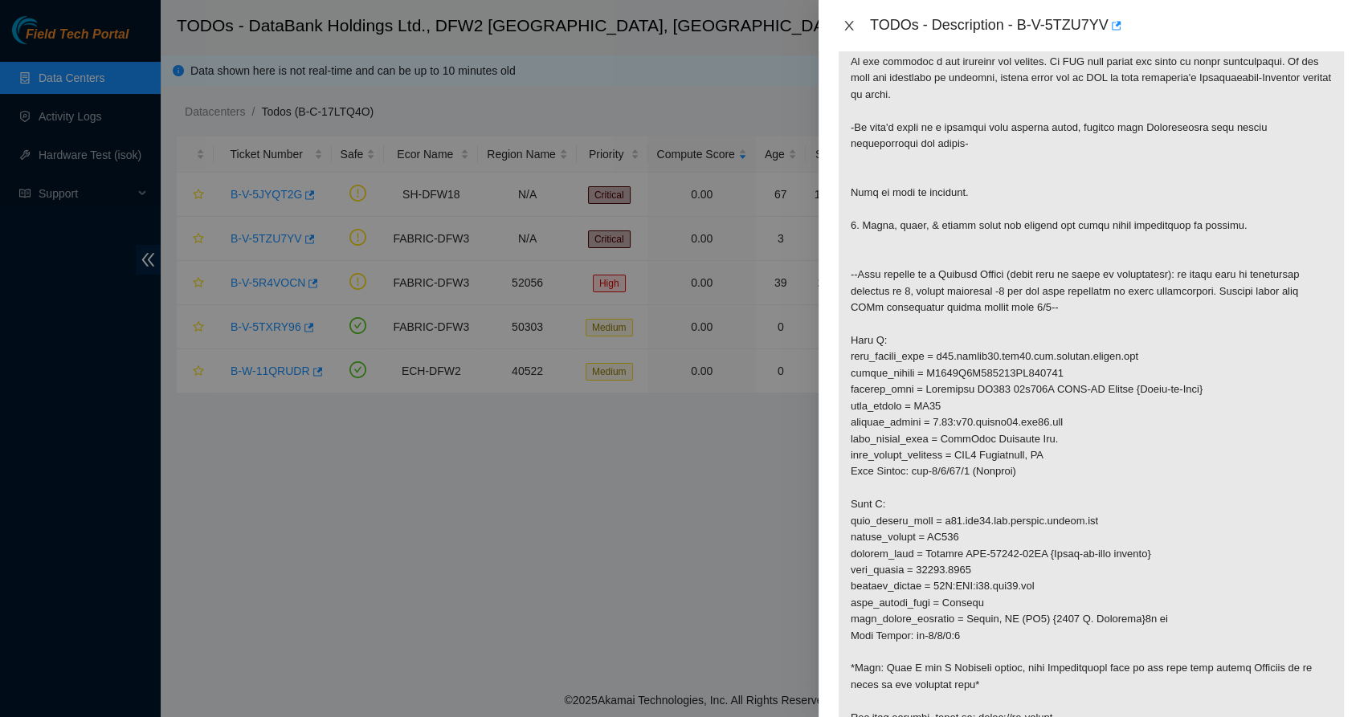
click at [848, 27] on icon "close" at bounding box center [848, 26] width 9 height 10
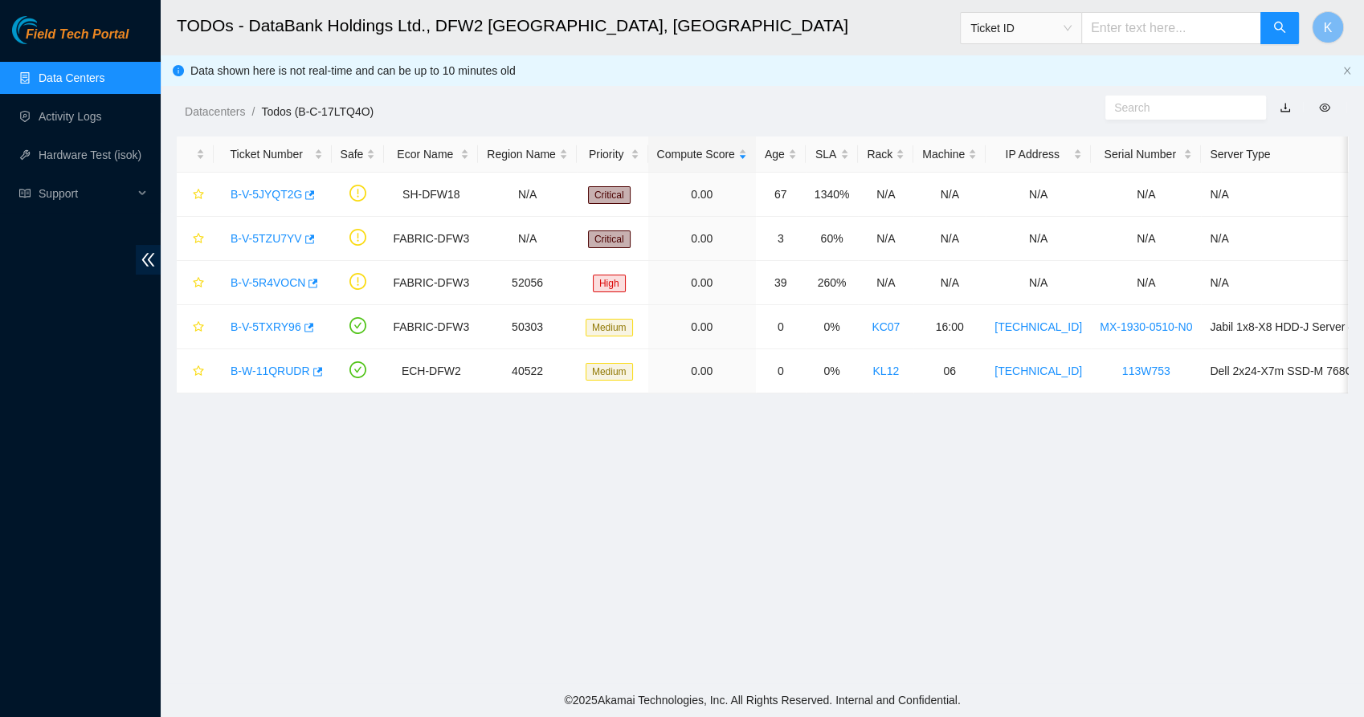
scroll to position [180, 0]
click at [84, 73] on link "Data Centers" at bounding box center [72, 77] width 66 height 13
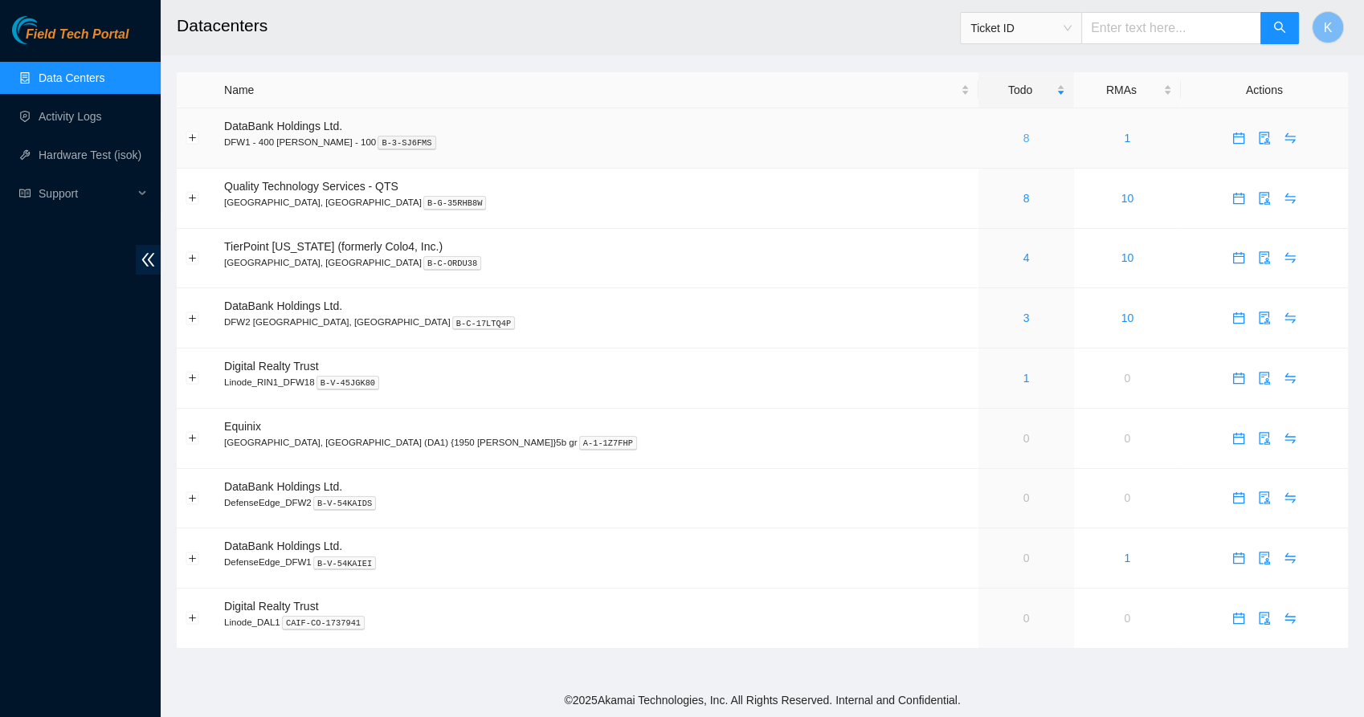
click at [1023, 141] on link "8" at bounding box center [1026, 138] width 6 height 13
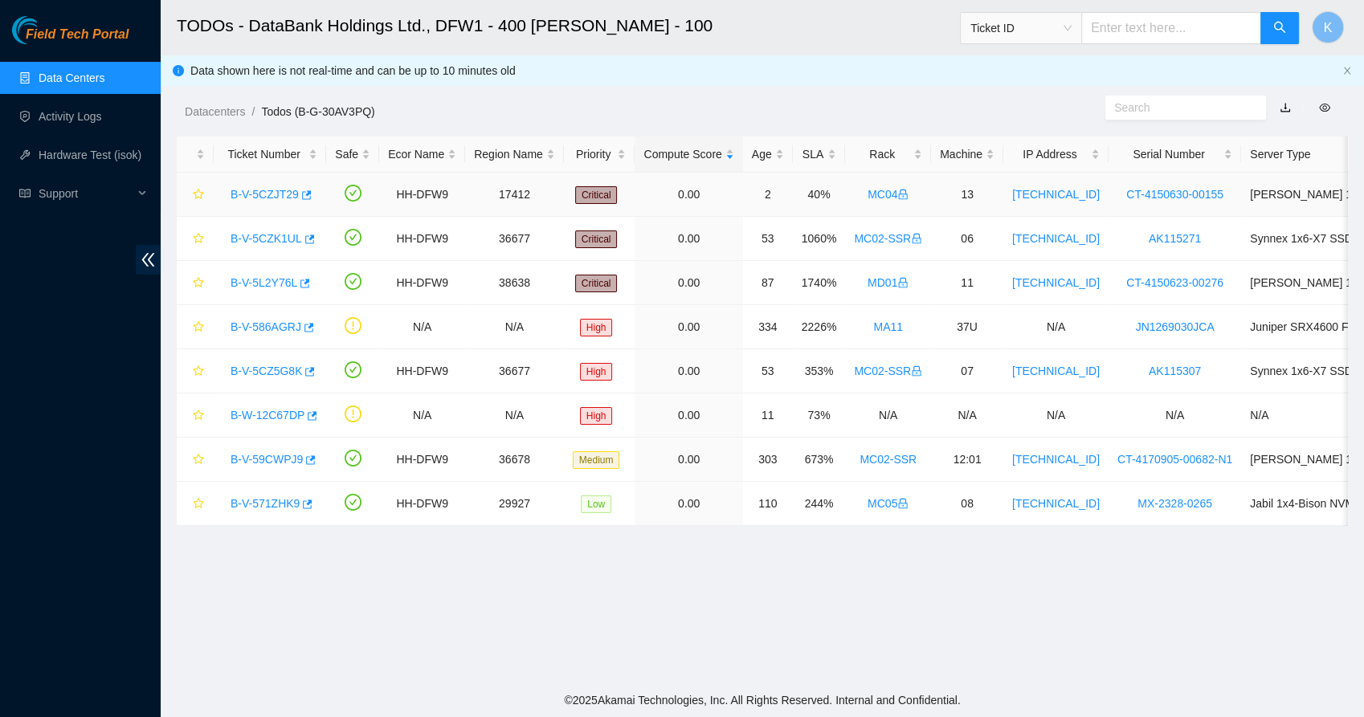
click at [269, 199] on link "B-V-5CZJT29" at bounding box center [265, 194] width 68 height 13
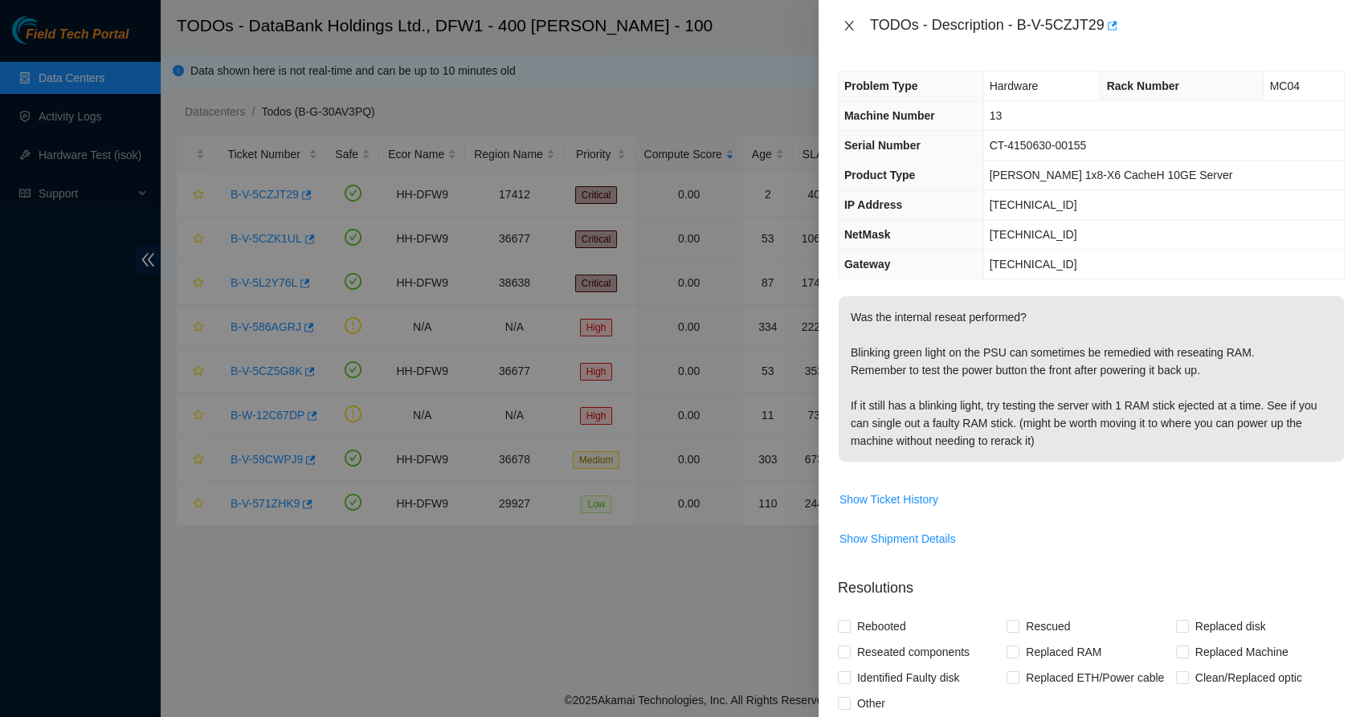
click at [843, 25] on icon "close" at bounding box center [849, 25] width 13 height 13
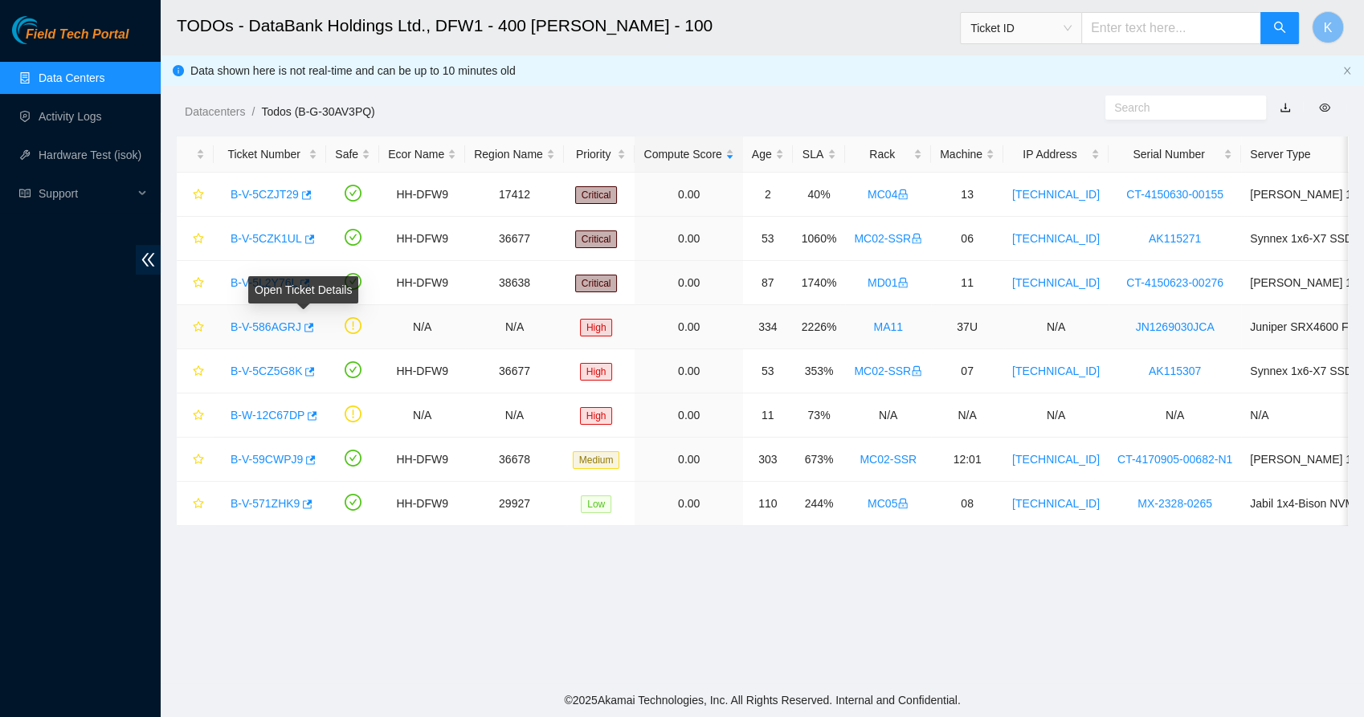
click at [274, 322] on link "B-V-586AGRJ" at bounding box center [266, 327] width 71 height 13
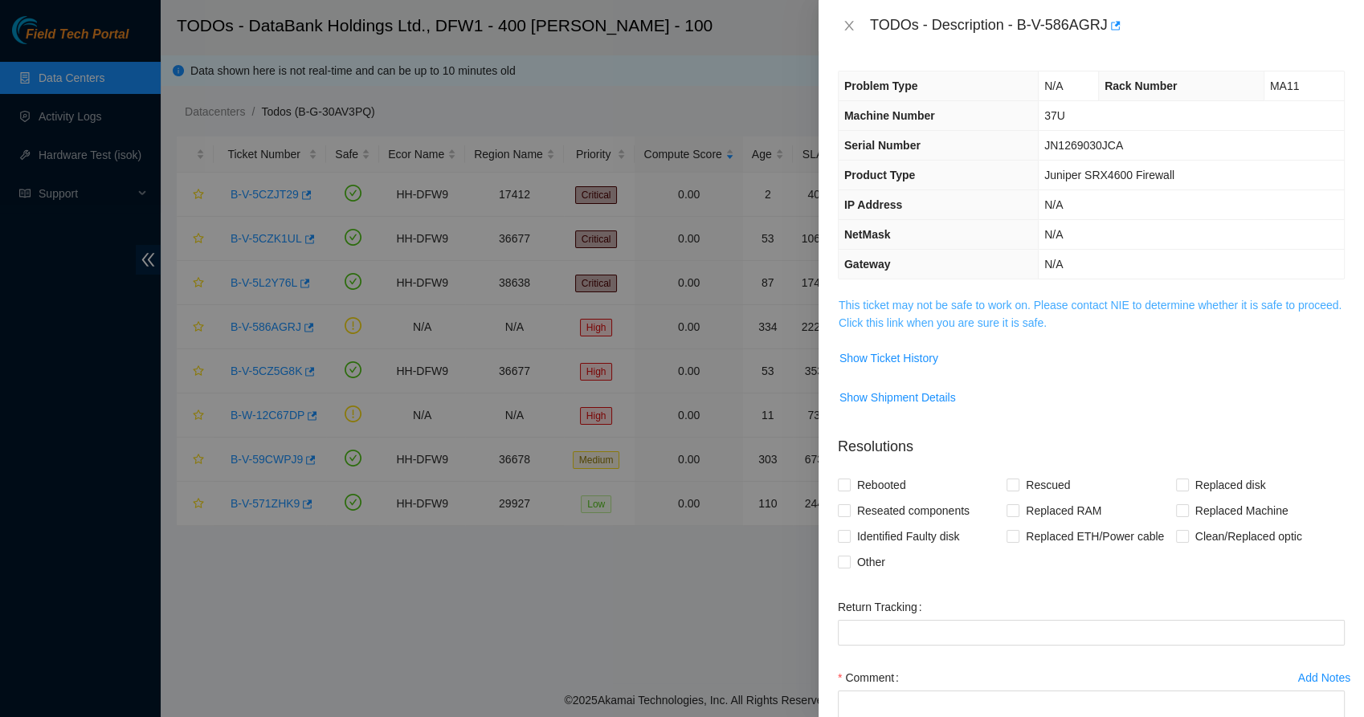
click at [927, 311] on link "This ticket may not be safe to work on. Please contact NIE to determine whether…" at bounding box center [1090, 314] width 503 height 31
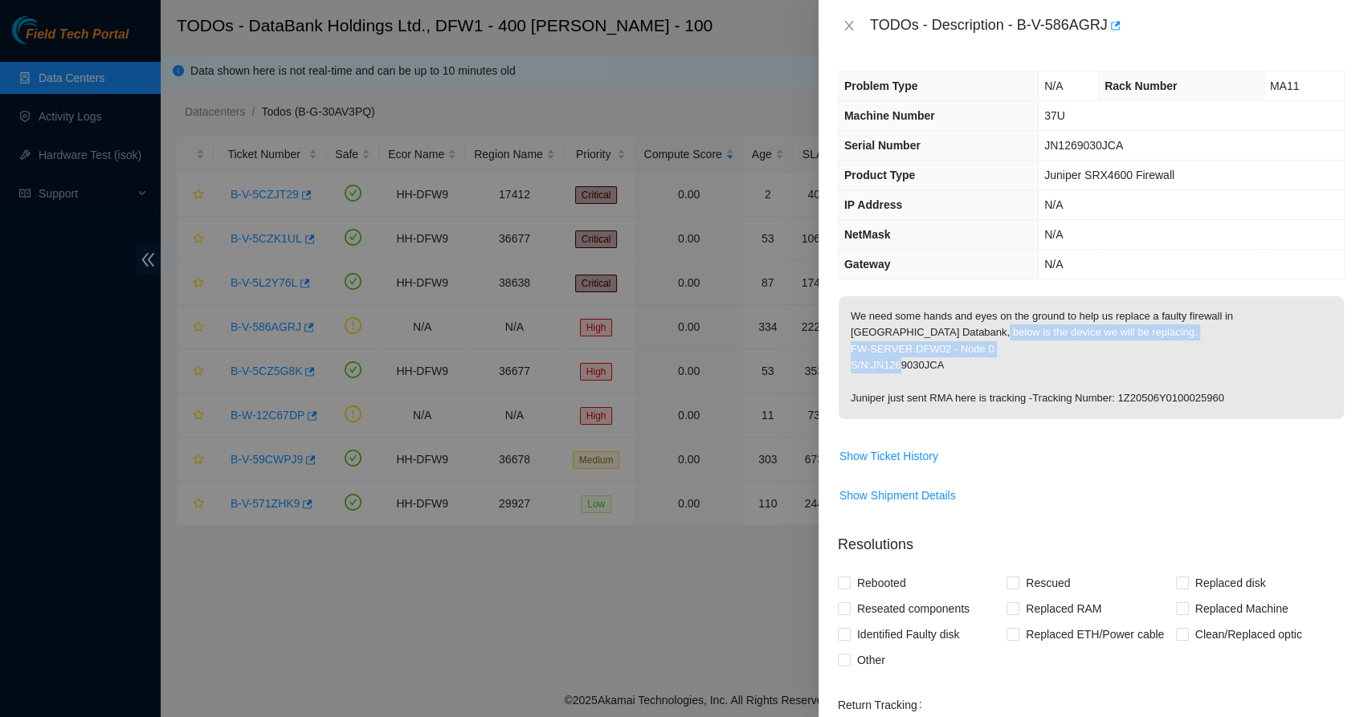
drag, startPoint x: 897, startPoint y: 333, endPoint x: 938, endPoint y: 378, distance: 60.8
click at [938, 378] on p "We need some hands and eyes on the ground to help us replace a faulty firewall …" at bounding box center [1091, 357] width 505 height 123
click at [885, 393] on p "We need some hands and eyes on the ground to help us replace a faulty firewall …" at bounding box center [1091, 357] width 505 height 123
click at [852, 28] on icon "close" at bounding box center [849, 25] width 13 height 13
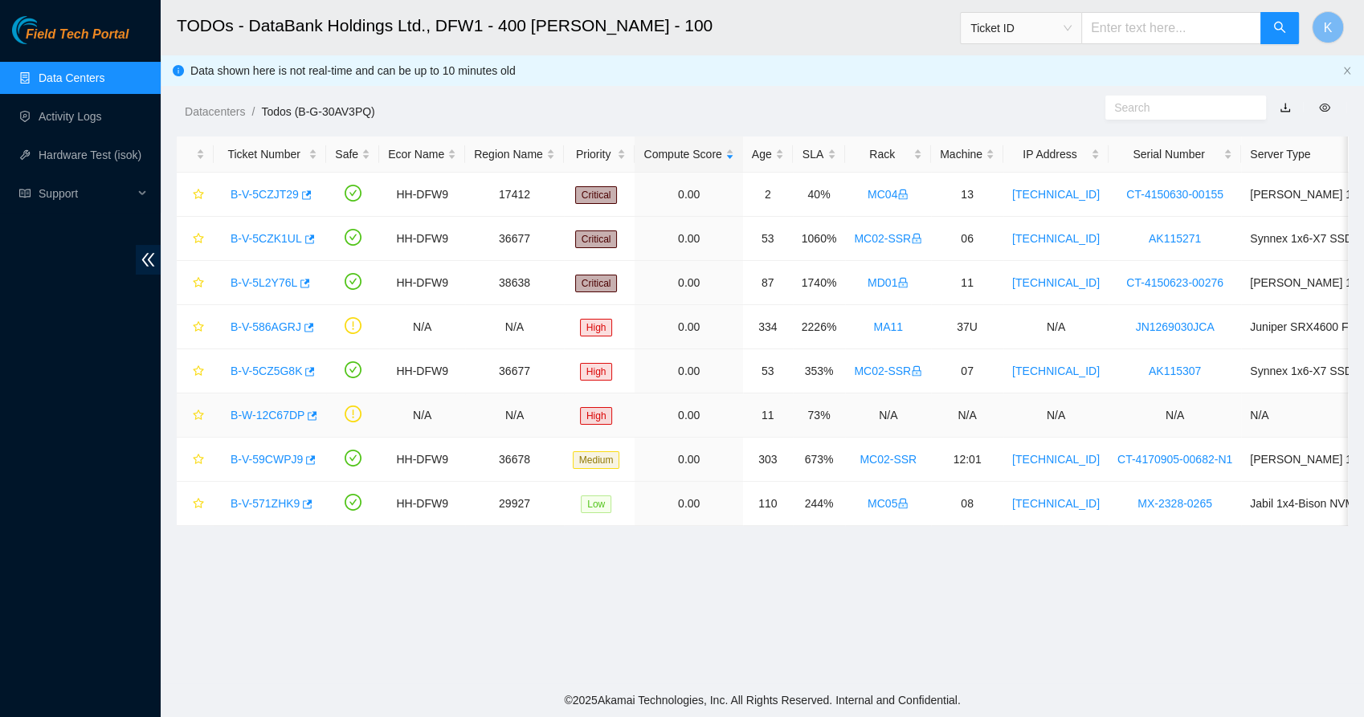
click at [280, 418] on link "B-W-12C67DP" at bounding box center [268, 415] width 74 height 13
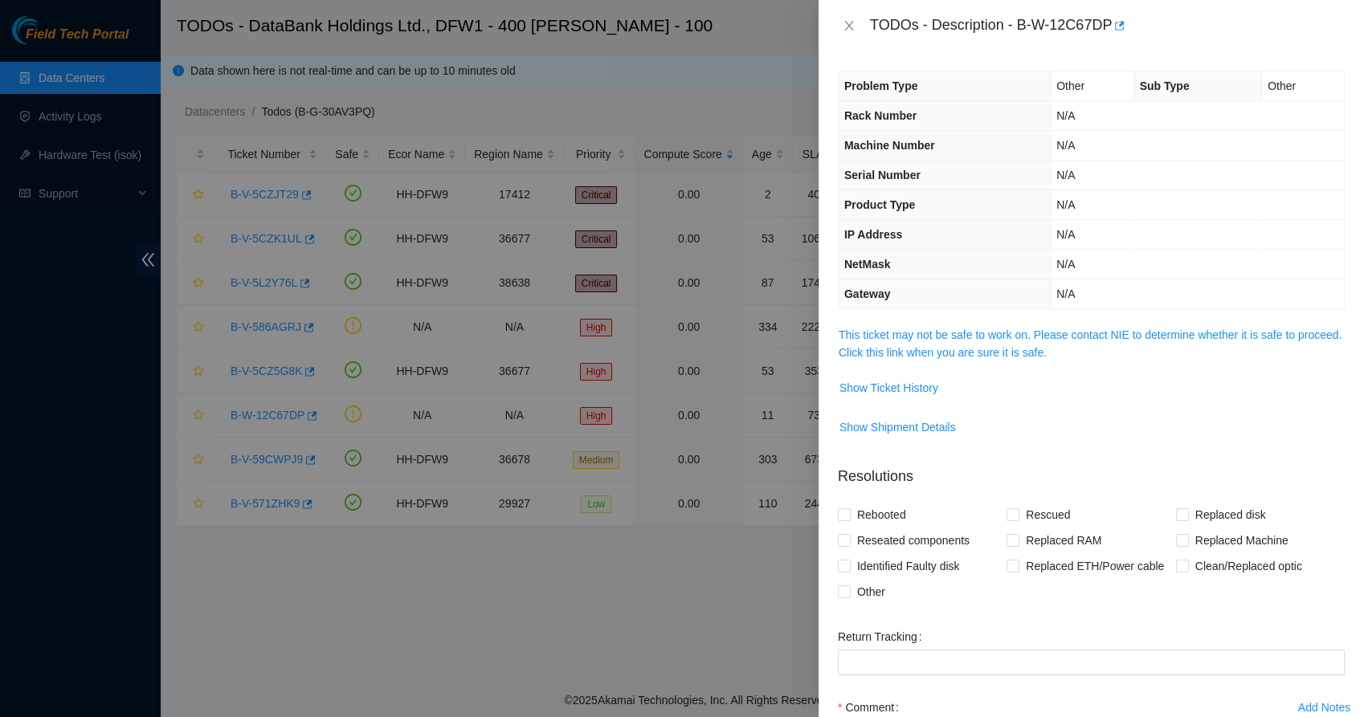
click at [878, 342] on span "This ticket may not be safe to work on. Please contact NIE to determine whether…" at bounding box center [1091, 343] width 505 height 35
click at [927, 353] on link "This ticket may not be safe to work on. Please contact NIE to determine whether…" at bounding box center [1090, 344] width 503 height 31
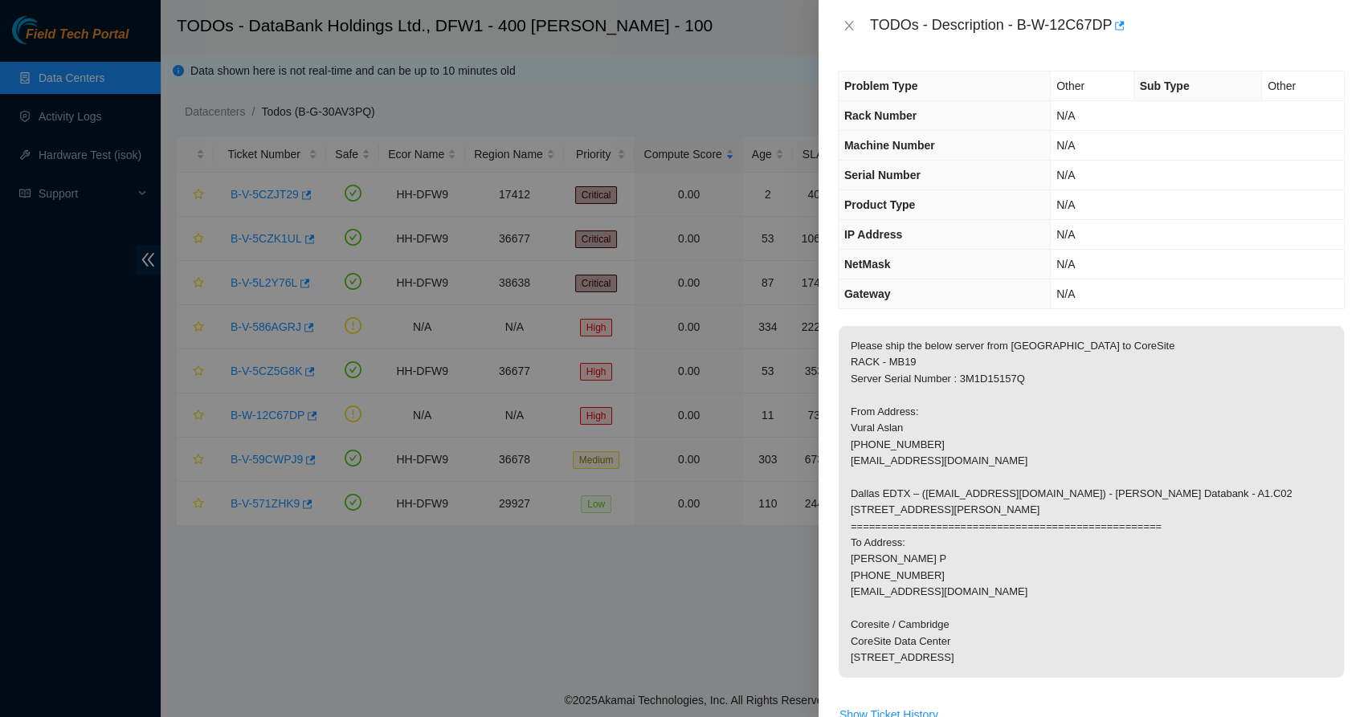
scroll to position [74, 0]
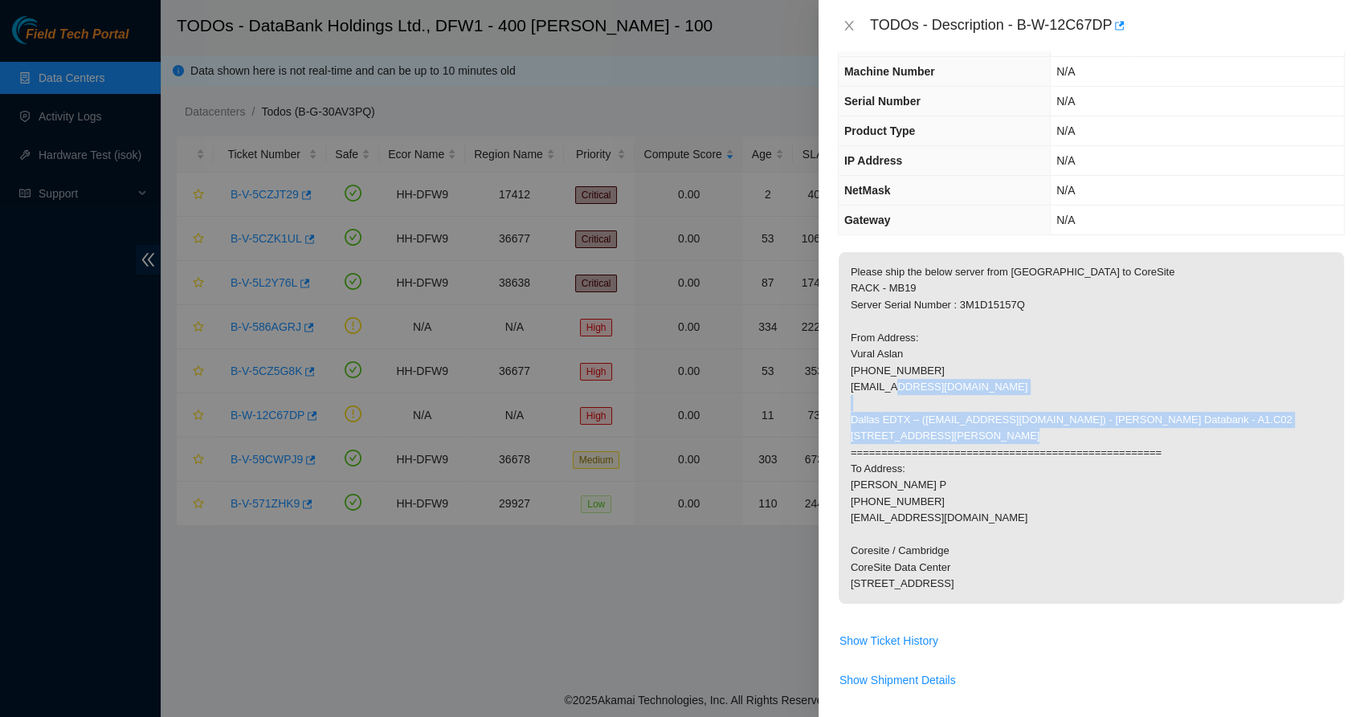
drag, startPoint x: 909, startPoint y: 480, endPoint x: 914, endPoint y: 497, distance: 17.8
click at [914, 497] on p "Please ship the below server from [GEOGRAPHIC_DATA] to CoreSite RACK - MB19 Ser…" at bounding box center [1091, 428] width 505 height 352
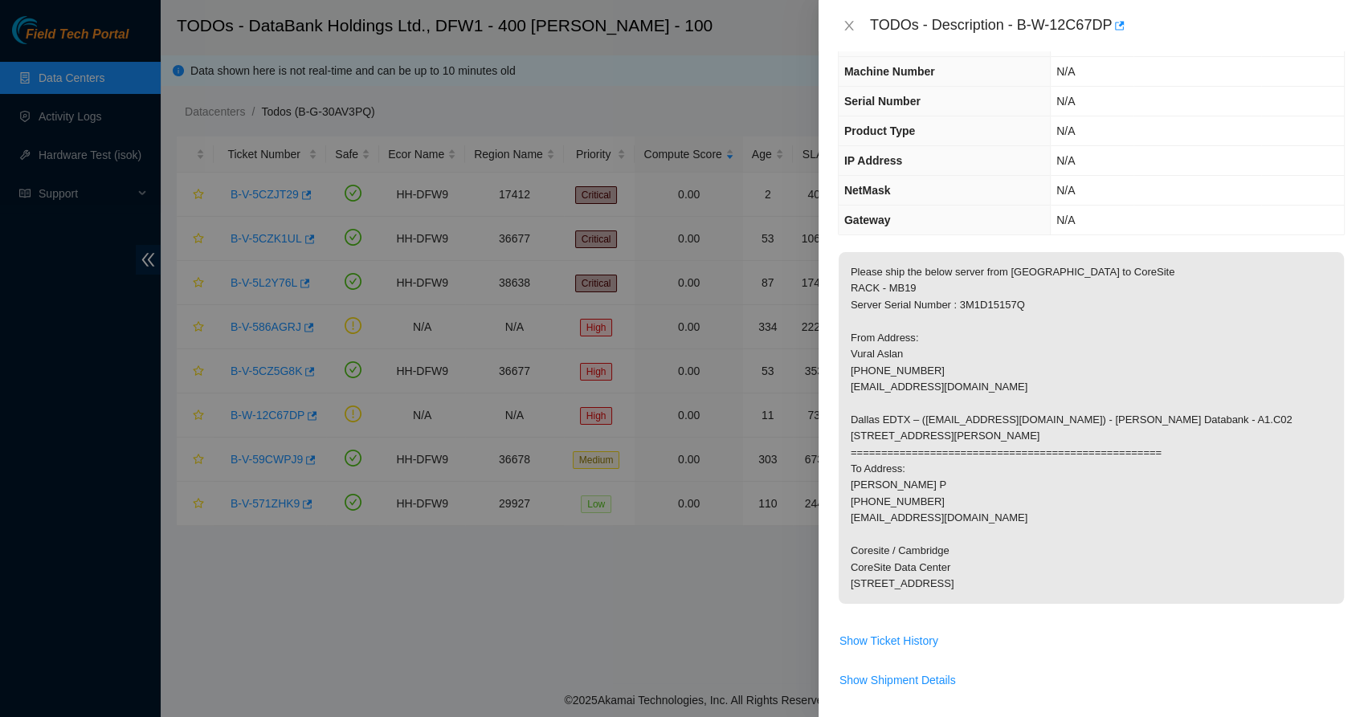
drag, startPoint x: 914, startPoint y: 497, endPoint x: 870, endPoint y: 529, distance: 54.6
click at [870, 529] on p "Please ship the below server from [GEOGRAPHIC_DATA] to CoreSite RACK - MB19 Ser…" at bounding box center [1091, 428] width 505 height 352
click at [870, 531] on p "Please ship the below server from [GEOGRAPHIC_DATA] to CoreSite RACK - MB19 Ser…" at bounding box center [1091, 428] width 505 height 352
click at [848, 582] on p "Please ship the below server from [GEOGRAPHIC_DATA] to CoreSite RACK - MB19 Ser…" at bounding box center [1091, 428] width 505 height 352
drag, startPoint x: 872, startPoint y: 583, endPoint x: 932, endPoint y: 651, distance: 89.9
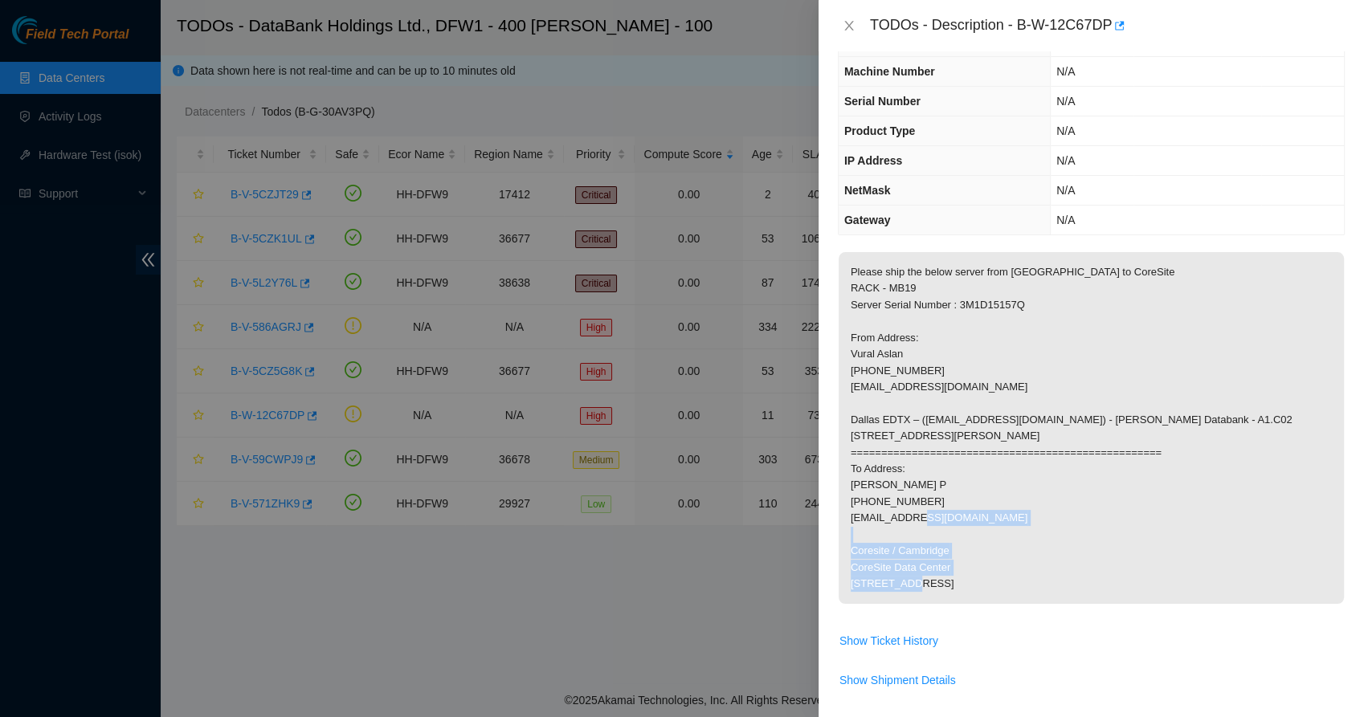
click at [932, 604] on p "Please ship the below server from [GEOGRAPHIC_DATA] to CoreSite RACK - MB19 Ser…" at bounding box center [1091, 428] width 505 height 352
drag, startPoint x: 932, startPoint y: 651, endPoint x: 909, endPoint y: 636, distance: 26.7
click at [909, 604] on p "Please ship the below server from [GEOGRAPHIC_DATA] to CoreSite RACK - MB19 Ser…" at bounding box center [1091, 428] width 505 height 352
click at [894, 604] on p "Please ship the below server from [GEOGRAPHIC_DATA] to CoreSite RACK - MB19 Ser…" at bounding box center [1091, 428] width 505 height 352
click at [852, 17] on div "TODOs - Description - B-W-12C67DP" at bounding box center [1091, 26] width 507 height 26
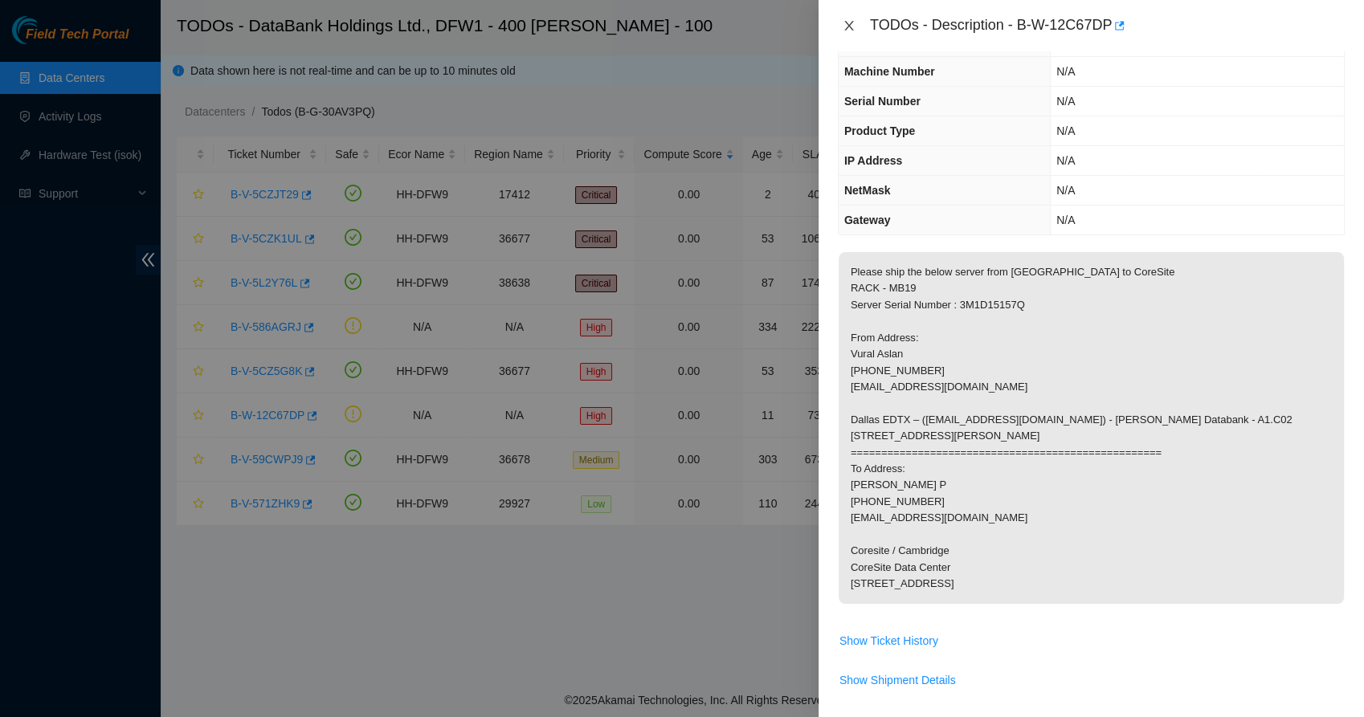
click at [850, 22] on icon "close" at bounding box center [849, 25] width 13 height 13
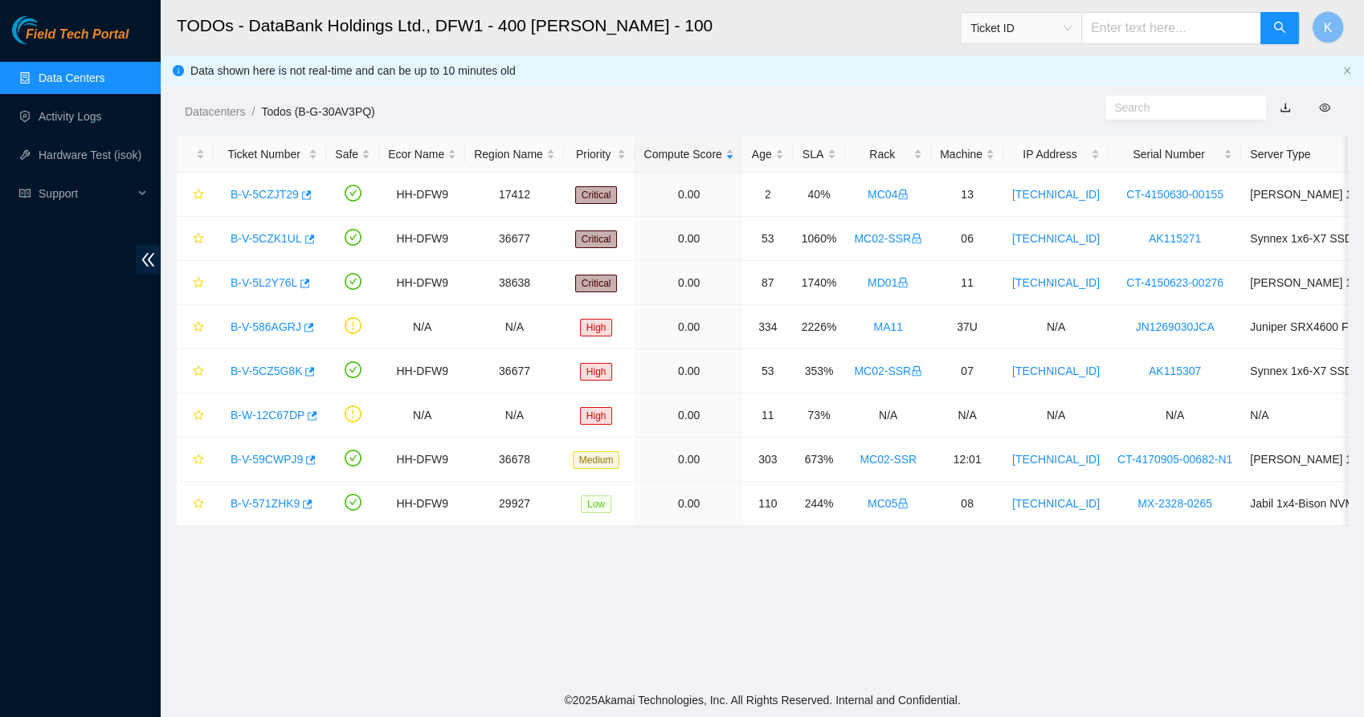
scroll to position [92, 0]
